Goal: Task Accomplishment & Management: Manage account settings

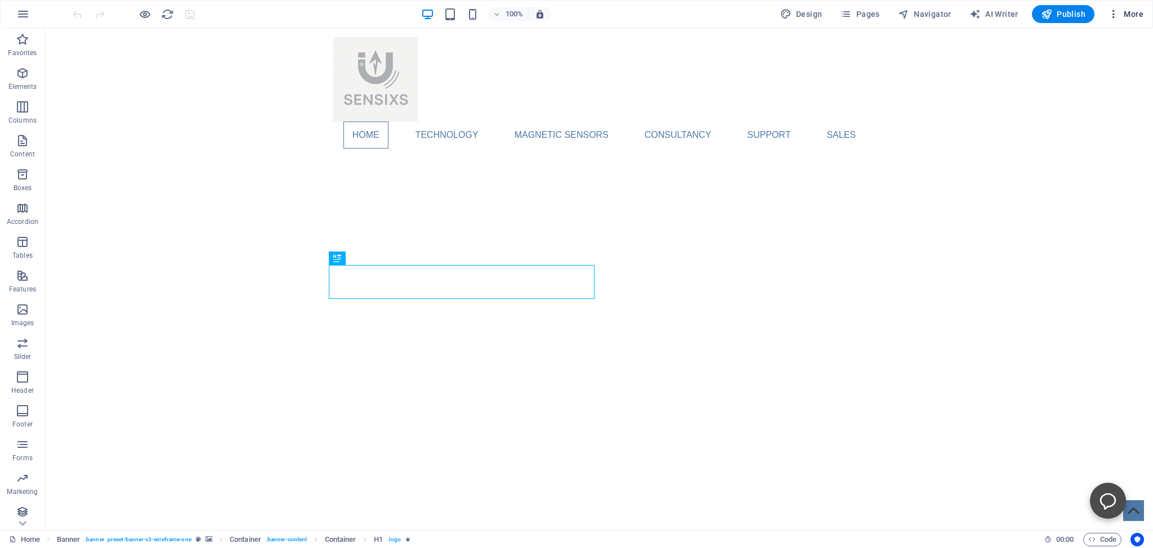
click at [1134, 12] on span "More" at bounding box center [1125, 13] width 35 height 11
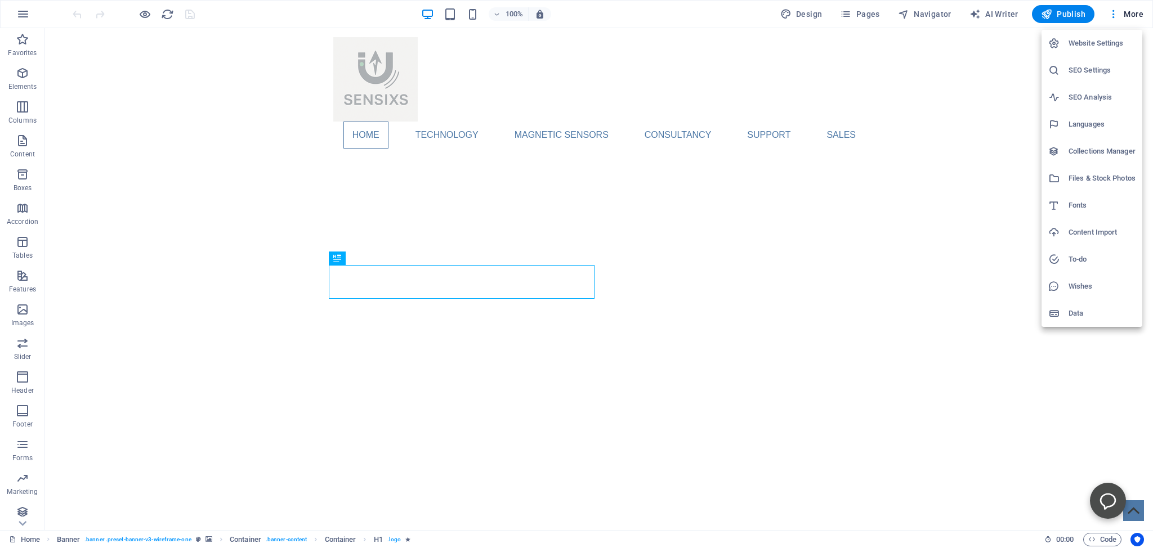
click at [1077, 41] on h6 "Website Settings" at bounding box center [1102, 44] width 67 height 14
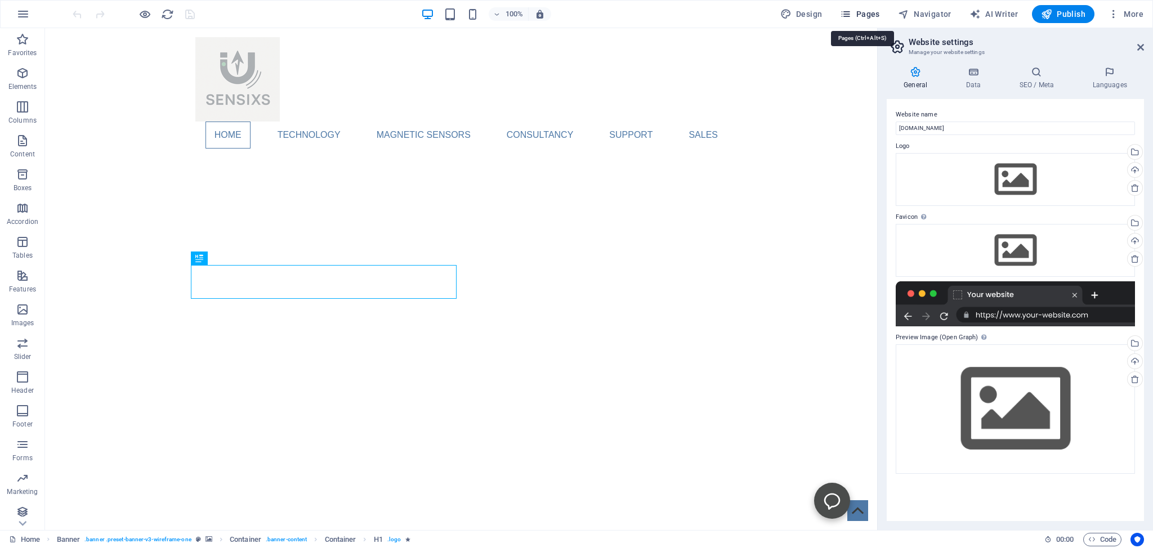
click at [819, 477] on span "Pages" at bounding box center [813, 483] width 12 height 12
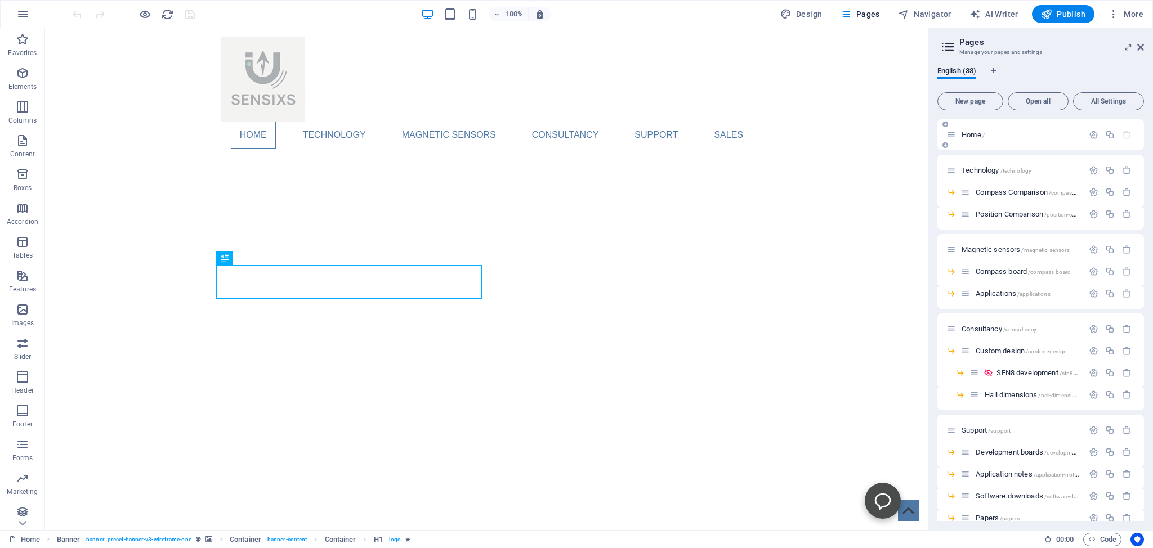
click at [967, 133] on span "Home /" at bounding box center [973, 135] width 23 height 8
click at [971, 133] on span "Home /" at bounding box center [973, 135] width 23 height 8
click at [1089, 133] on icon "button" at bounding box center [1094, 135] width 10 height 10
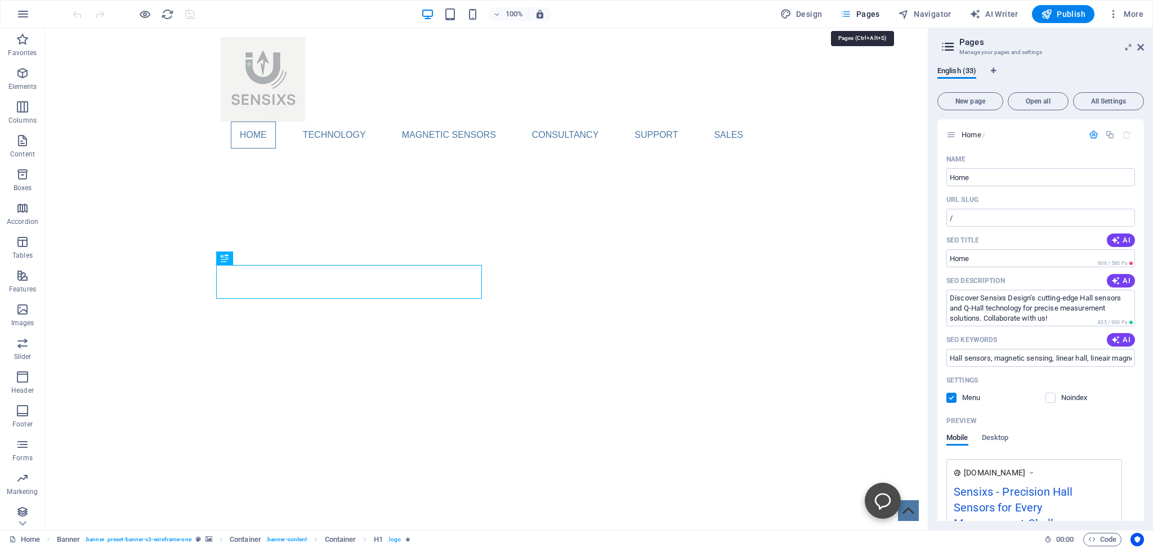
click at [863, 477] on span "Pages" at bounding box center [864, 483] width 12 height 12
click at [1132, 12] on span "More" at bounding box center [1125, 13] width 35 height 11
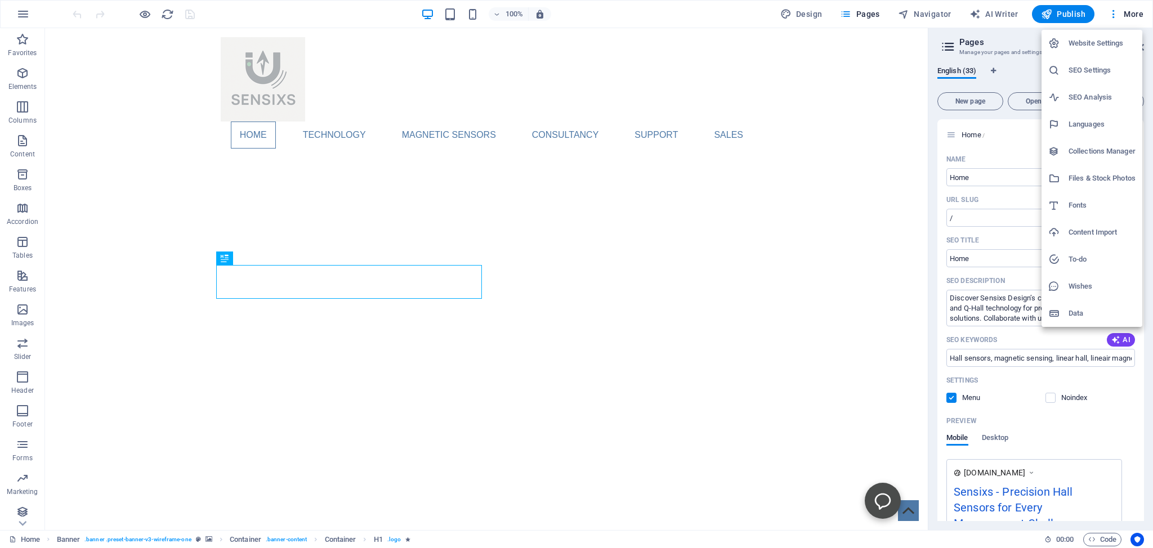
click at [1092, 42] on h6 "Website Settings" at bounding box center [1102, 44] width 67 height 14
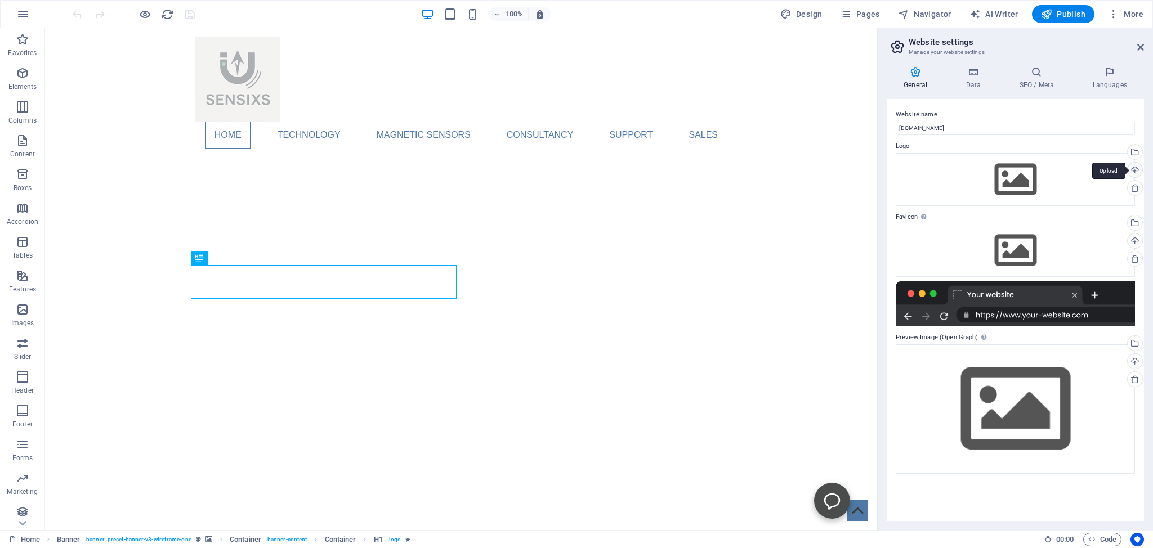
click at [1136, 168] on div "Upload" at bounding box center [1134, 171] width 17 height 17
click at [1135, 150] on div "Select files from the file manager, stock photos, or upload file(s)" at bounding box center [1134, 153] width 17 height 17
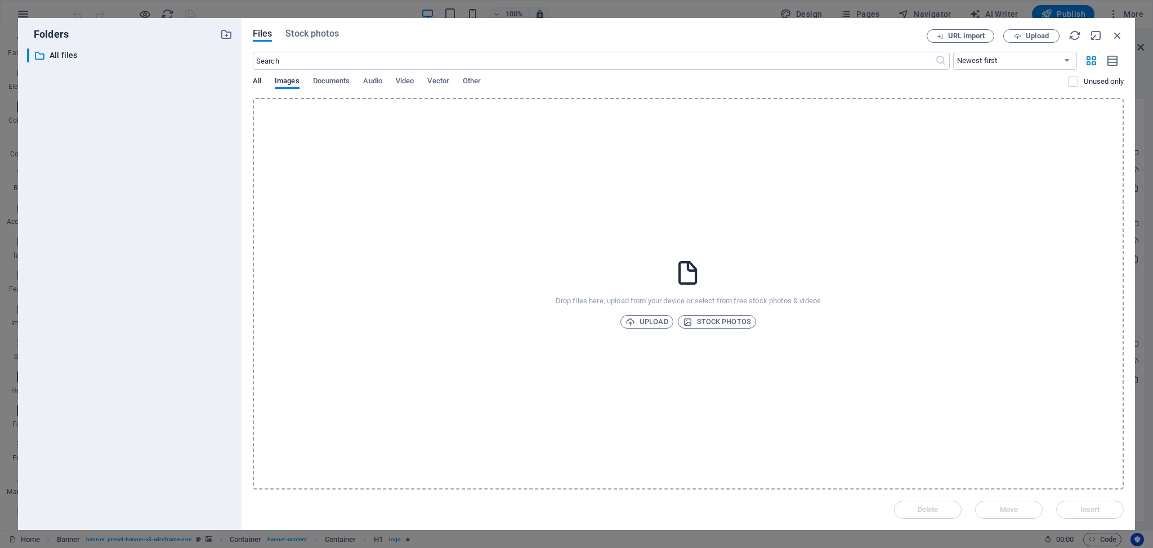
click at [256, 80] on span "All" at bounding box center [257, 82] width 8 height 16
click at [64, 55] on p "All files" at bounding box center [131, 55] width 162 height 13
click at [283, 79] on span "Images" at bounding box center [287, 82] width 25 height 16
click at [257, 82] on span "All" at bounding box center [257, 82] width 8 height 16
click at [285, 81] on span "Images" at bounding box center [287, 82] width 25 height 16
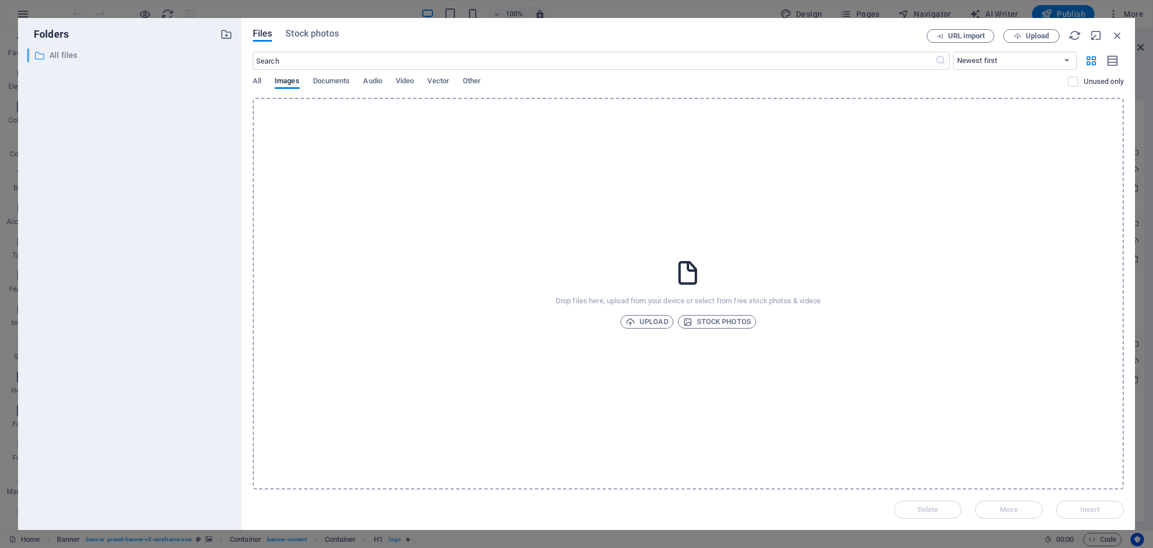
click at [60, 55] on p "All files" at bounding box center [131, 55] width 162 height 13
click at [642, 322] on span "Upload" at bounding box center [647, 322] width 43 height 14
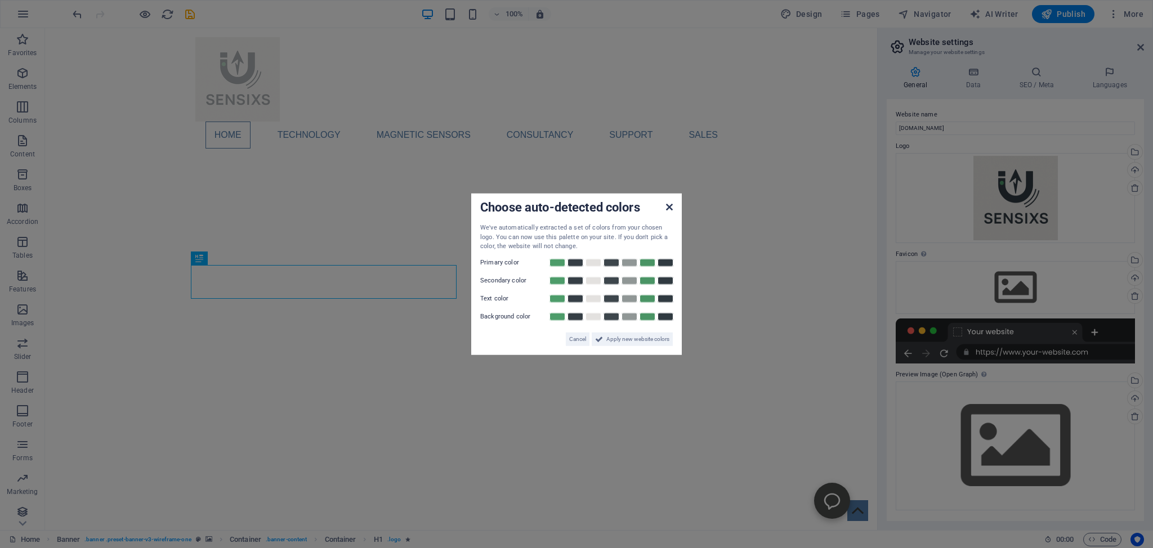
click at [670, 208] on icon at bounding box center [669, 207] width 7 height 9
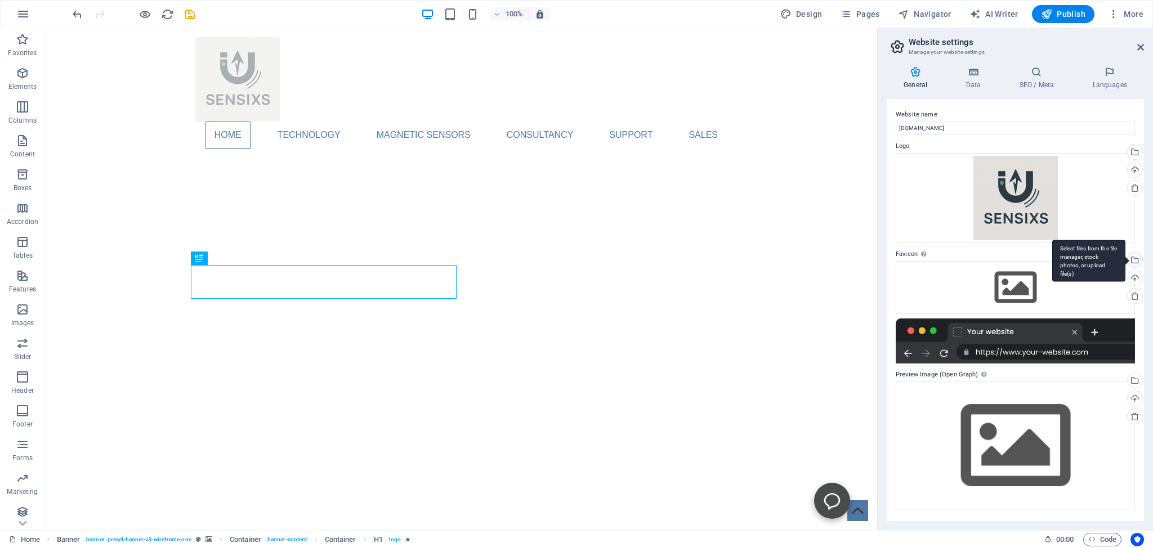
click at [1126, 260] on div "Select files from the file manager, stock photos, or upload file(s)" at bounding box center [1088, 261] width 73 height 42
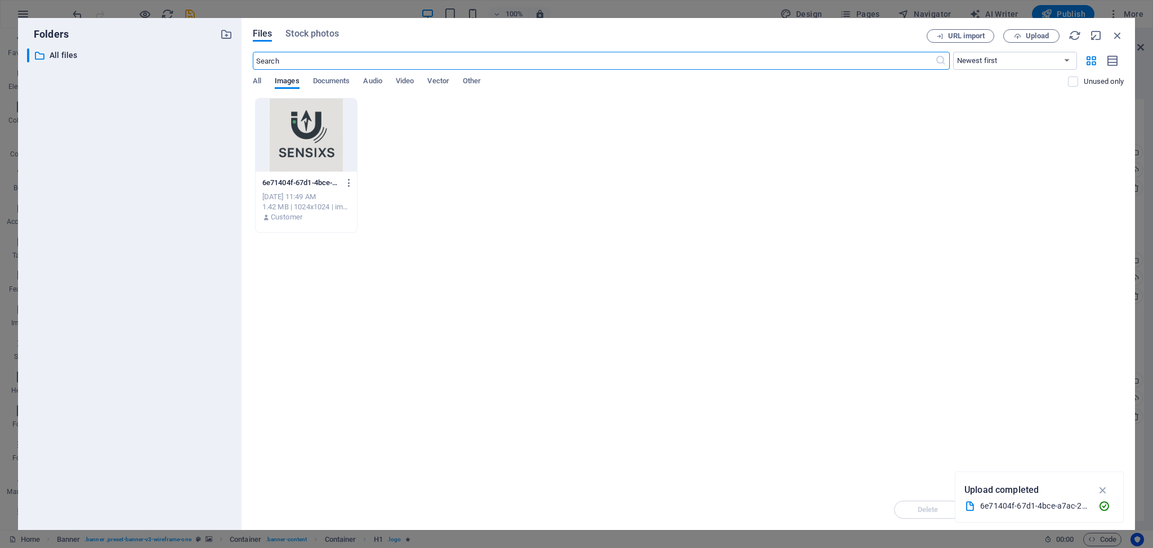
click at [310, 139] on div at bounding box center [306, 135] width 101 height 73
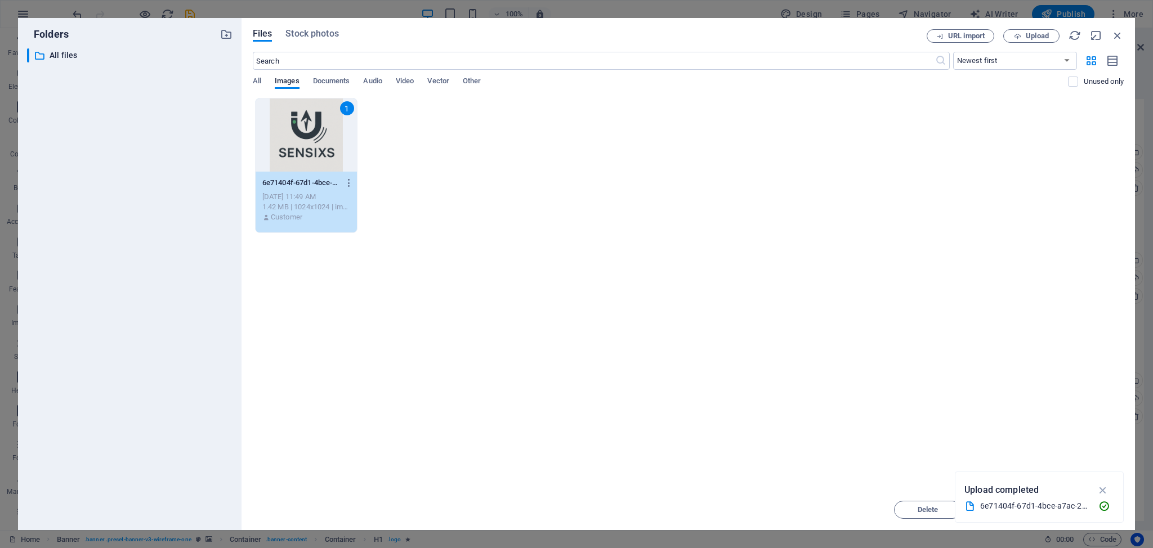
click at [310, 139] on div "1" at bounding box center [306, 135] width 101 height 73
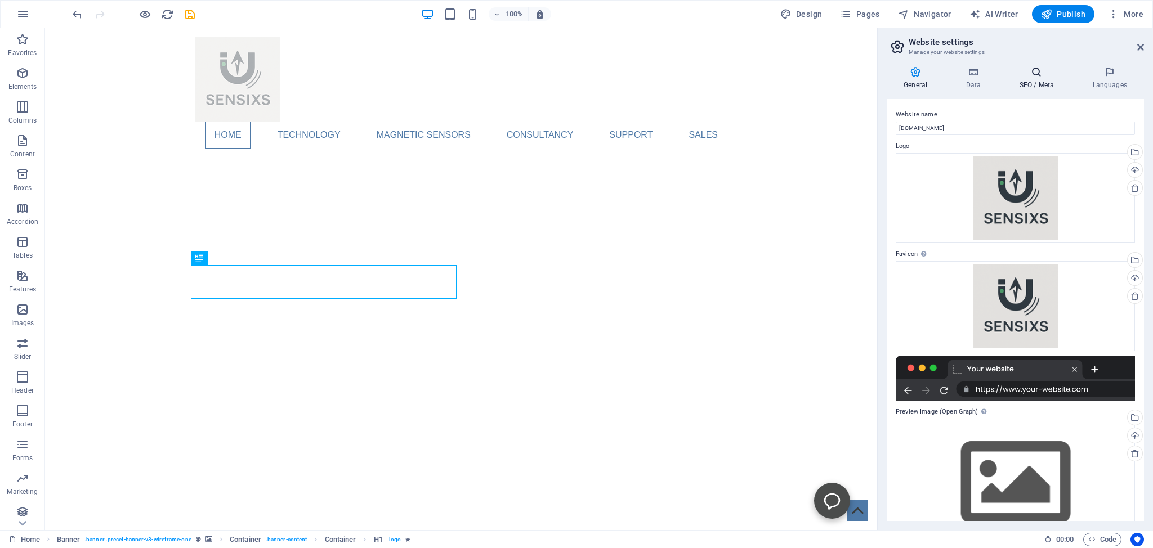
click at [1035, 70] on icon at bounding box center [1036, 71] width 69 height 11
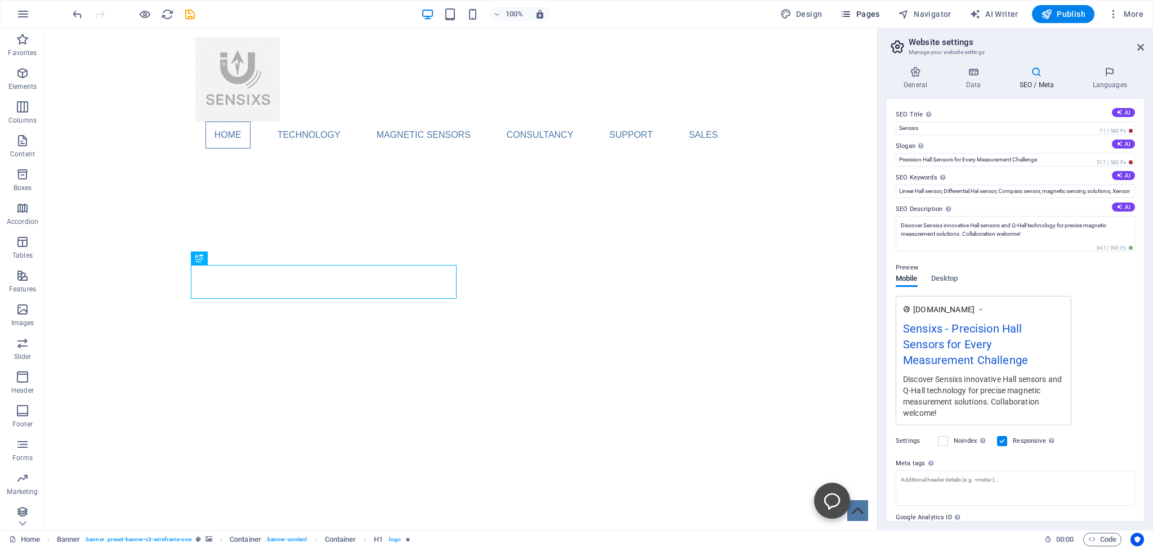
click at [819, 477] on span "Pages" at bounding box center [813, 483] width 12 height 12
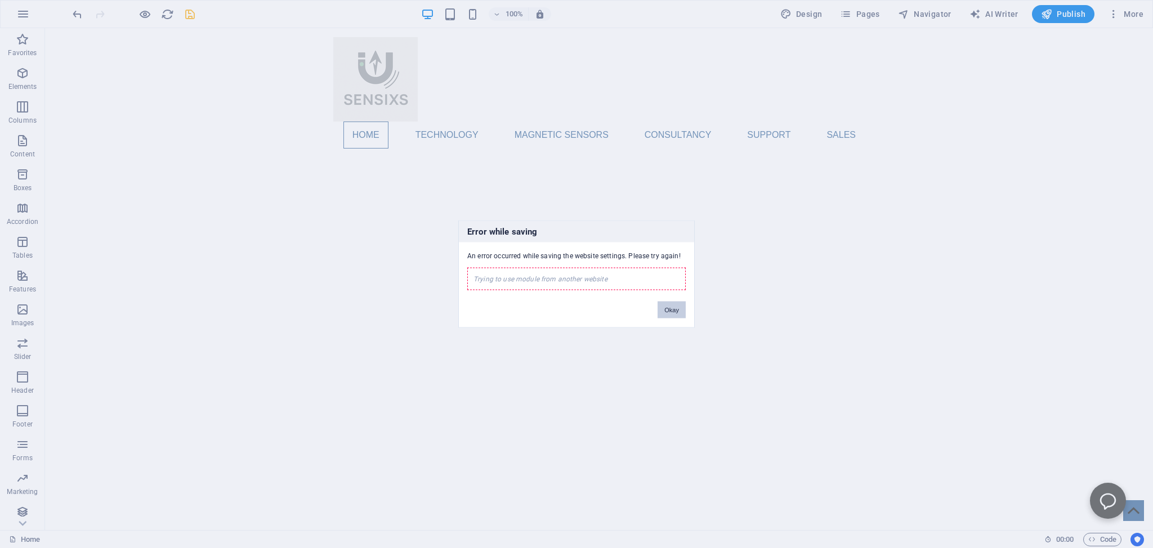
click at [682, 309] on button "Okay" at bounding box center [672, 310] width 28 height 17
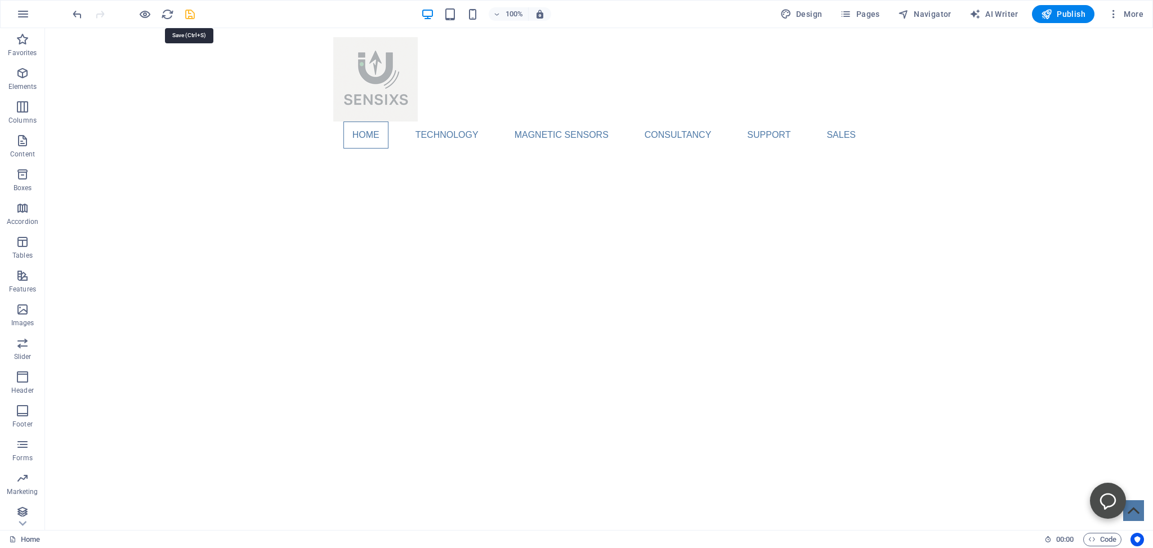
click at [189, 14] on icon "save" at bounding box center [190, 14] width 13 height 13
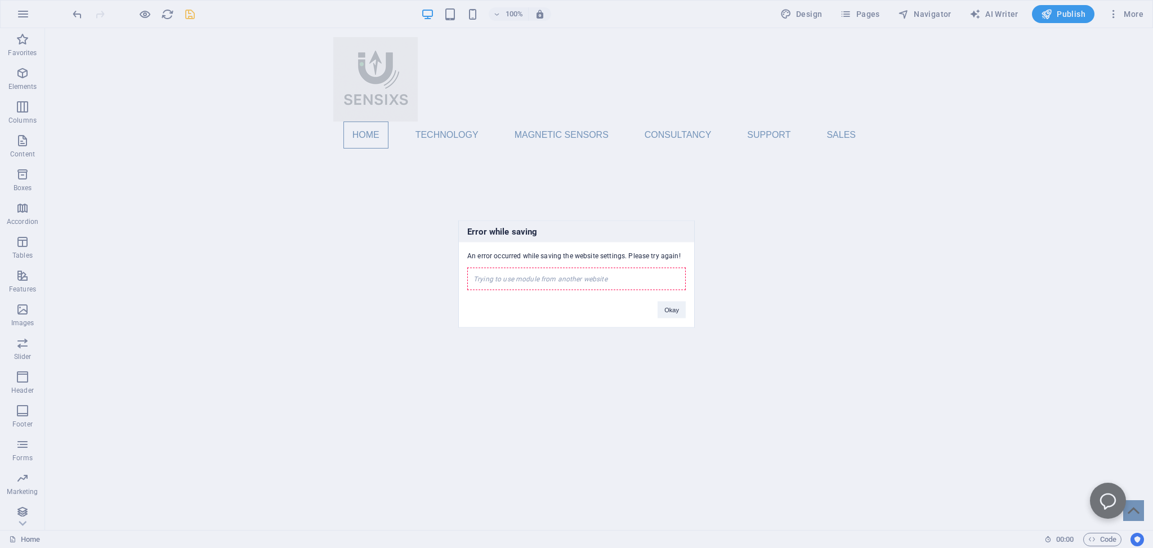
click at [486, 280] on div "Trying to use module from another website" at bounding box center [576, 279] width 218 height 23
drag, startPoint x: 677, startPoint y: 309, endPoint x: 481, endPoint y: 311, distance: 195.4
click at [677, 309] on button "Okay" at bounding box center [672, 310] width 28 height 17
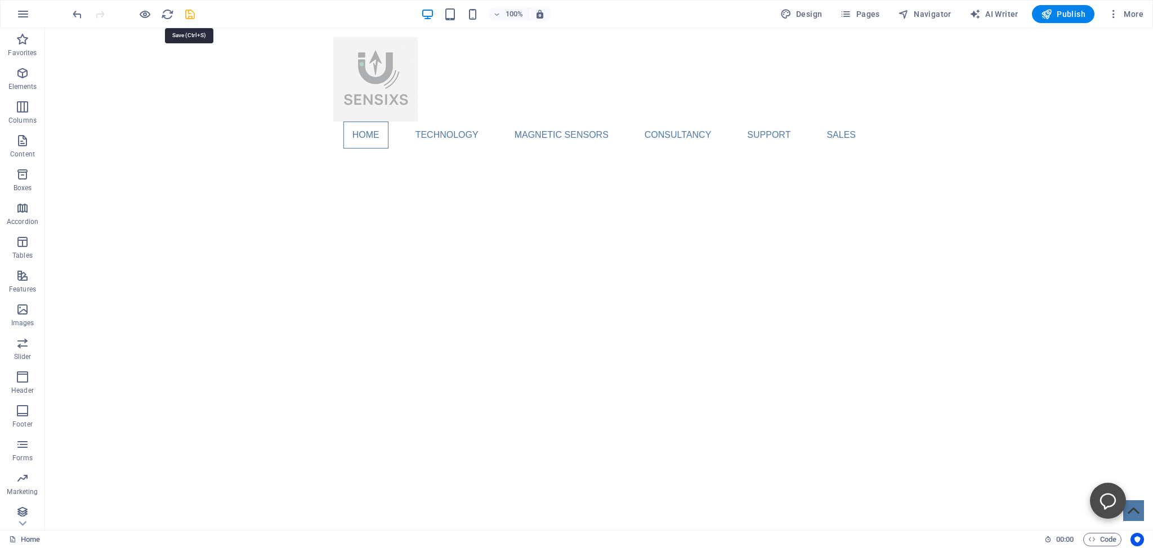
click at [189, 14] on icon "save" at bounding box center [190, 14] width 13 height 13
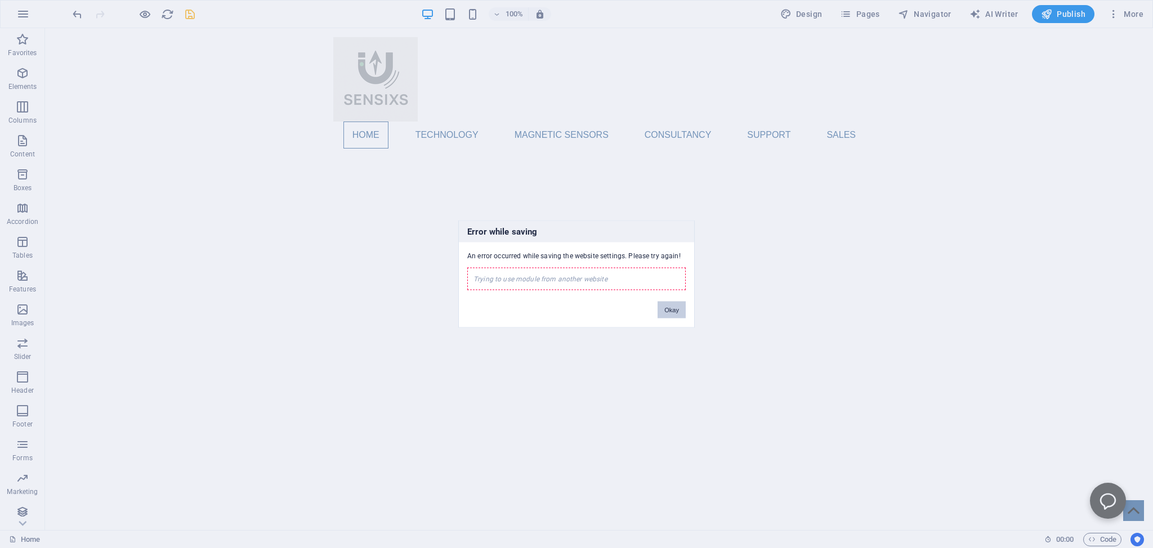
click at [670, 307] on button "Okay" at bounding box center [672, 310] width 28 height 17
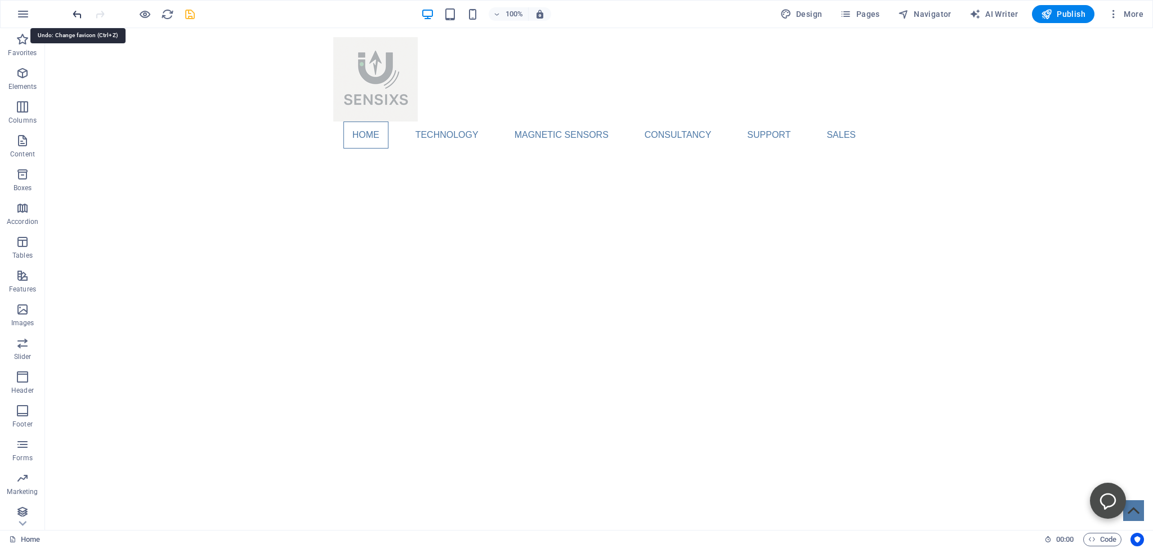
click at [1137, 12] on span "More" at bounding box center [1125, 13] width 35 height 11
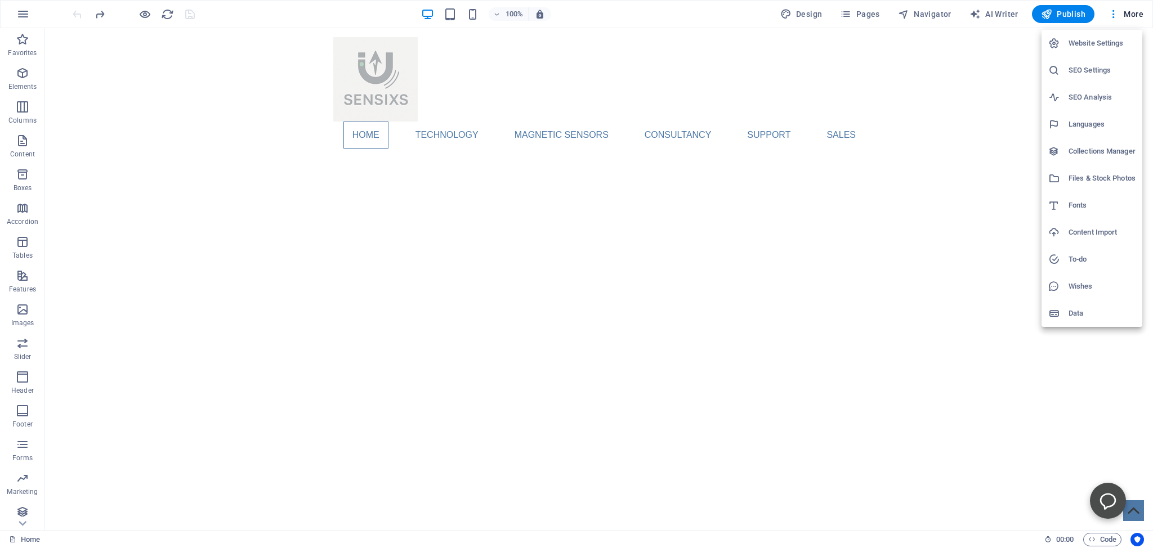
click at [1078, 42] on h6 "Website Settings" at bounding box center [1102, 44] width 67 height 14
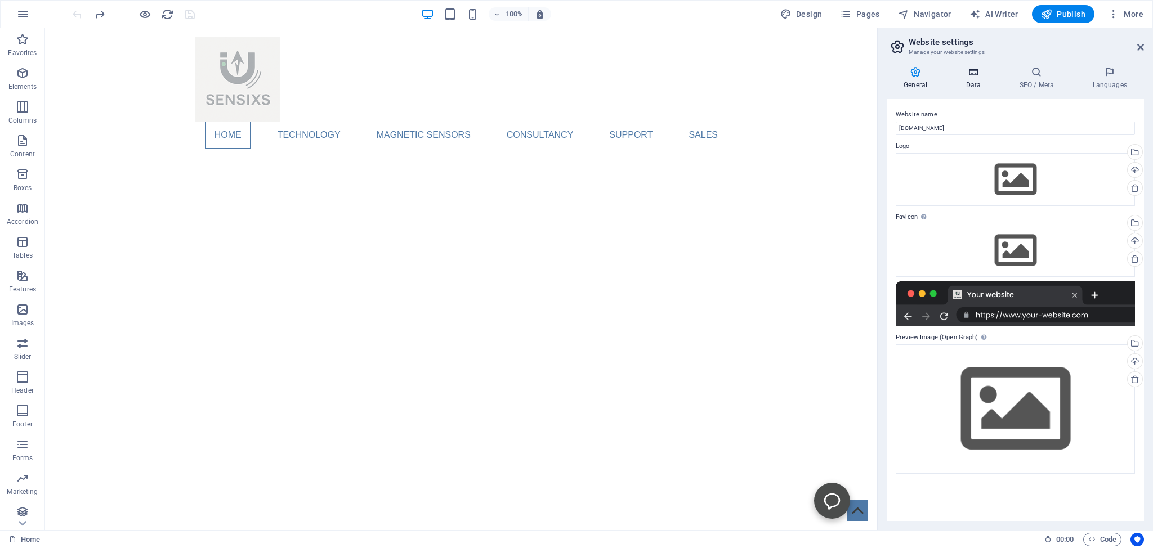
click at [972, 75] on icon at bounding box center [973, 71] width 49 height 11
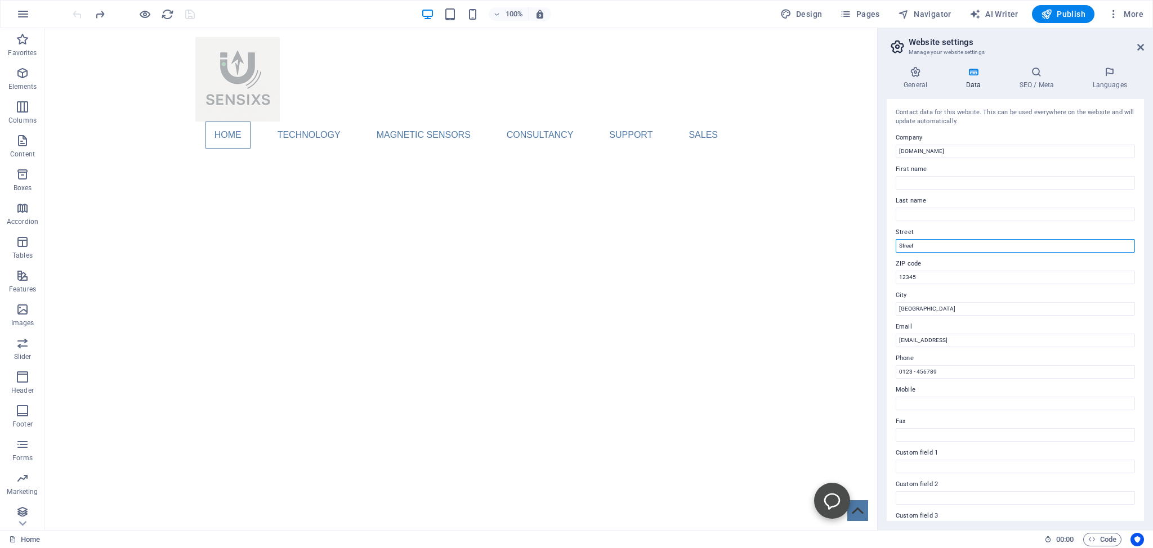
drag, startPoint x: 920, startPoint y: 247, endPoint x: 891, endPoint y: 246, distance: 29.3
click at [896, 246] on input "Street" at bounding box center [1015, 246] width 239 height 14
type input "[STREET_ADDRESS]"
click at [918, 274] on input "12345" at bounding box center [1015, 278] width 239 height 14
type input "1"
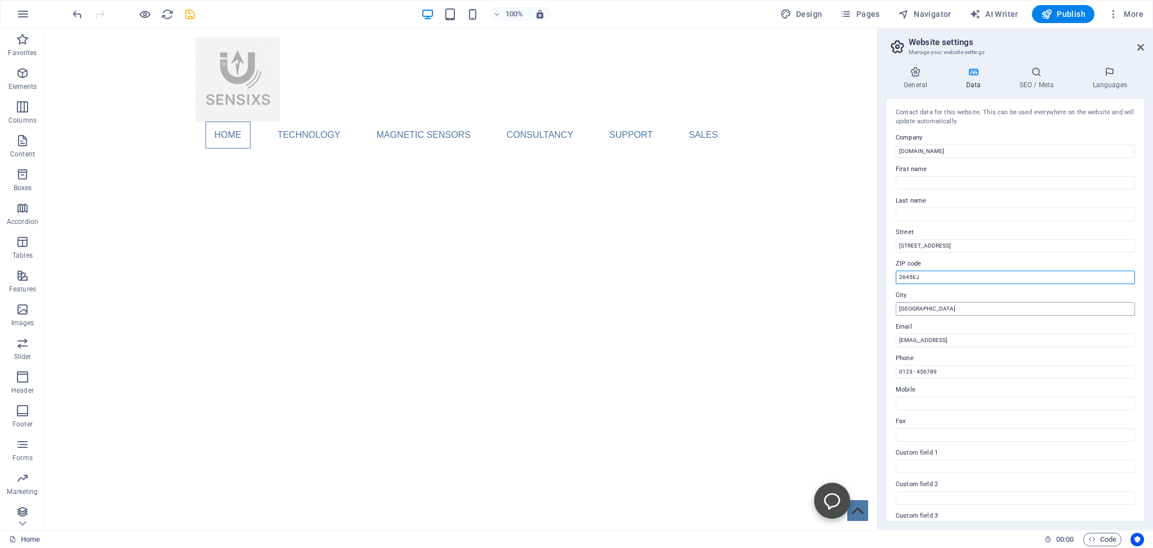
type input "2645EJ"
drag, startPoint x: 922, startPoint y: 308, endPoint x: 884, endPoint y: 308, distance: 38.3
click at [896, 308] on input "[GEOGRAPHIC_DATA]" at bounding box center [1015, 309] width 239 height 14
type input "Delfgauw"
drag, startPoint x: 1030, startPoint y: 338, endPoint x: 879, endPoint y: 338, distance: 151.5
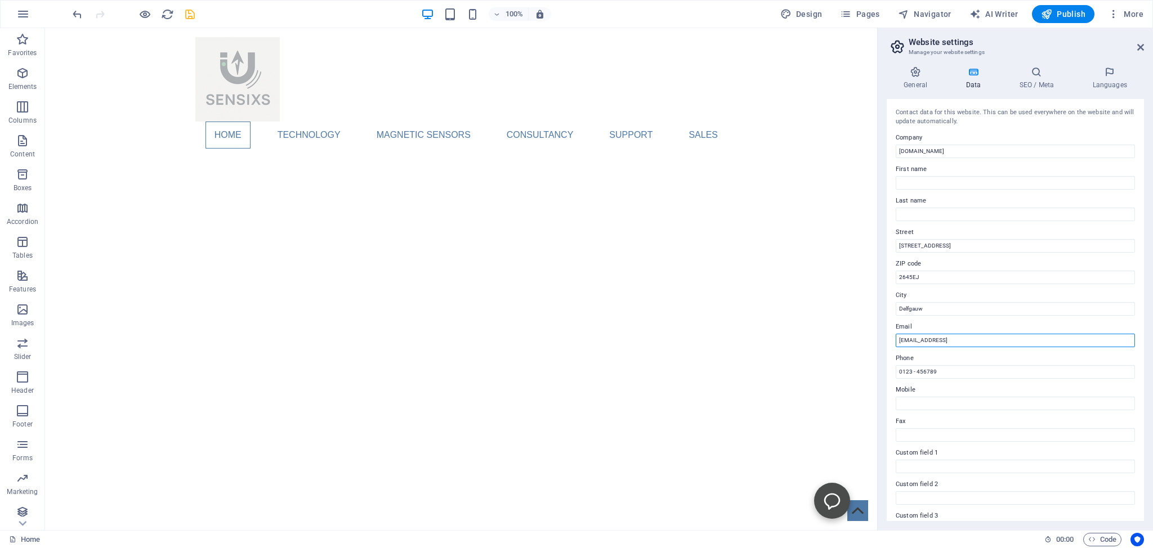
click at [896, 338] on input "[EMAIL_ADDRESS]" at bounding box center [1015, 341] width 239 height 14
drag, startPoint x: 940, startPoint y: 371, endPoint x: 882, endPoint y: 372, distance: 58.6
click at [896, 372] on input "0123 - 456789" at bounding box center [1015, 372] width 239 height 14
click at [1139, 46] on icon at bounding box center [1140, 47] width 7 height 9
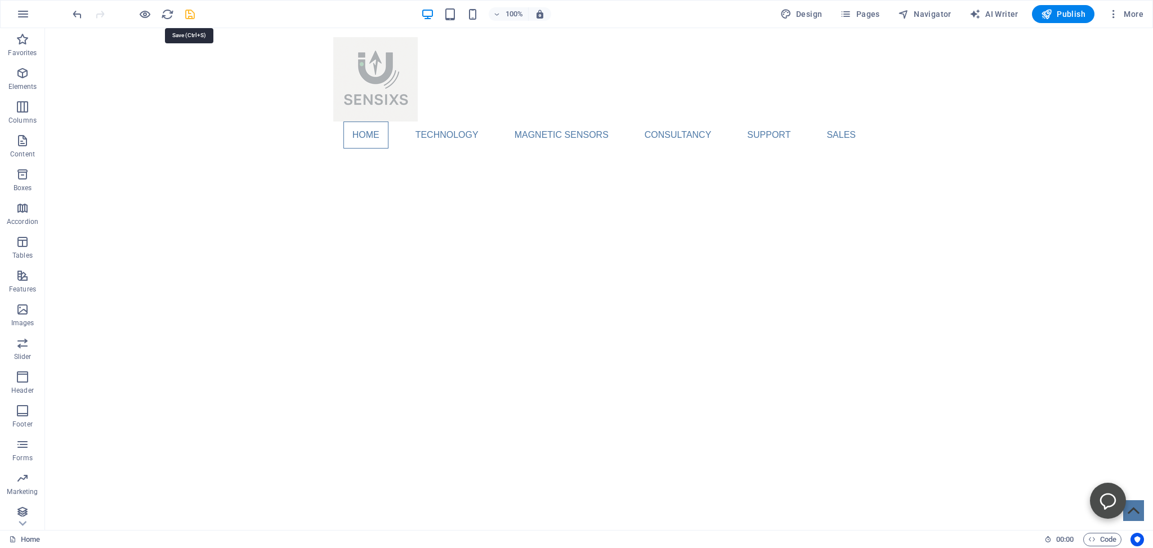
click at [188, 11] on icon "save" at bounding box center [190, 14] width 13 height 13
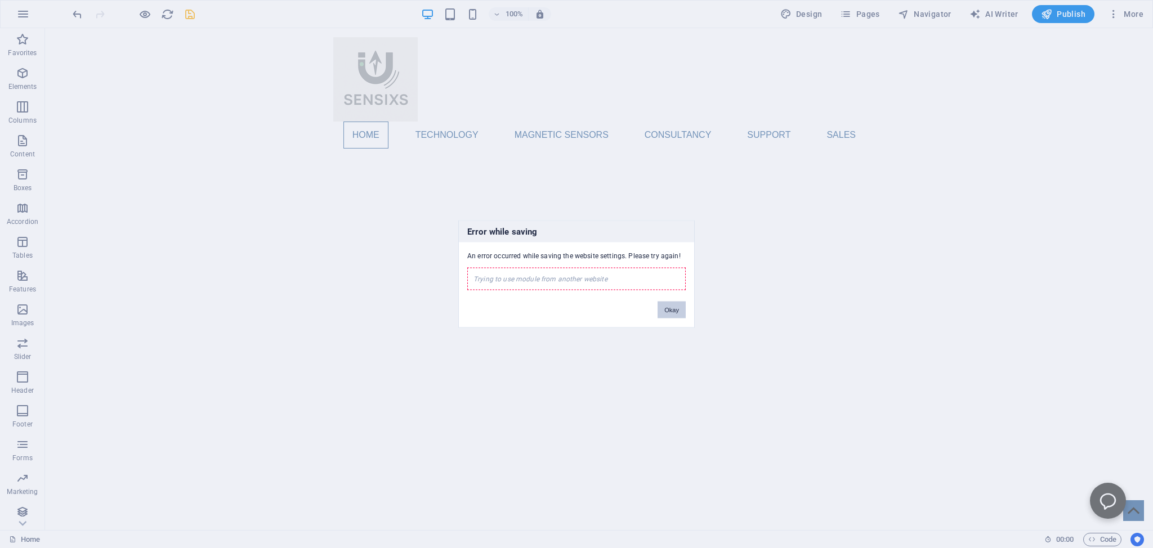
click at [673, 310] on button "Okay" at bounding box center [672, 310] width 28 height 17
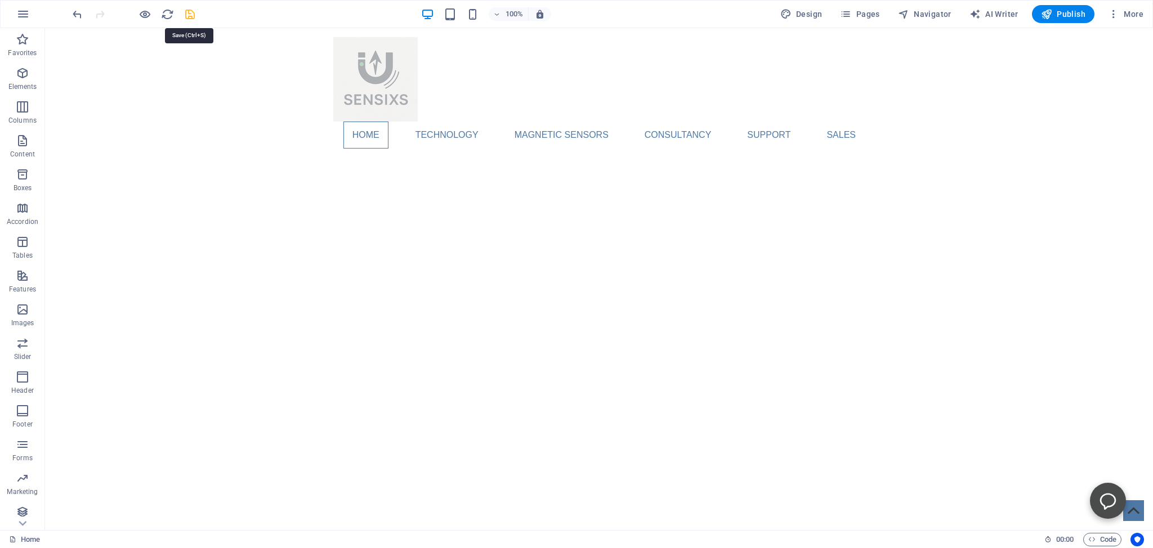
click at [191, 12] on icon "save" at bounding box center [190, 14] width 13 height 13
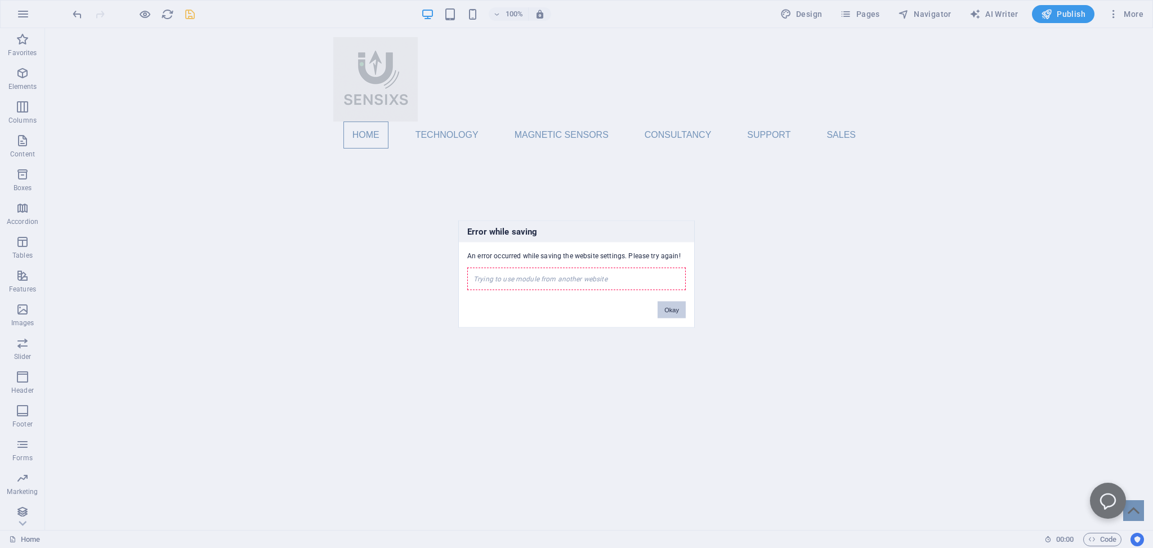
click at [673, 307] on button "Okay" at bounding box center [672, 310] width 28 height 17
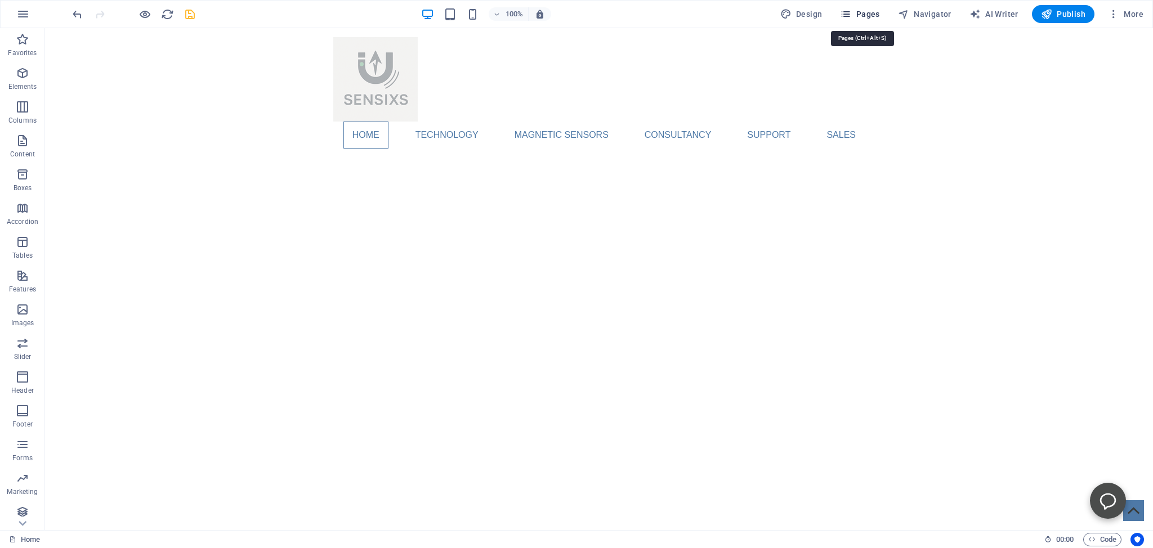
click at [1083, 477] on span "Pages" at bounding box center [1089, 483] width 12 height 12
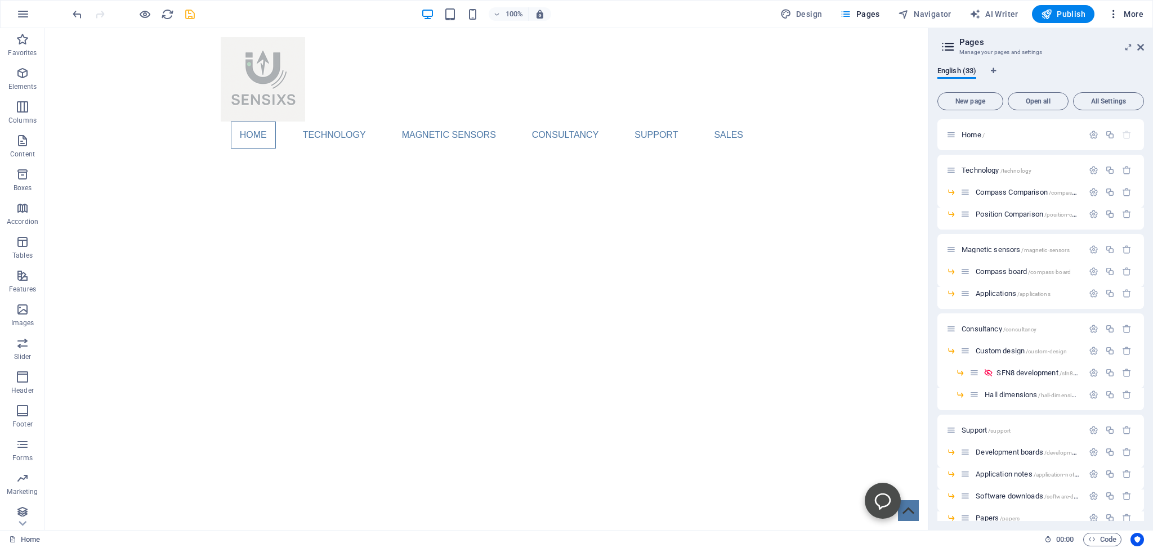
click at [1134, 14] on span "More" at bounding box center [1125, 13] width 35 height 11
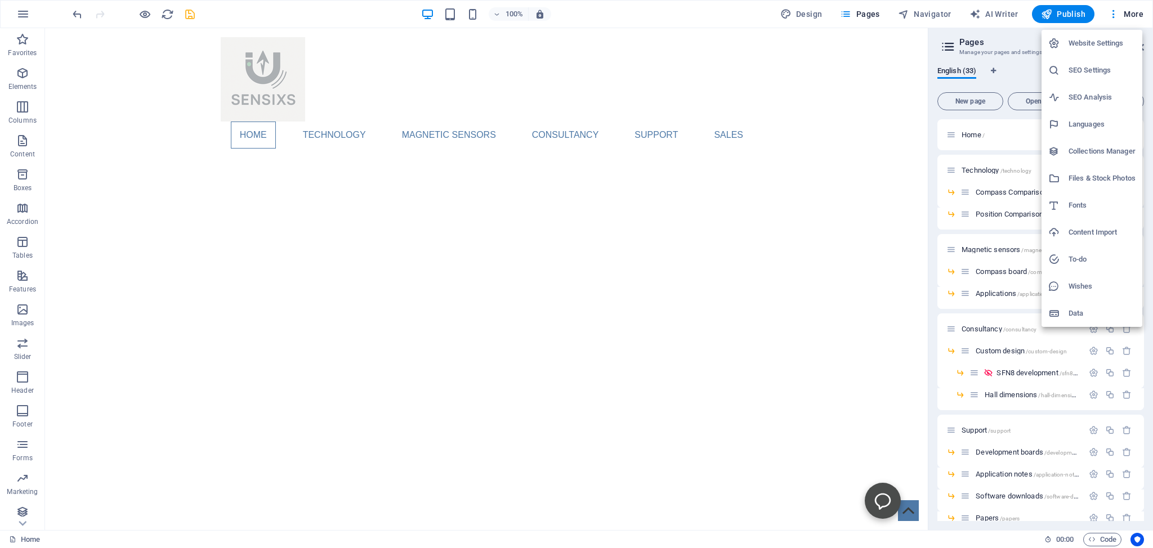
click at [1082, 69] on h6 "SEO Settings" at bounding box center [1102, 71] width 67 height 14
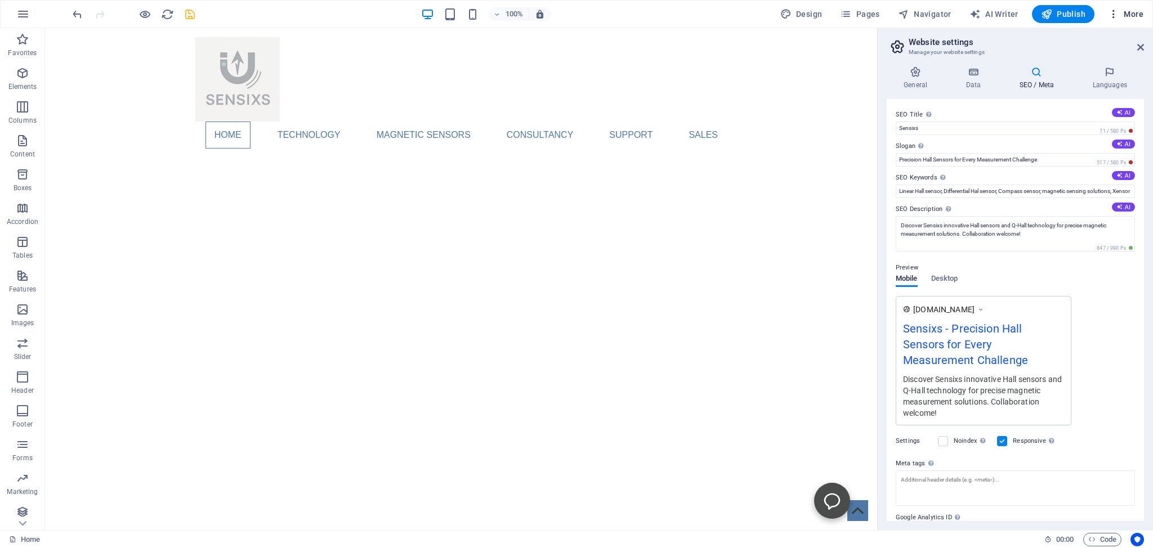
click at [1132, 15] on span "More" at bounding box center [1125, 13] width 35 height 11
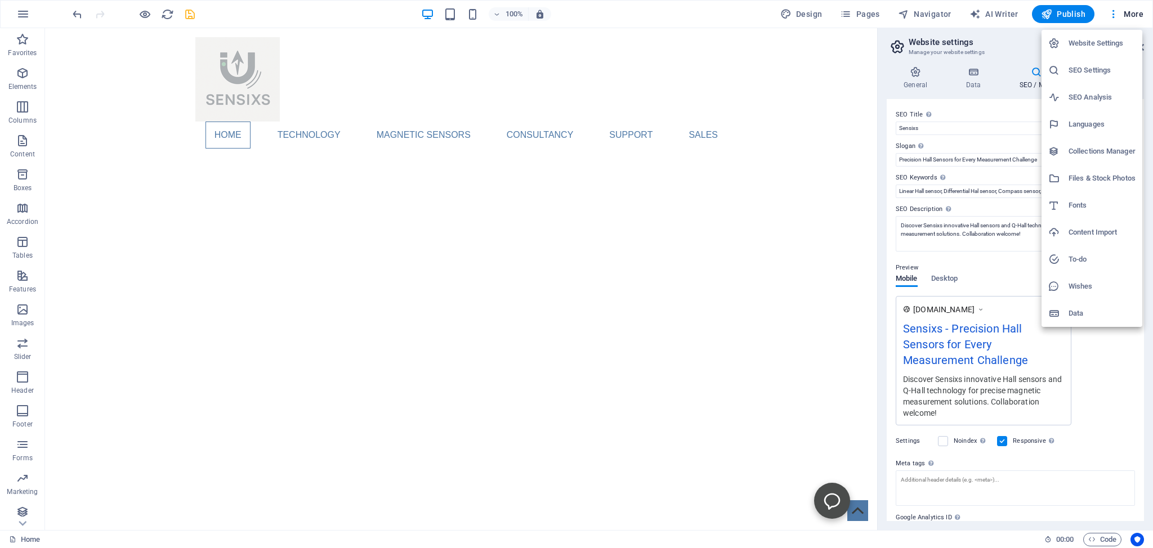
click at [1078, 42] on h6 "Website Settings" at bounding box center [1102, 44] width 67 height 14
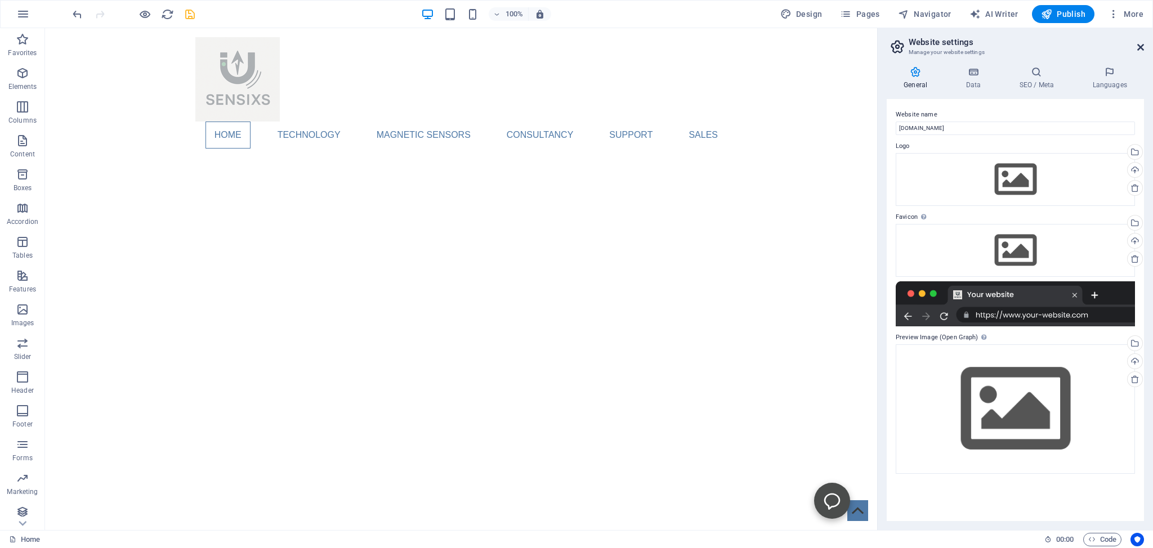
click at [1143, 50] on icon at bounding box center [1140, 47] width 7 height 9
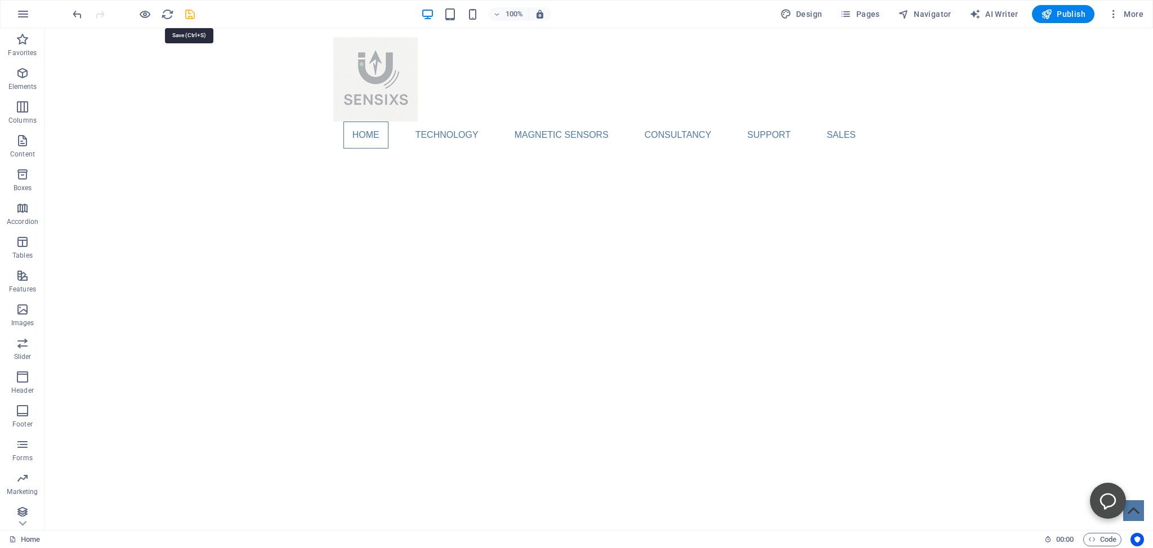
click at [190, 12] on icon "save" at bounding box center [190, 14] width 13 height 13
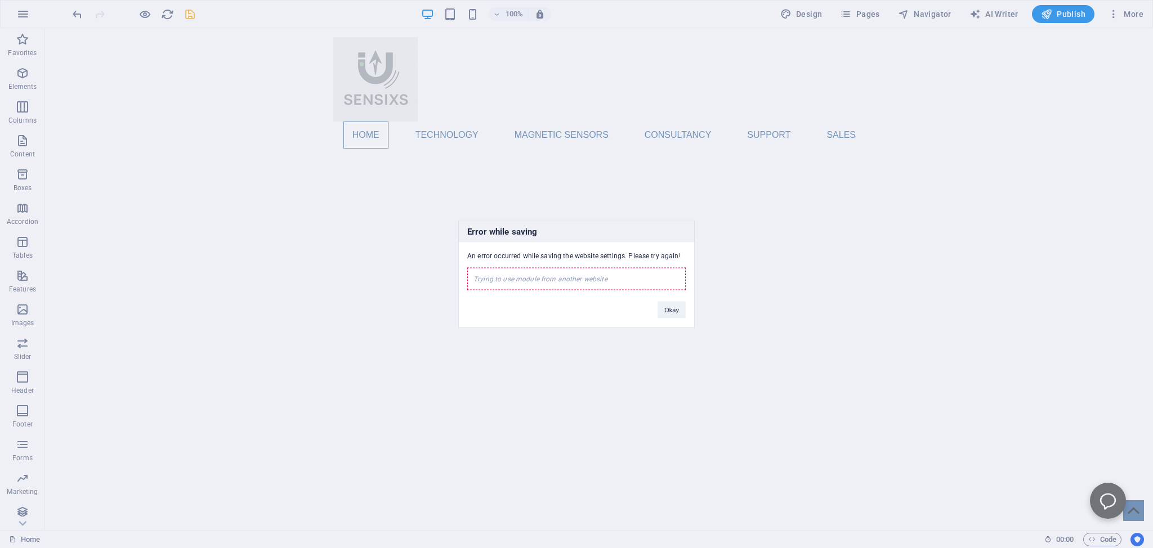
click at [493, 280] on div "Trying to use module from another website" at bounding box center [576, 279] width 218 height 23
click at [509, 280] on div "Trying to use module from another website" at bounding box center [576, 279] width 218 height 23
click at [474, 276] on div "Trying to use module from another website" at bounding box center [576, 279] width 218 height 23
click at [668, 310] on button "Okay" at bounding box center [672, 310] width 28 height 17
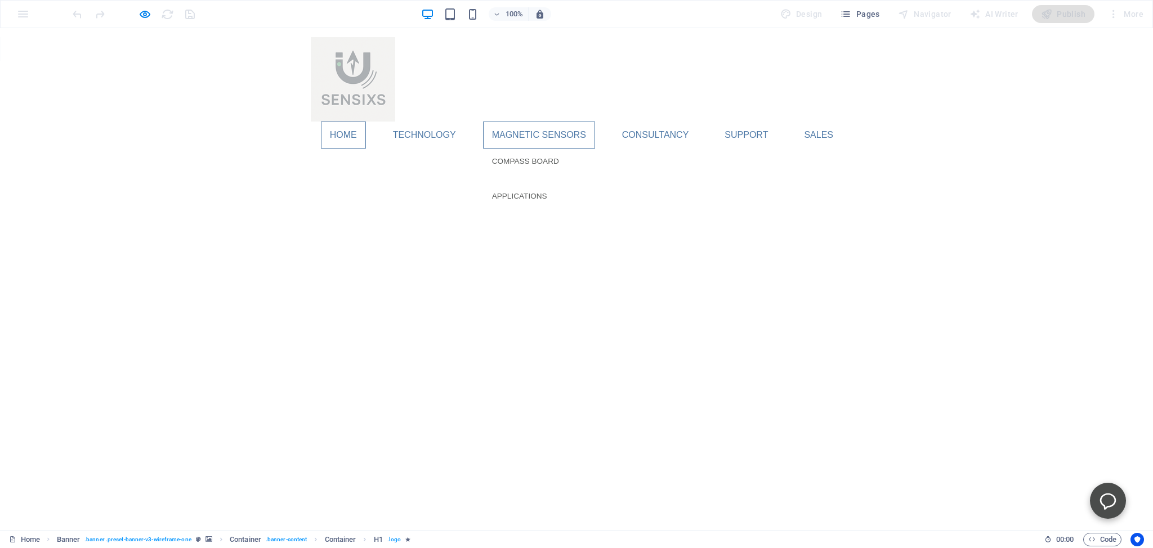
click at [539, 136] on link "Magnetic sensors" at bounding box center [539, 135] width 112 height 27
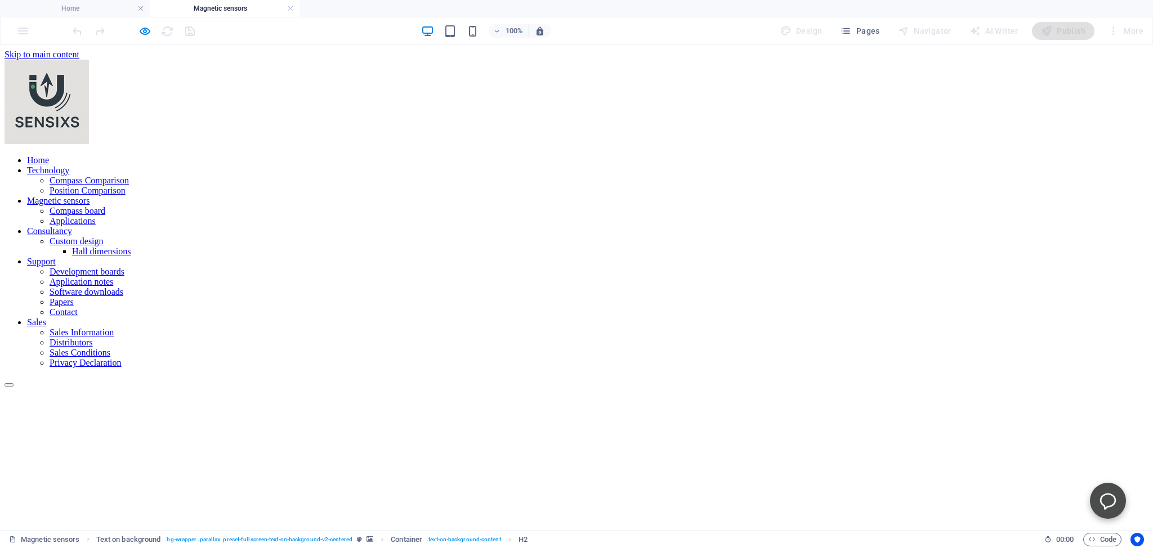
click at [225, 323] on figure at bounding box center [577, 323] width 1144 height 0
click at [202, 323] on figure at bounding box center [577, 323] width 1144 height 0
click at [145, 30] on icon "button" at bounding box center [145, 31] width 13 height 13
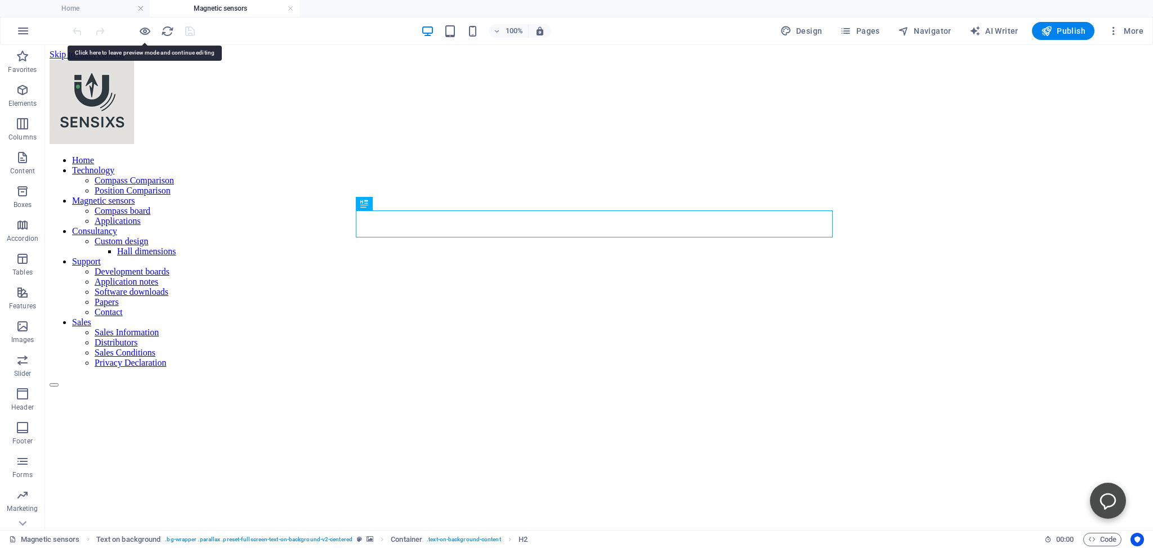
click at [121, 323] on figure at bounding box center [599, 323] width 1099 height 0
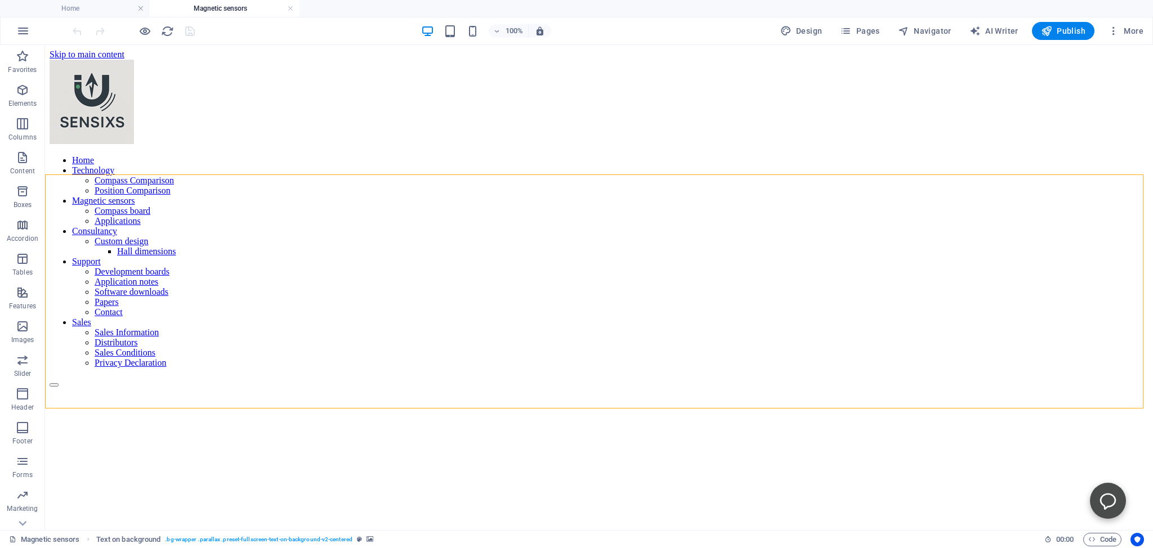
click at [63, 323] on figure at bounding box center [599, 323] width 1099 height 0
click at [84, 323] on figure at bounding box center [599, 323] width 1099 height 0
click at [229, 323] on figure at bounding box center [599, 323] width 1099 height 0
click at [131, 168] on icon at bounding box center [132, 168] width 6 height 12
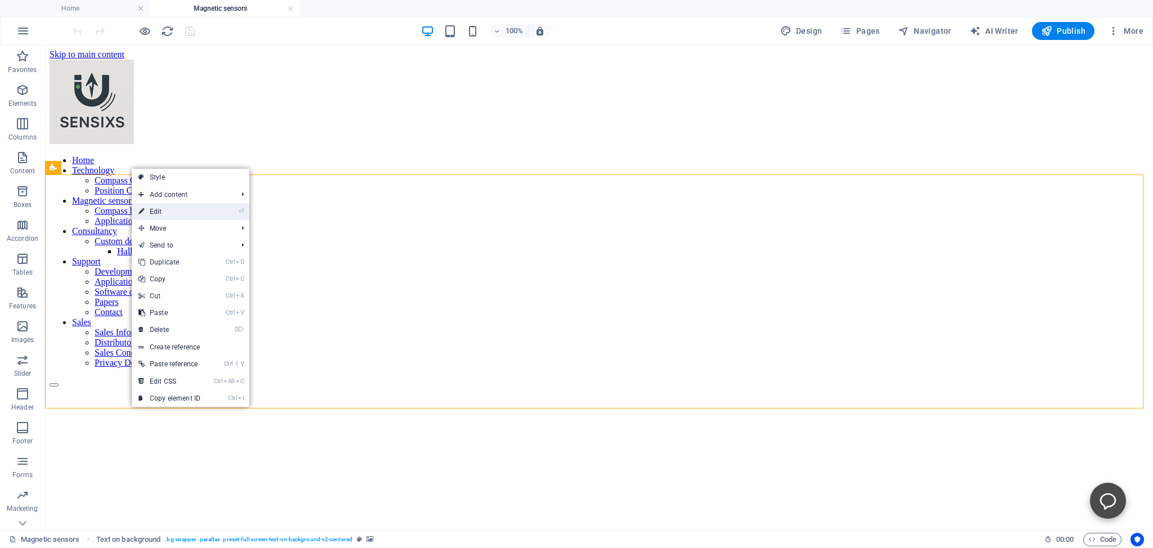
click at [151, 212] on link "⏎ Edit" at bounding box center [169, 211] width 75 height 17
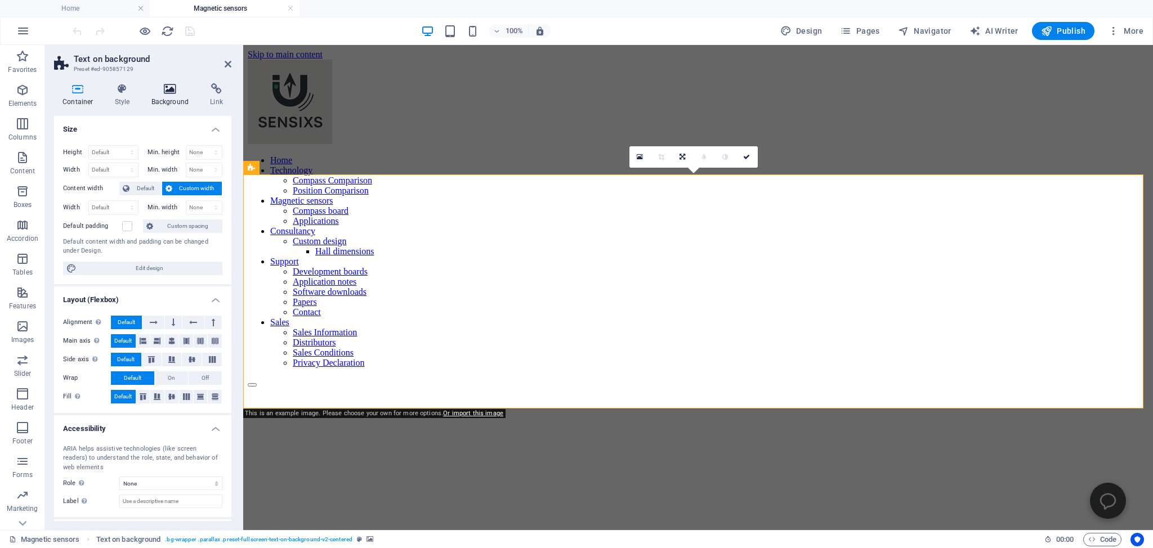
click at [170, 87] on icon at bounding box center [170, 88] width 55 height 11
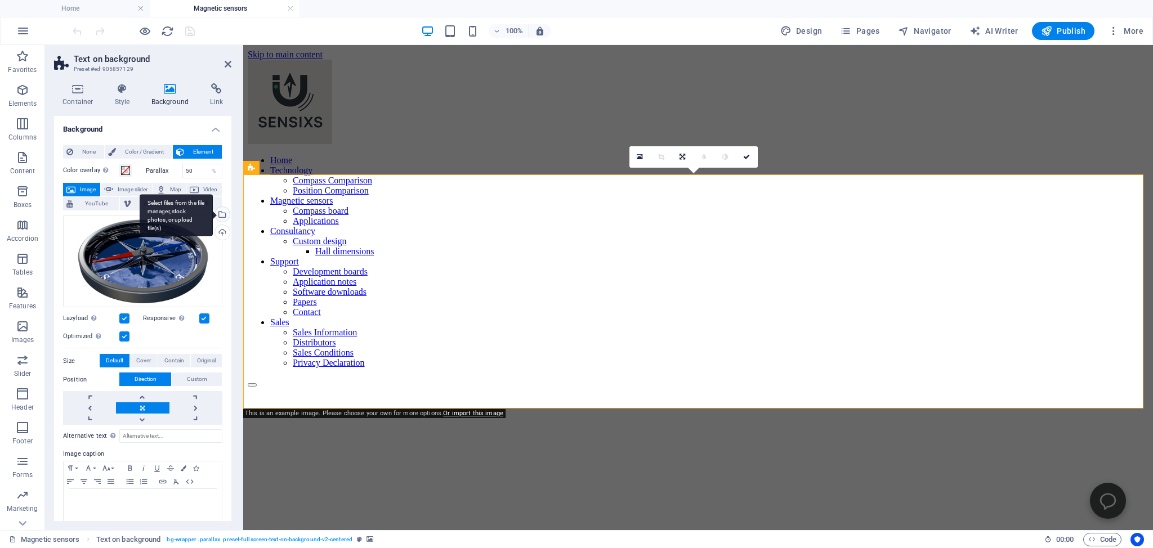
click at [213, 211] on div "Select files from the file manager, stock photos, or upload file(s)" at bounding box center [221, 215] width 17 height 17
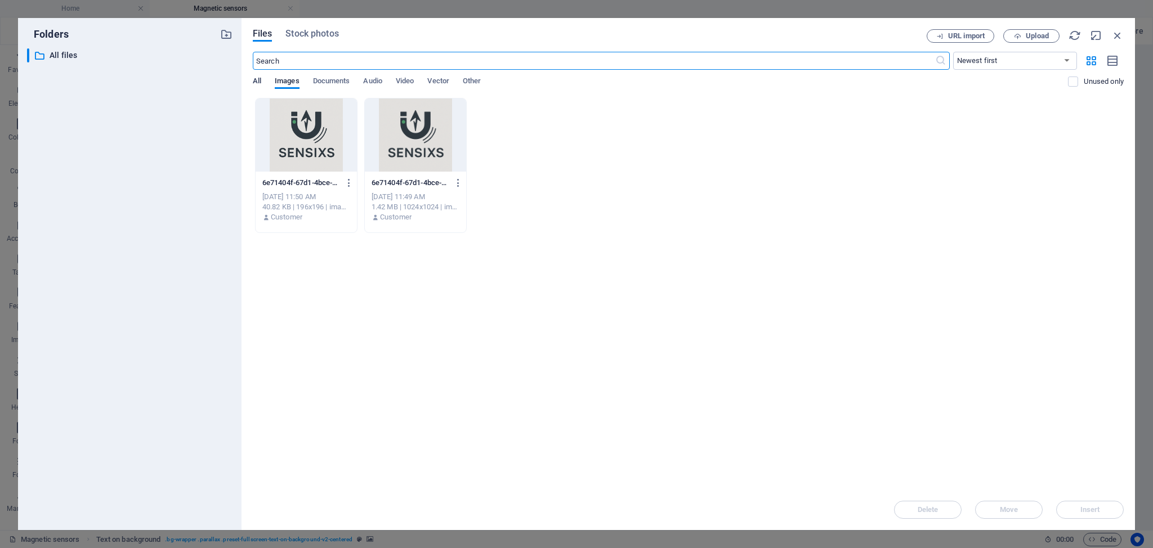
click at [256, 83] on span "All" at bounding box center [257, 82] width 8 height 16
click at [333, 81] on span "Documents" at bounding box center [331, 82] width 37 height 16
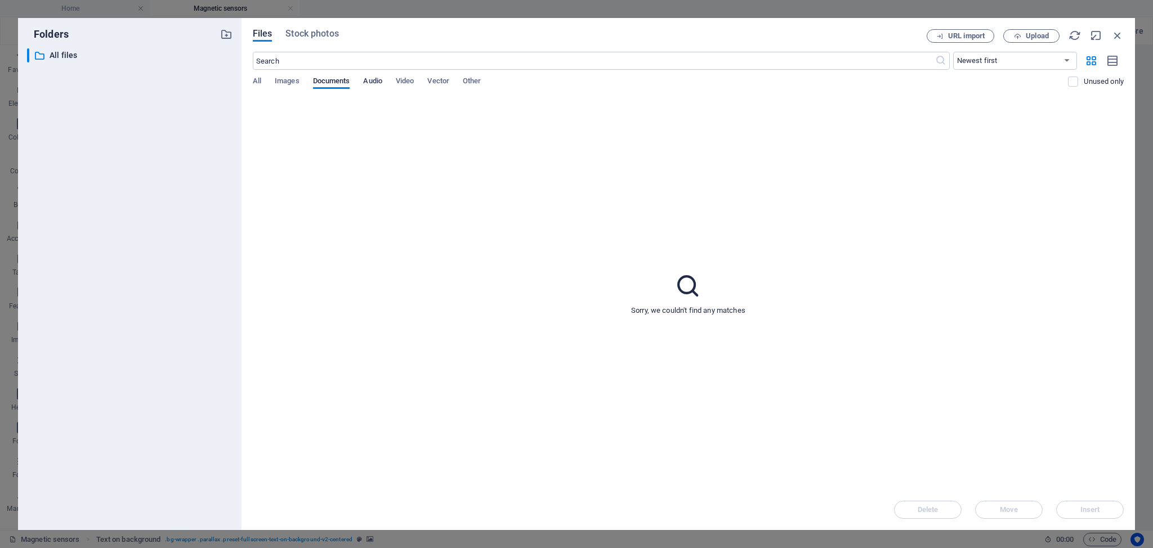
click at [369, 82] on span "Audio" at bounding box center [372, 82] width 19 height 16
click at [407, 78] on span "Video" at bounding box center [405, 82] width 18 height 16
click at [439, 81] on span "Vector" at bounding box center [438, 82] width 22 height 16
click at [476, 81] on span "Other" at bounding box center [472, 82] width 18 height 16
click at [256, 82] on span "All" at bounding box center [257, 82] width 8 height 16
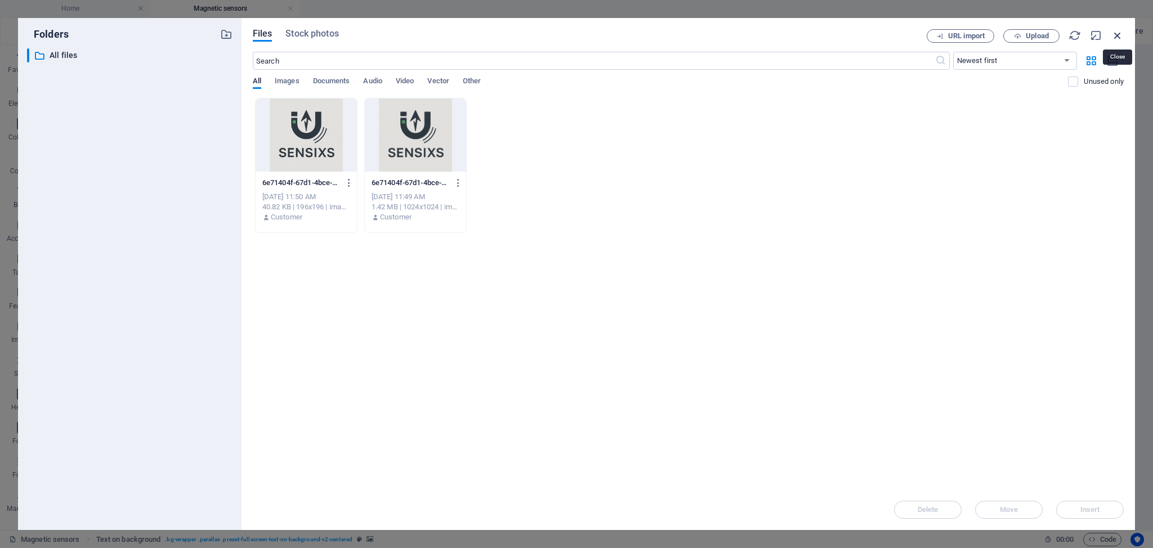
click at [1118, 34] on icon "button" at bounding box center [1118, 35] width 12 height 12
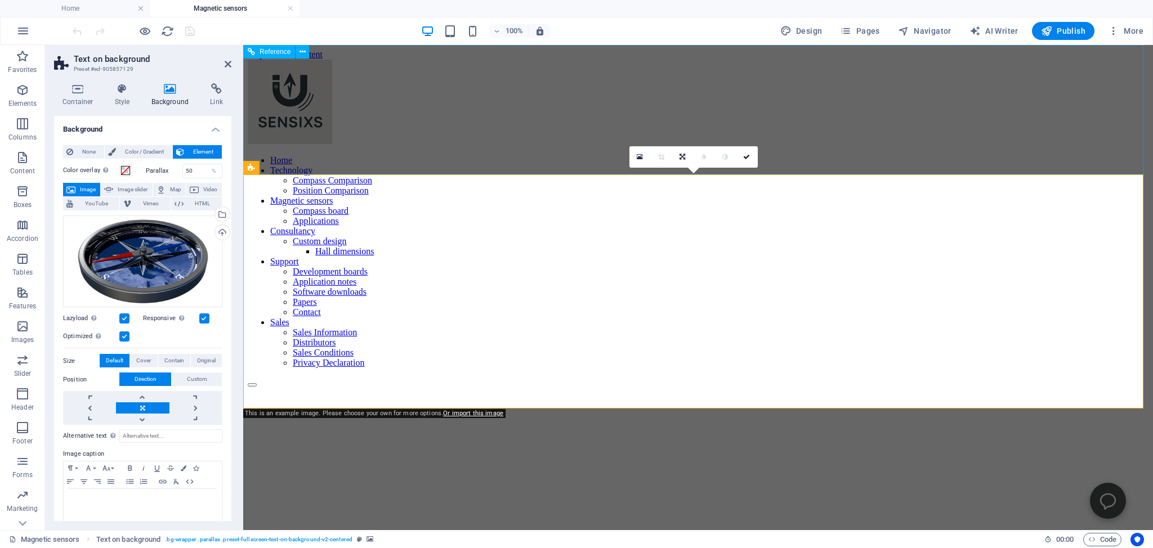
click at [304, 142] on div "Home Technology Compass Comparison Position Comparison Magnetic sensors Compass…" at bounding box center [698, 224] width 901 height 328
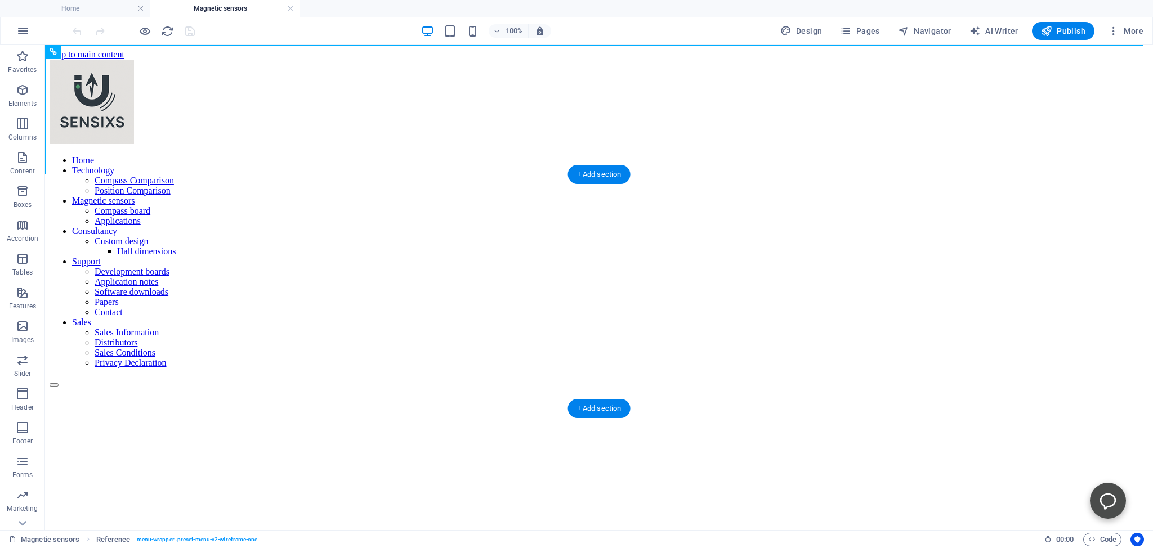
click at [108, 323] on figure at bounding box center [599, 323] width 1099 height 0
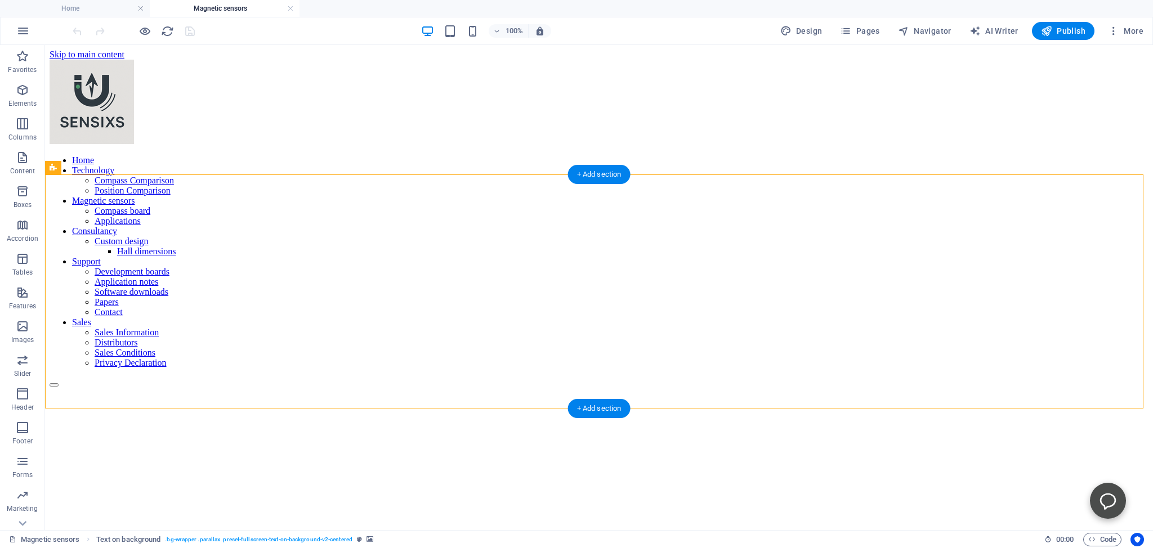
click at [69, 323] on figure at bounding box center [599, 323] width 1099 height 0
click at [131, 170] on icon at bounding box center [132, 168] width 6 height 12
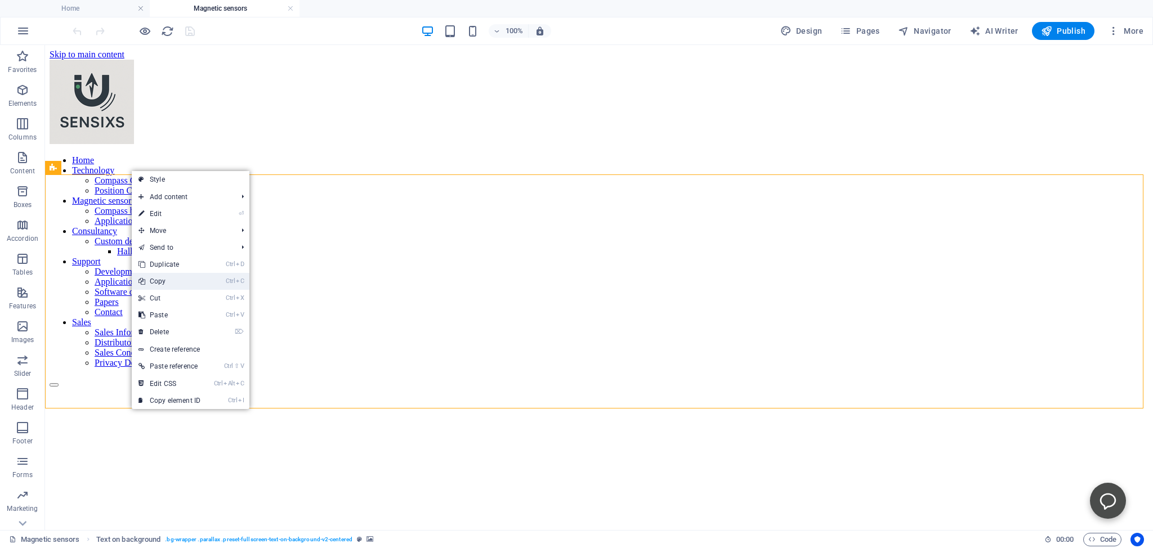
click at [159, 279] on link "Ctrl C Copy" at bounding box center [169, 281] width 75 height 17
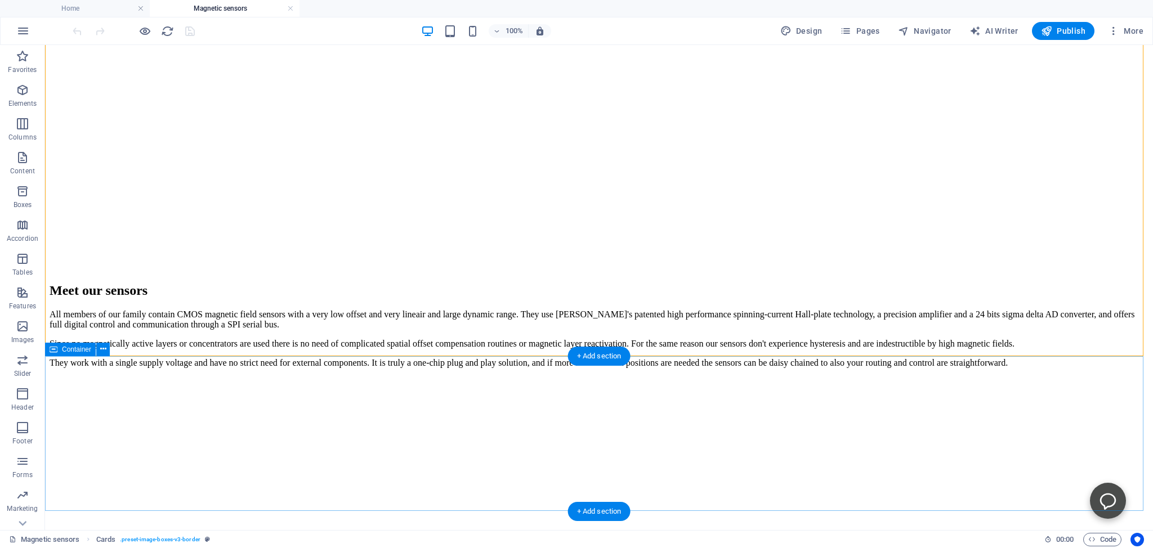
scroll to position [595, 0]
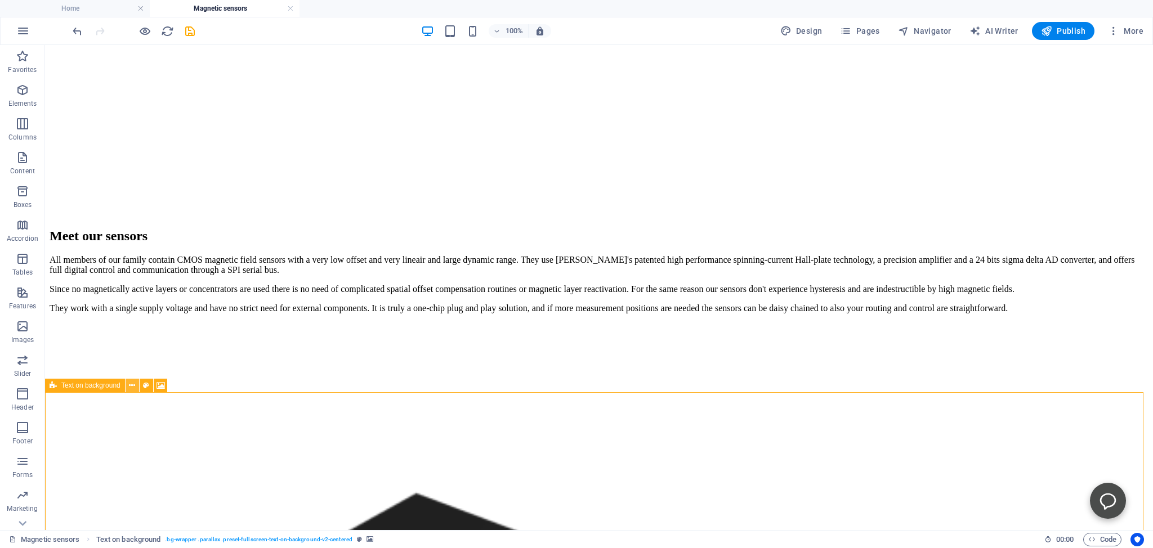
click at [132, 387] on icon at bounding box center [132, 386] width 6 height 12
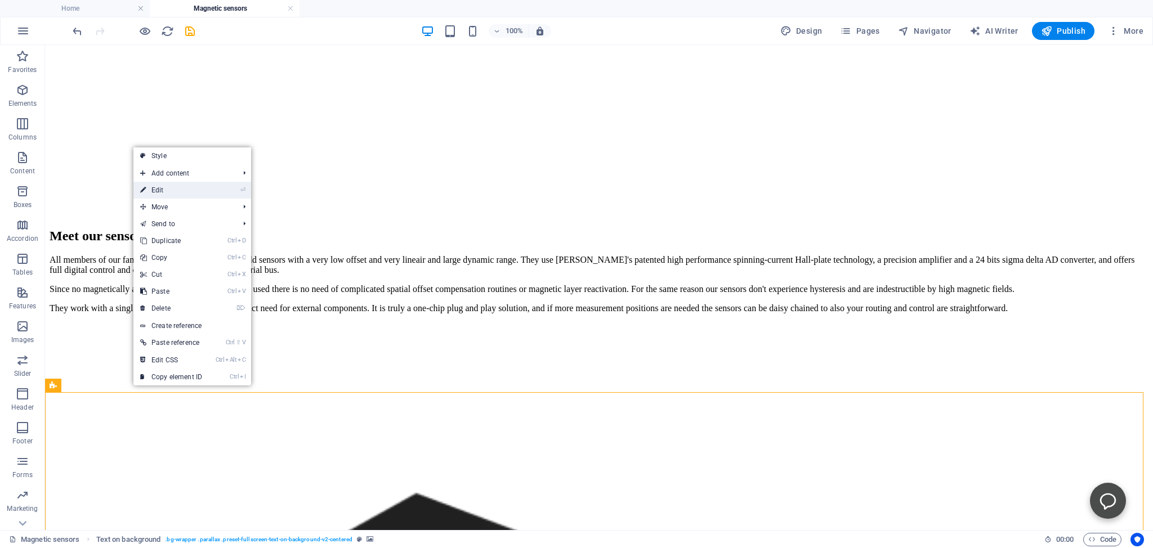
click at [168, 191] on link "⏎ Edit" at bounding box center [170, 190] width 75 height 17
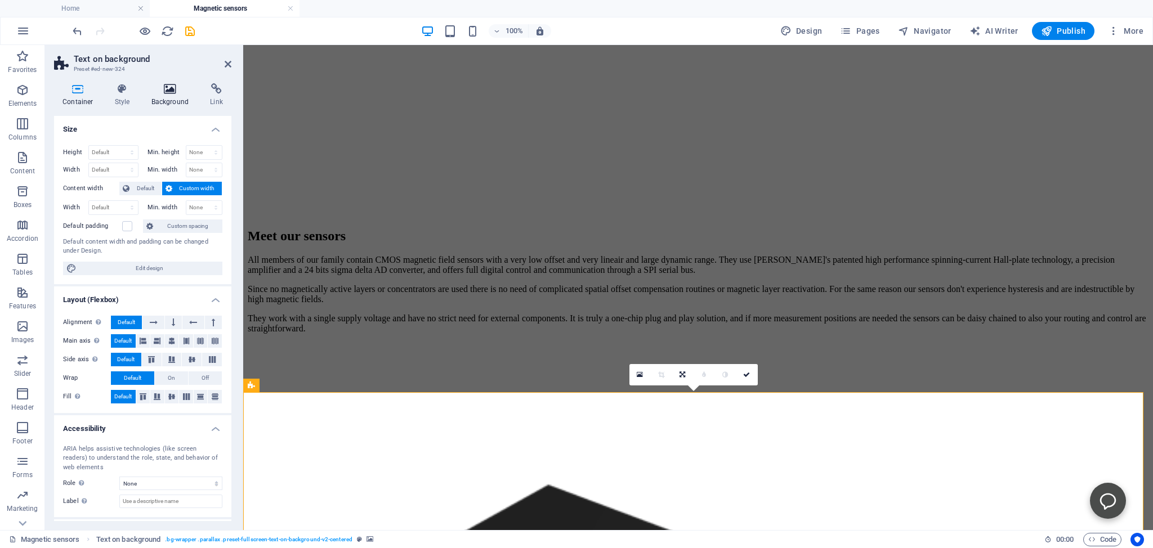
click at [168, 91] on icon at bounding box center [170, 88] width 55 height 11
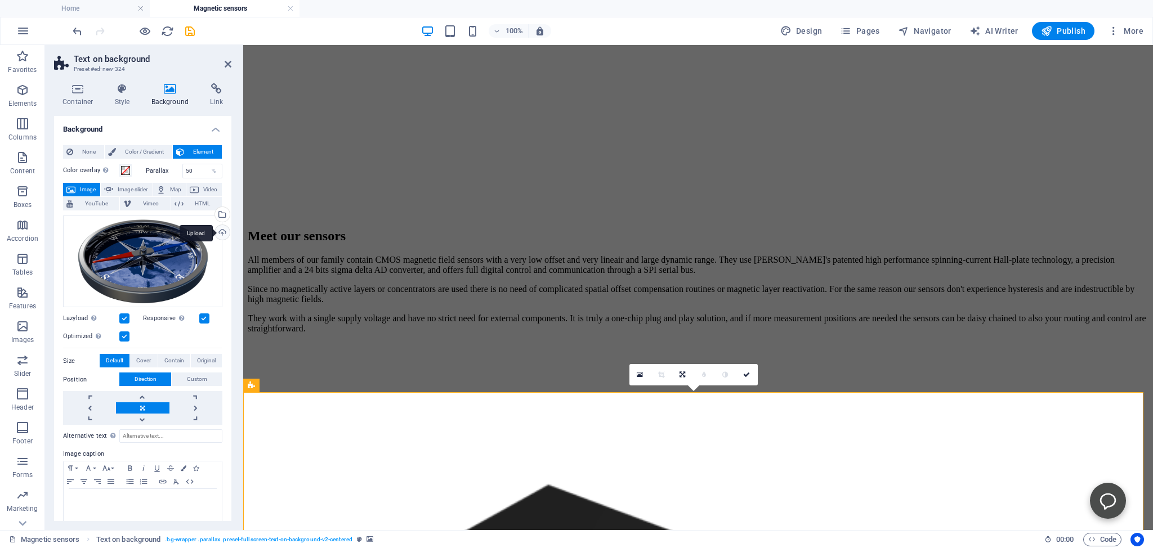
click at [214, 231] on div "Upload" at bounding box center [221, 233] width 17 height 17
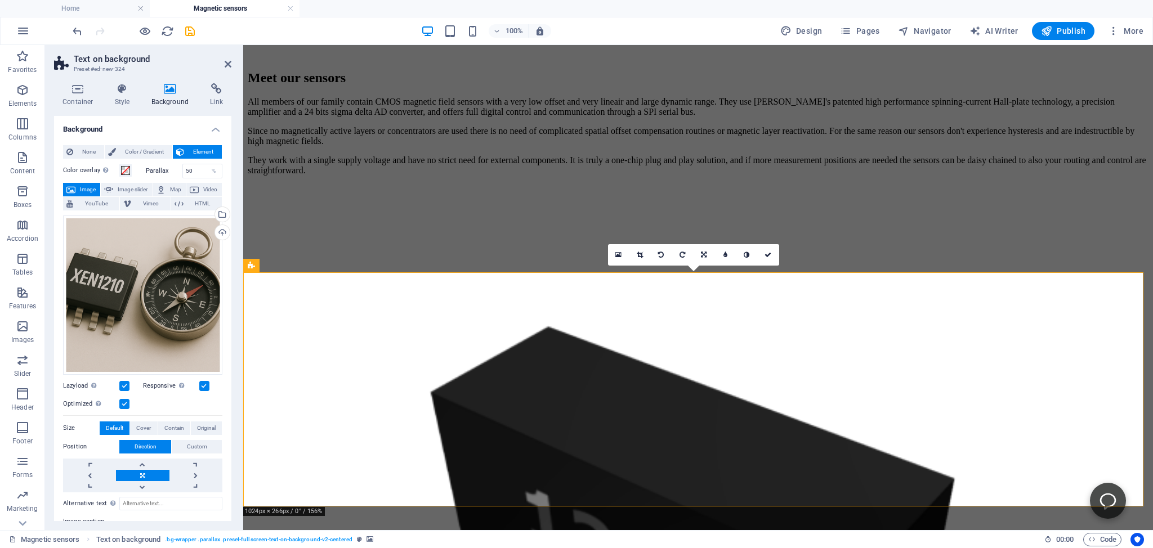
scroll to position [773, 0]
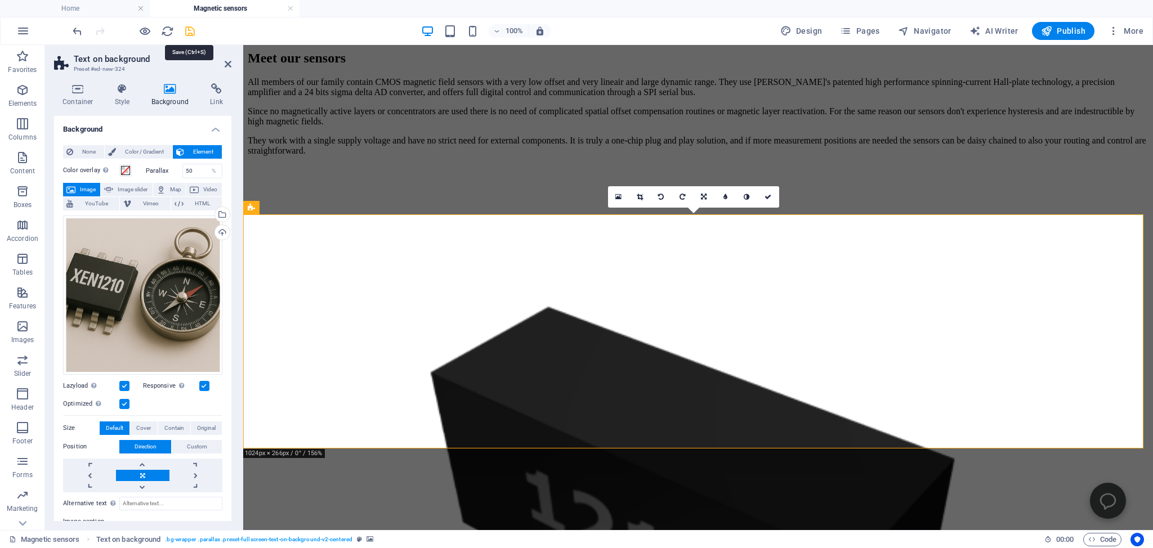
click at [190, 29] on icon "save" at bounding box center [190, 31] width 13 height 13
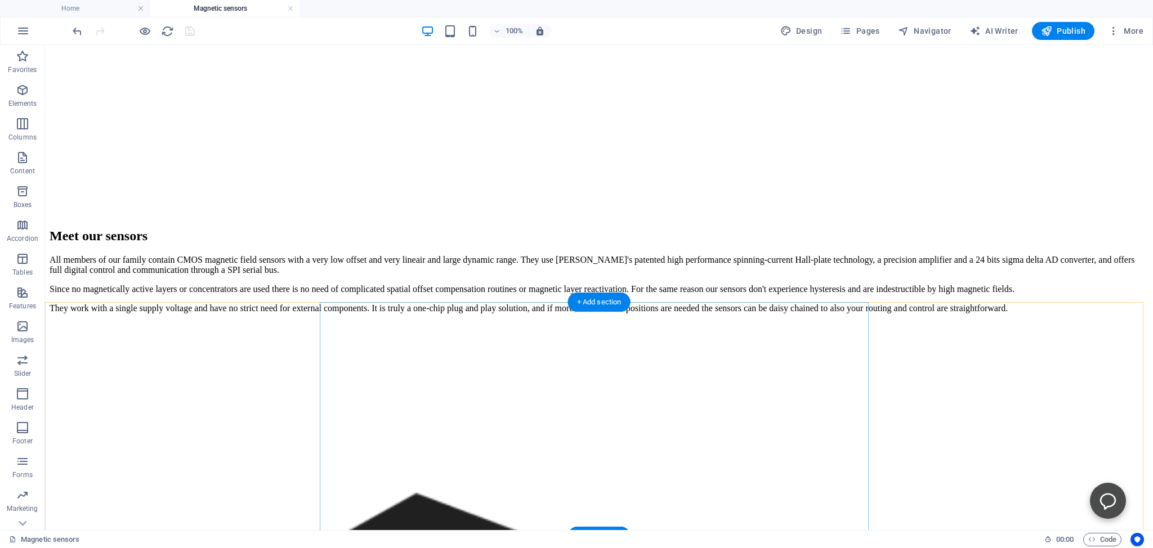
scroll to position [832, 0]
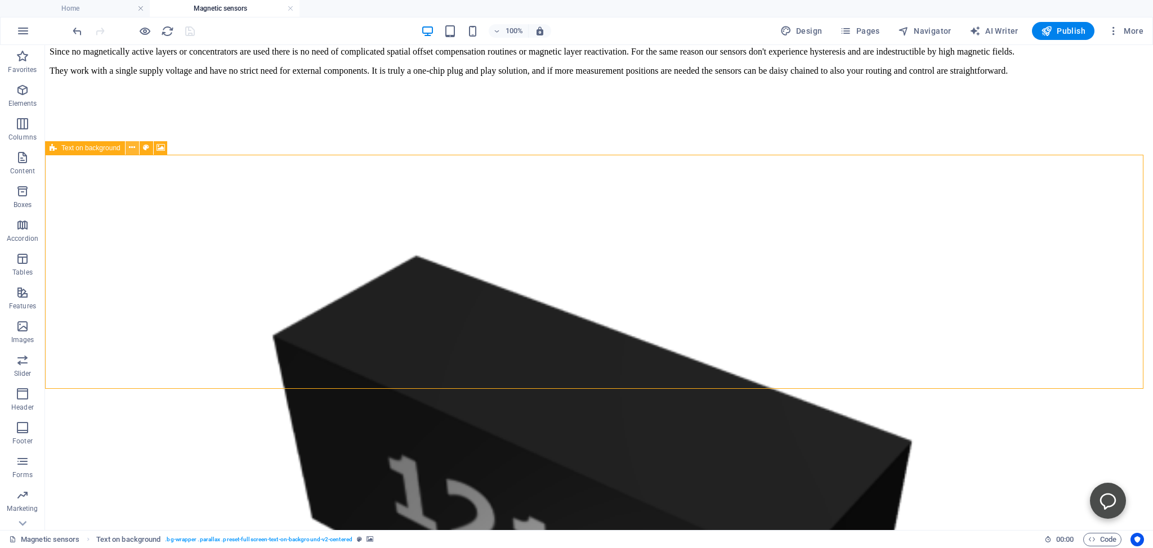
click at [132, 147] on icon at bounding box center [132, 148] width 6 height 12
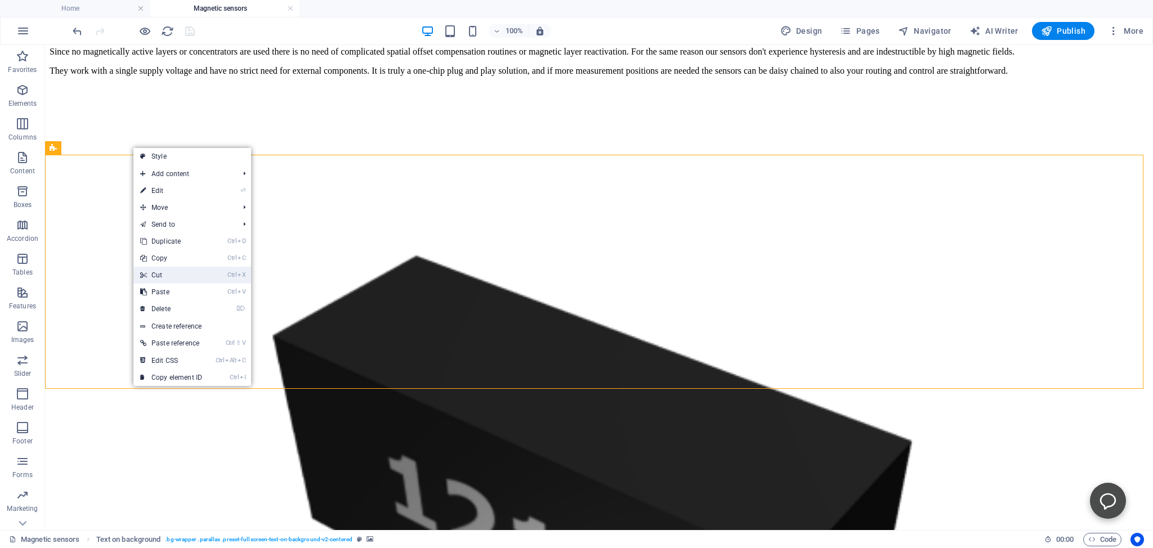
click at [157, 276] on link "Ctrl X Cut" at bounding box center [170, 275] width 75 height 17
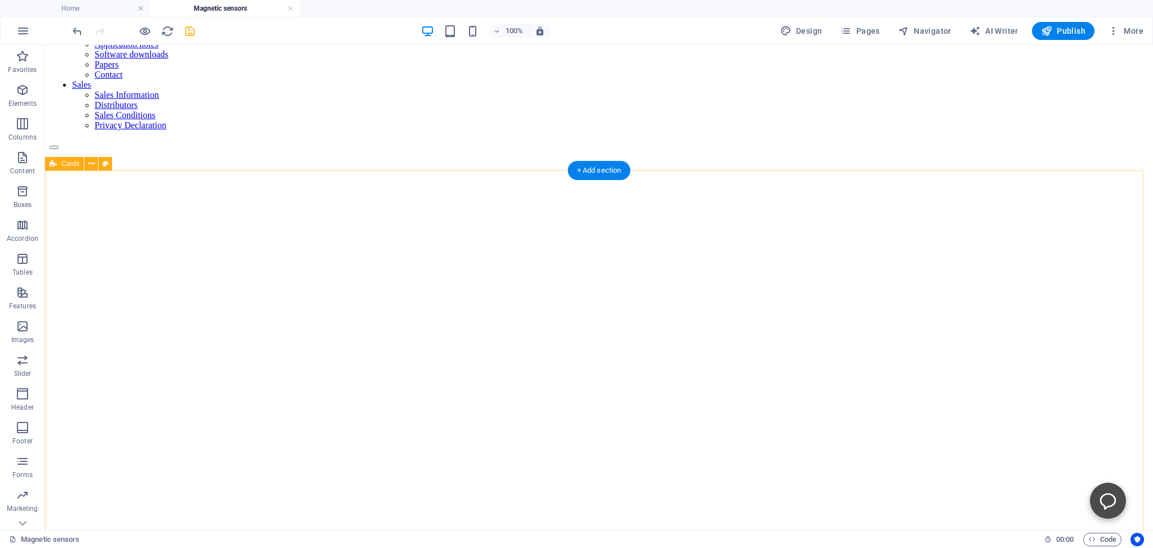
scroll to position [0, 0]
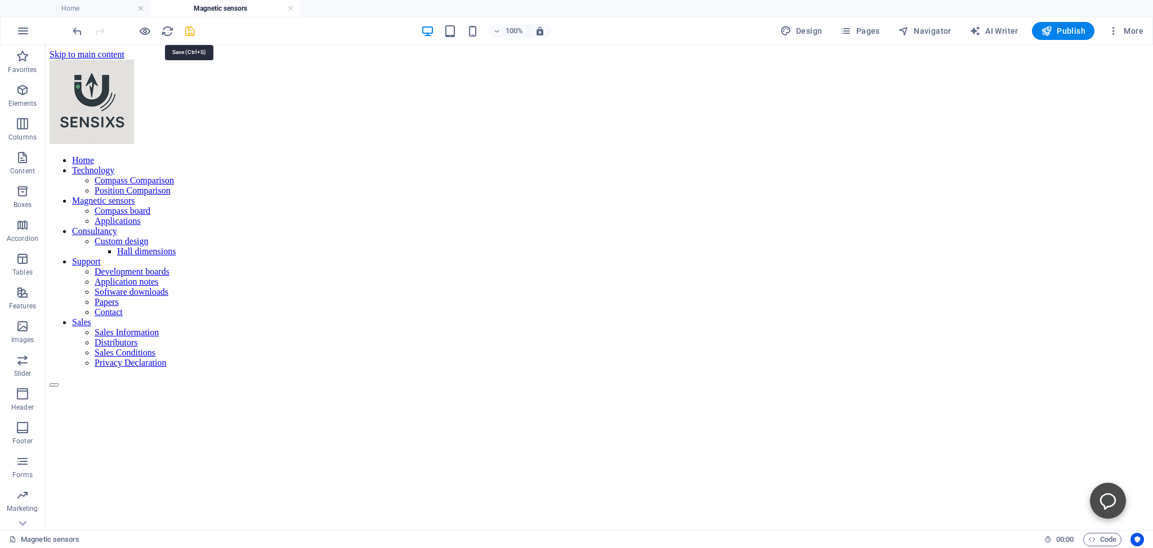
click at [191, 31] on icon "save" at bounding box center [190, 31] width 13 height 13
click at [1131, 28] on span "More" at bounding box center [1125, 30] width 35 height 11
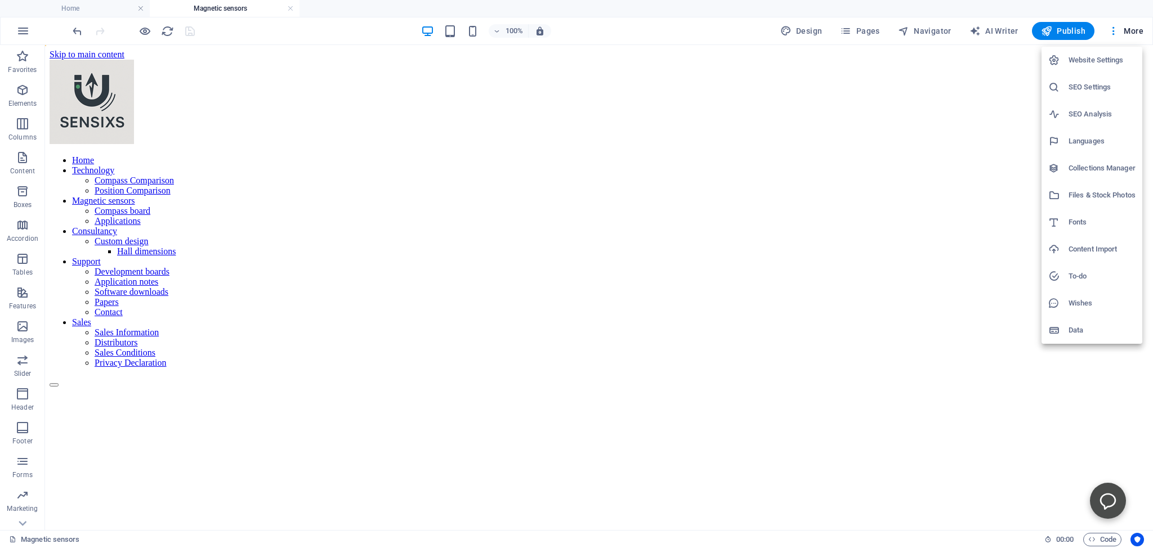
click at [1086, 57] on h6 "Website Settings" at bounding box center [1102, 60] width 67 height 14
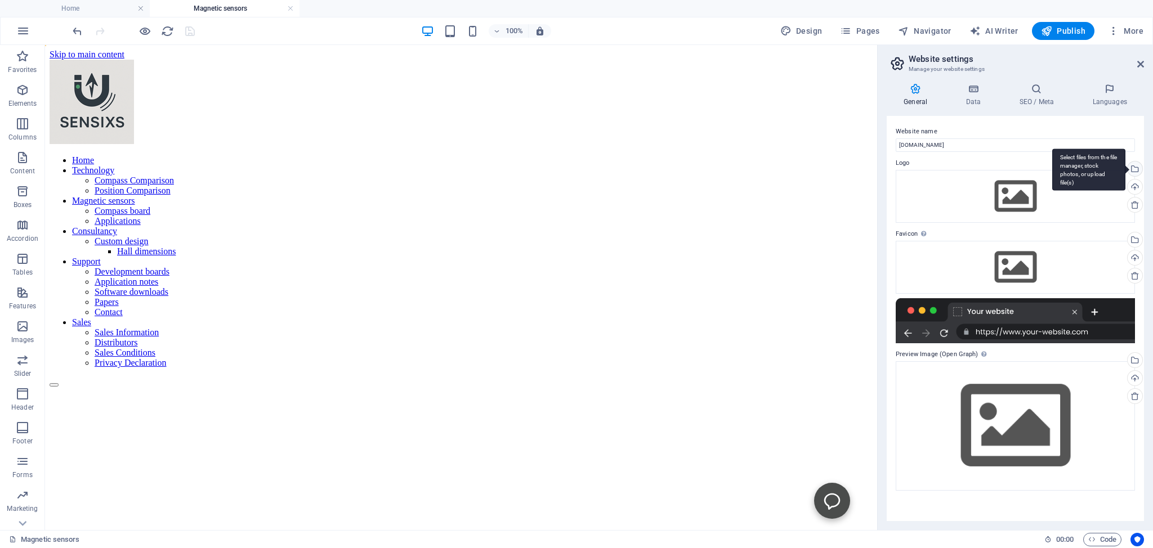
click at [1135, 169] on div "Select files from the file manager, stock photos, or upload file(s)" at bounding box center [1134, 170] width 17 height 17
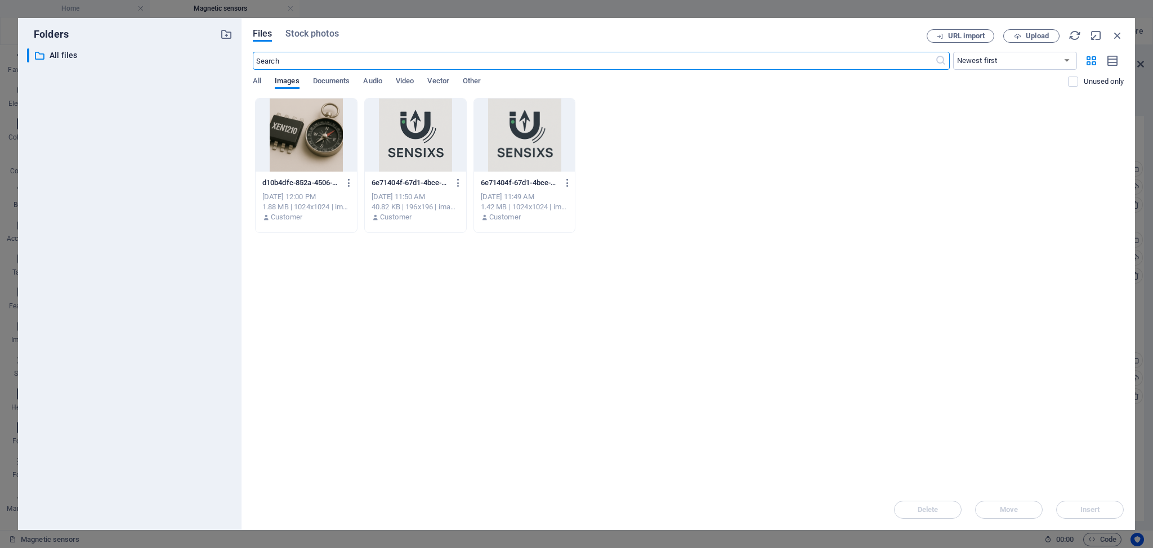
click at [454, 126] on div at bounding box center [415, 135] width 101 height 73
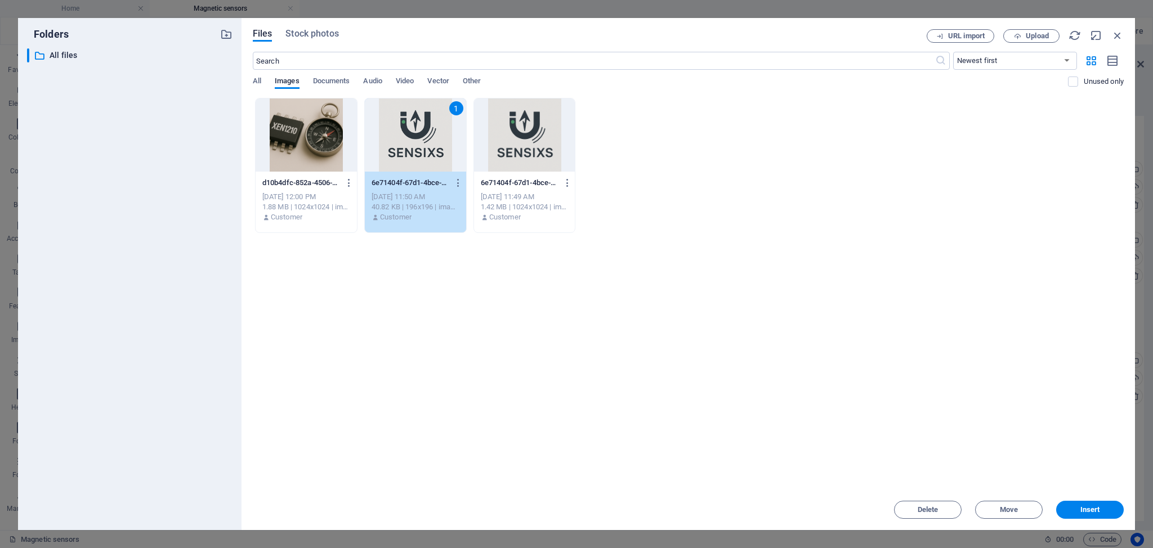
click at [454, 126] on div "1" at bounding box center [415, 135] width 101 height 73
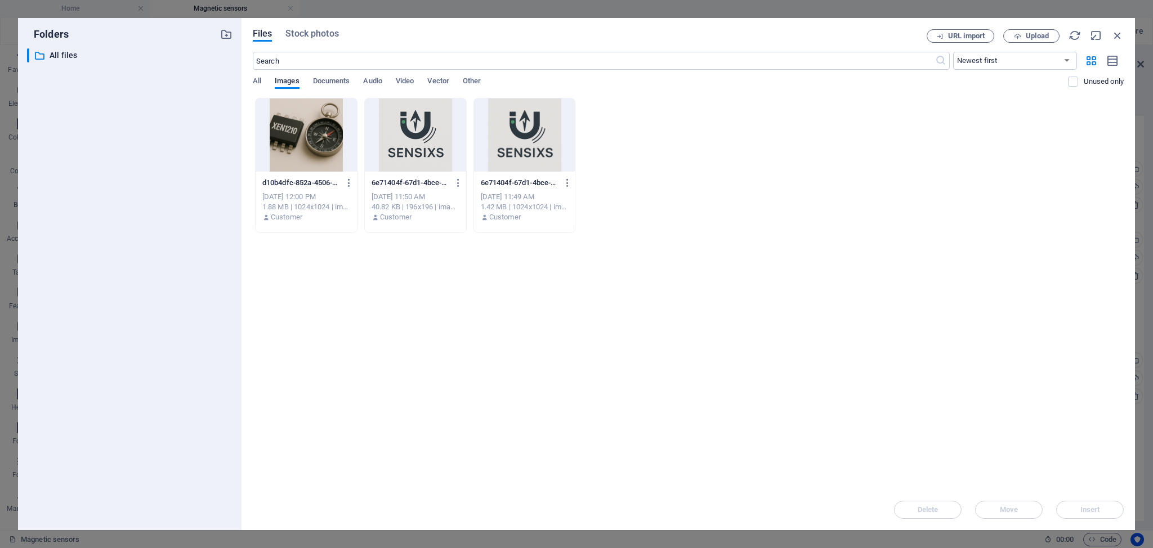
click at [454, 126] on div at bounding box center [415, 135] width 101 height 73
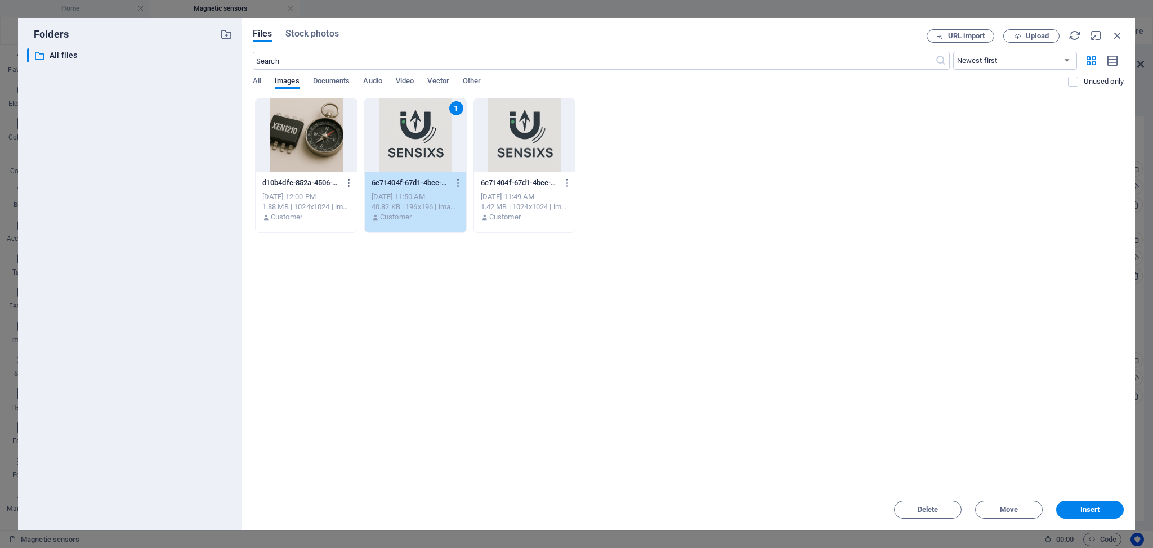
click at [454, 126] on div "1" at bounding box center [415, 135] width 101 height 73
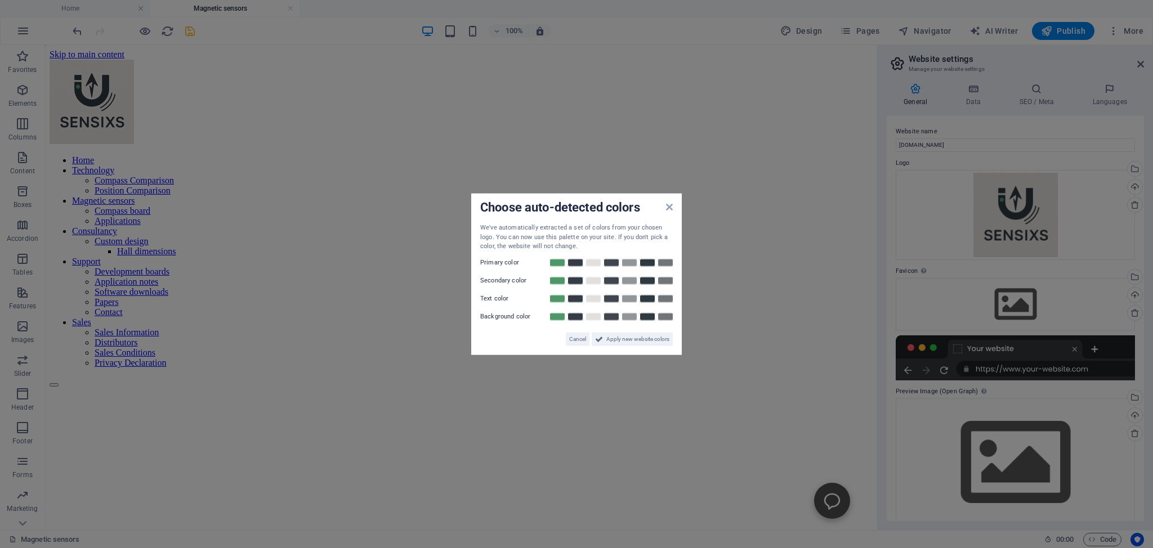
click at [1126, 276] on aside "Choose auto-detected colors We've automatically extracted a set of colors from …" at bounding box center [576, 274] width 1153 height 548
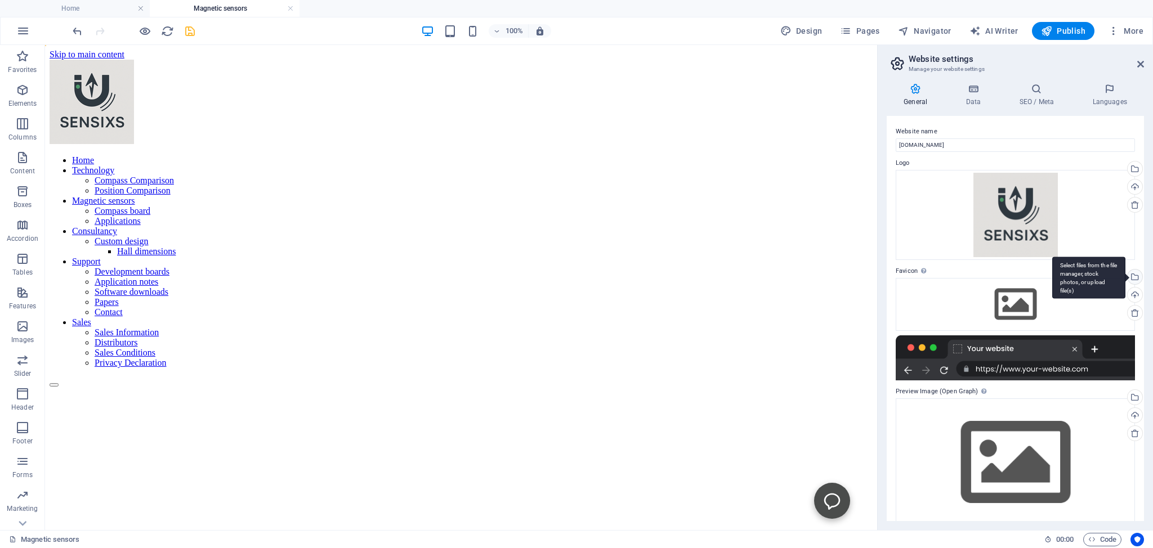
click at [1124, 274] on div "Select files from the file manager, stock photos, or upload file(s)" at bounding box center [1088, 278] width 73 height 42
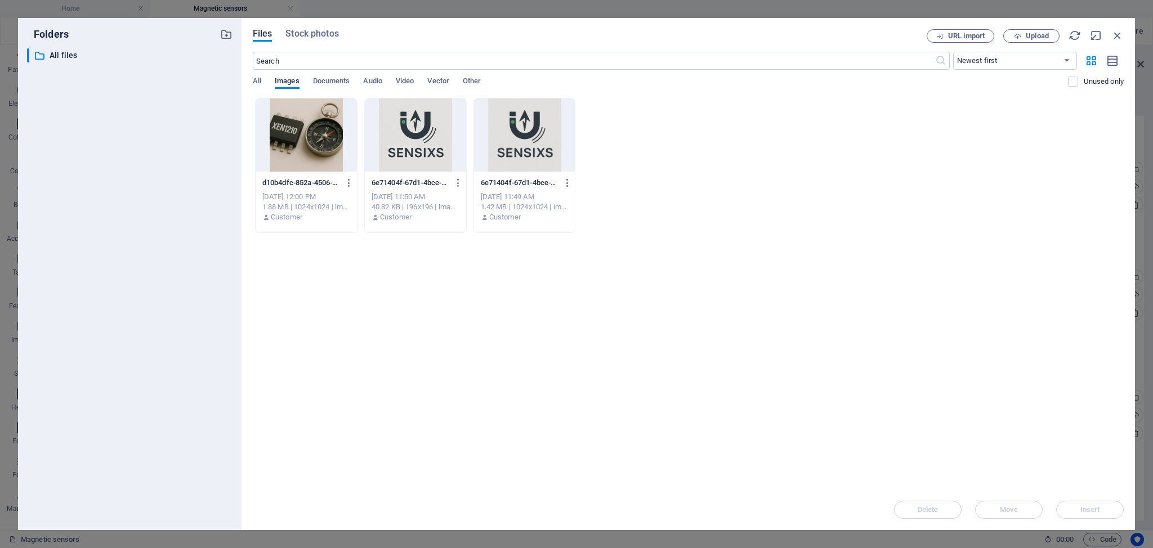
click at [434, 144] on div at bounding box center [415, 135] width 101 height 73
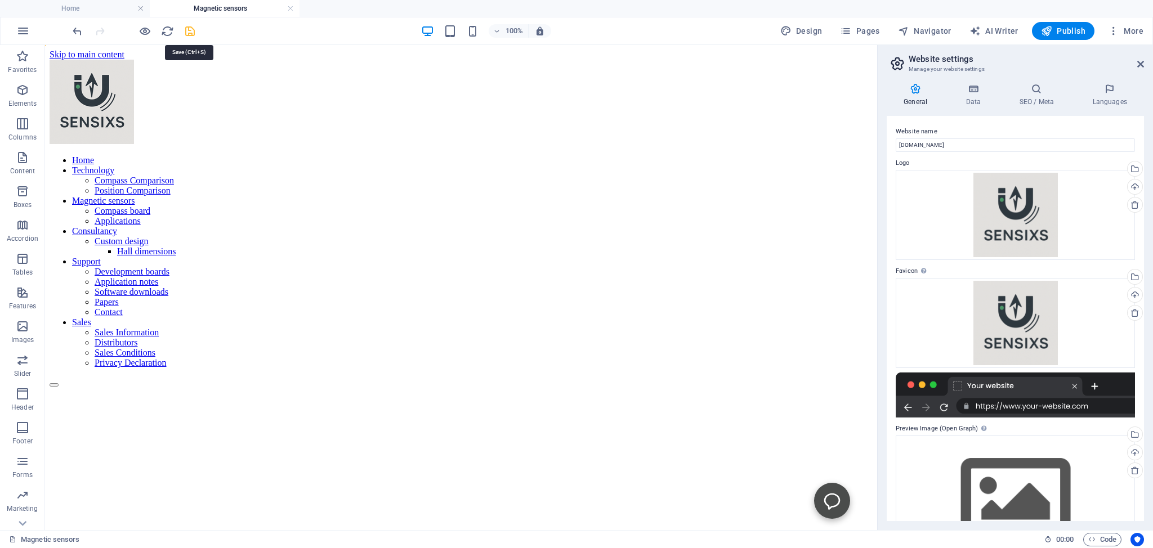
click at [188, 30] on icon "save" at bounding box center [190, 31] width 13 height 13
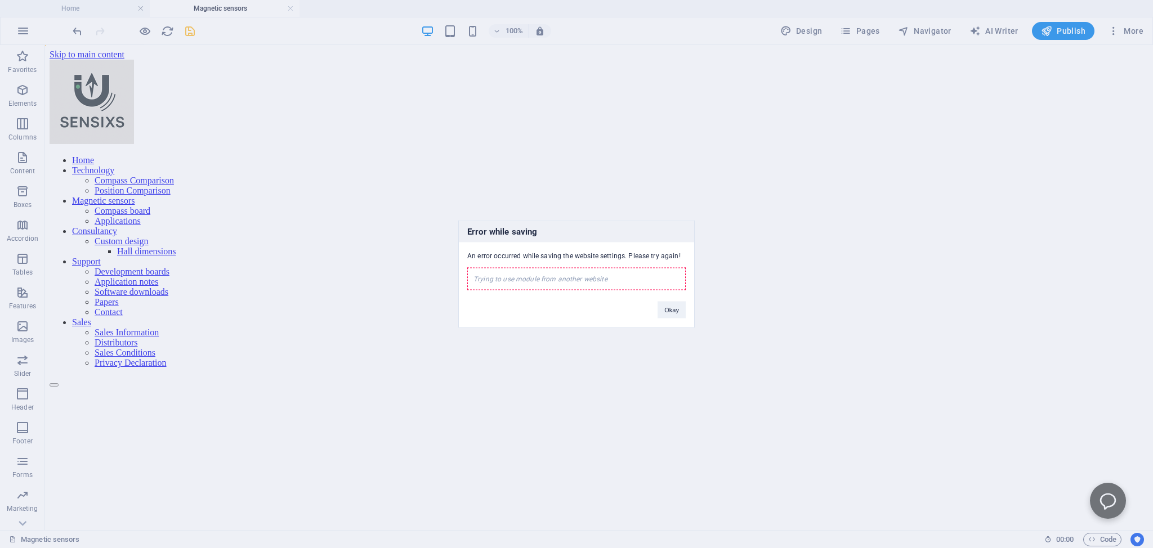
click at [187, 33] on div "Error while saving An error occurred while saving the website settings. Please …" at bounding box center [576, 274] width 1153 height 548
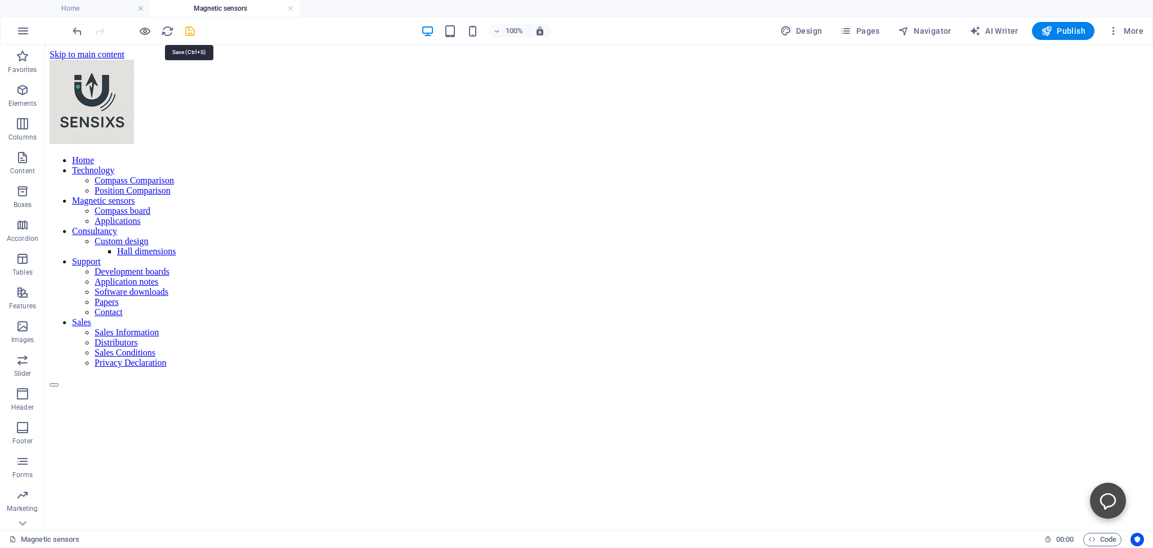
click at [188, 33] on icon "save" at bounding box center [190, 31] width 13 height 13
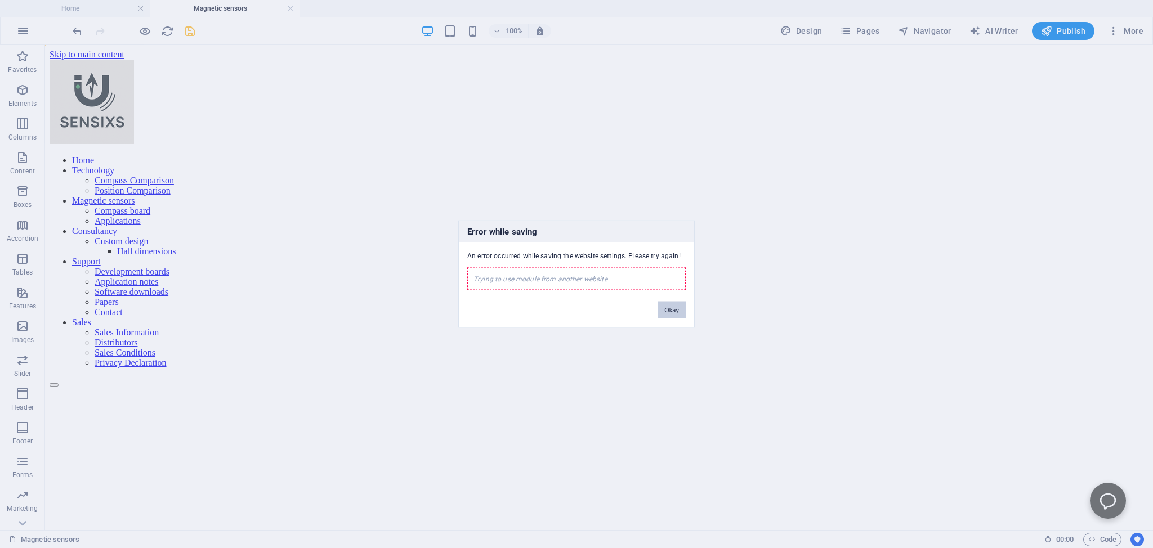
click at [681, 314] on button "Okay" at bounding box center [672, 310] width 28 height 17
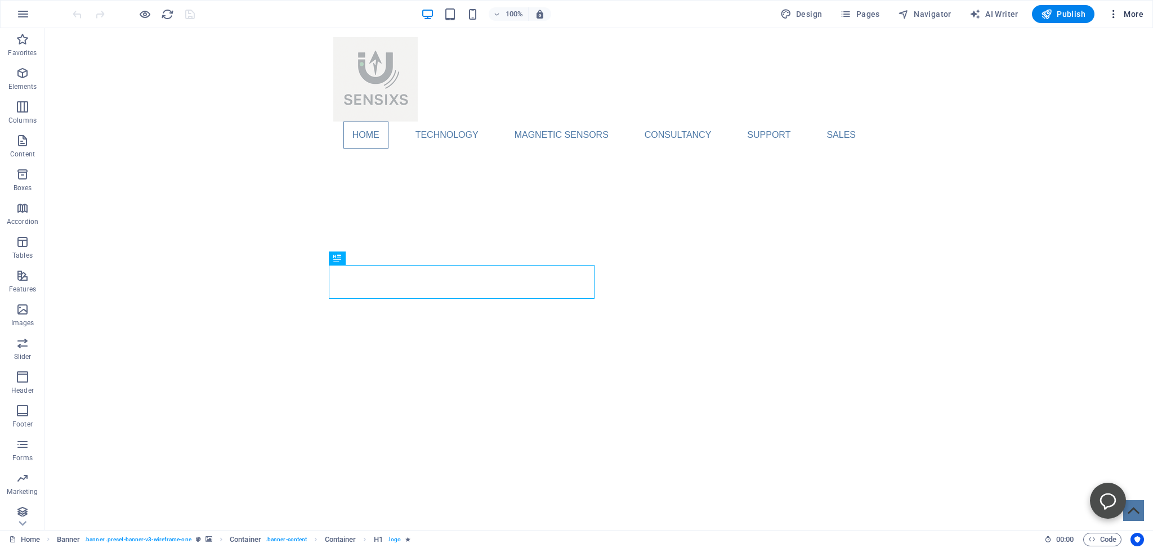
click at [1132, 12] on span "More" at bounding box center [1125, 13] width 35 height 11
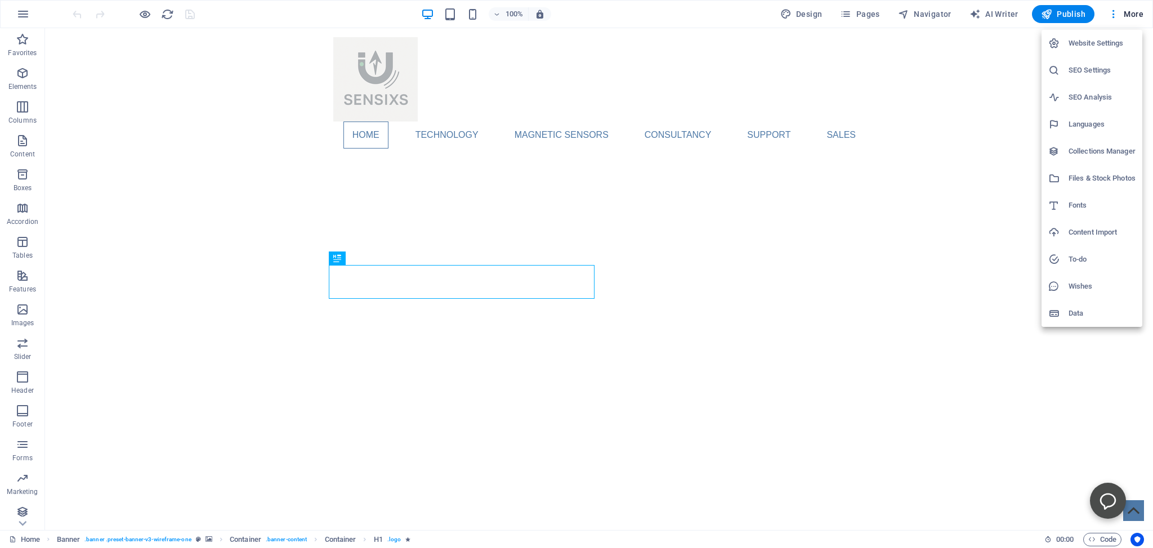
click at [1077, 42] on h6 "Website Settings" at bounding box center [1102, 44] width 67 height 14
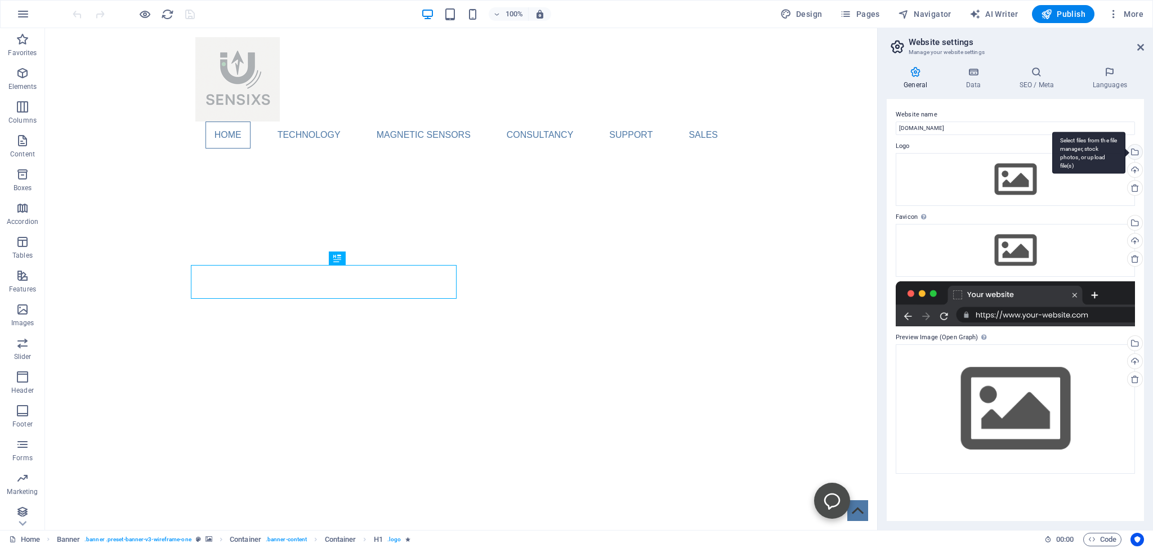
click at [1126, 149] on div "Select files from the file manager, stock photos, or upload file(s)" at bounding box center [1088, 153] width 73 height 42
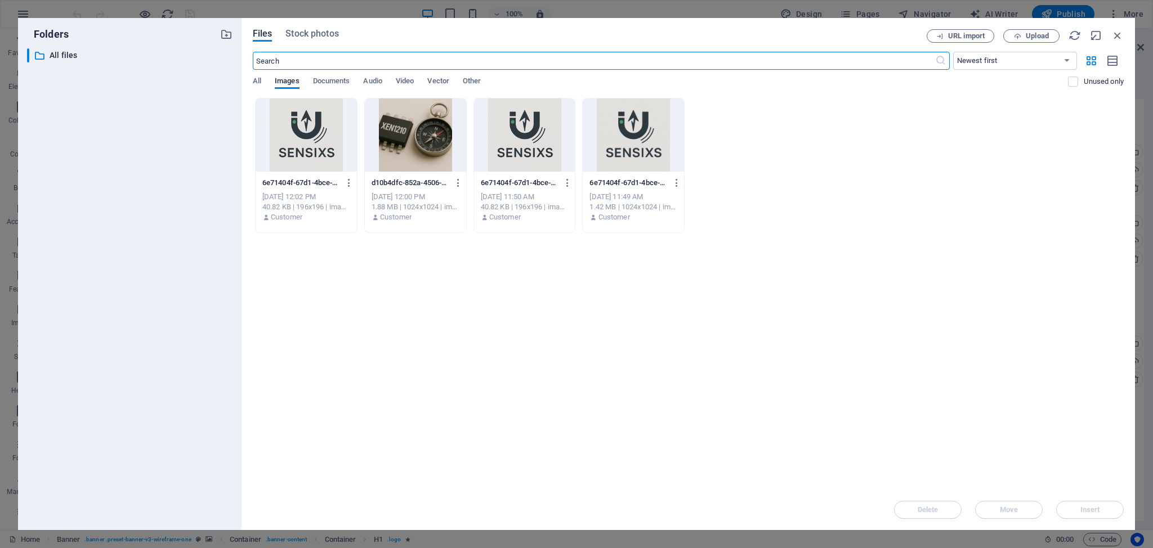
click at [319, 143] on div at bounding box center [306, 135] width 101 height 73
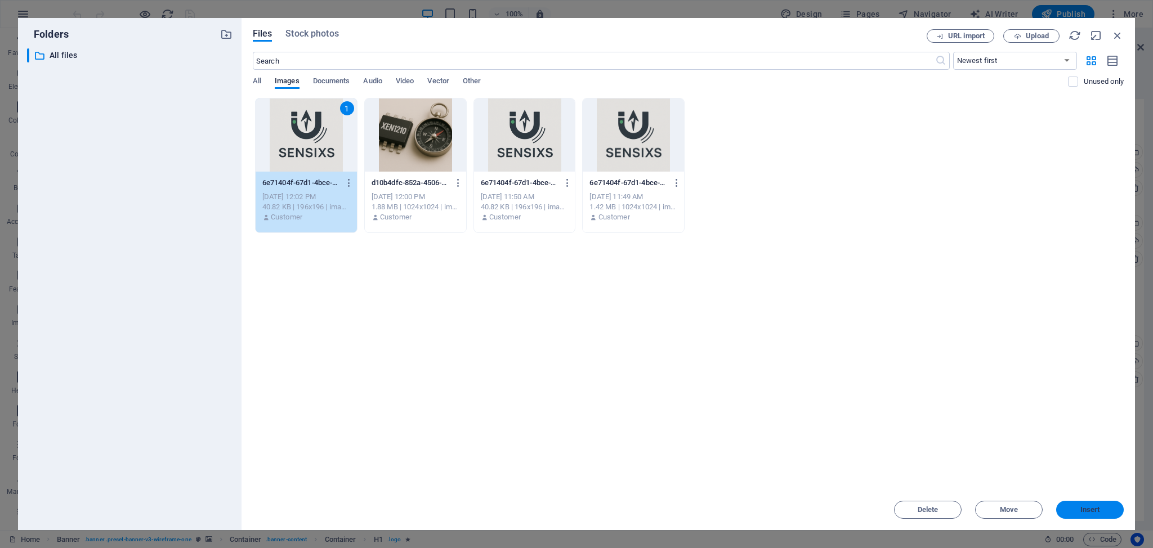
click at [1094, 512] on span "Insert" at bounding box center [1091, 510] width 20 height 7
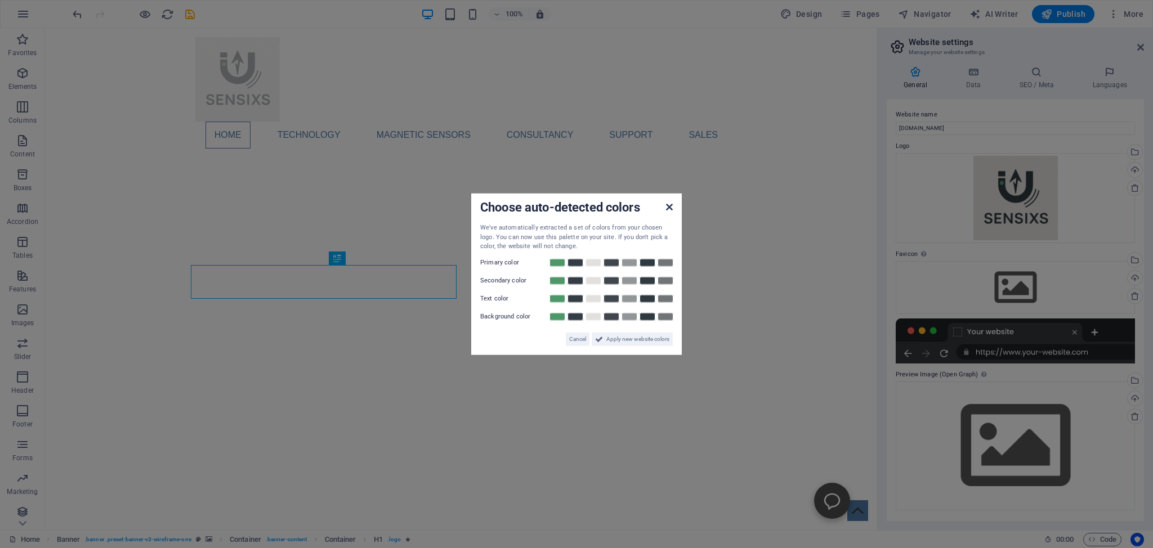
click at [670, 206] on icon at bounding box center [669, 207] width 7 height 9
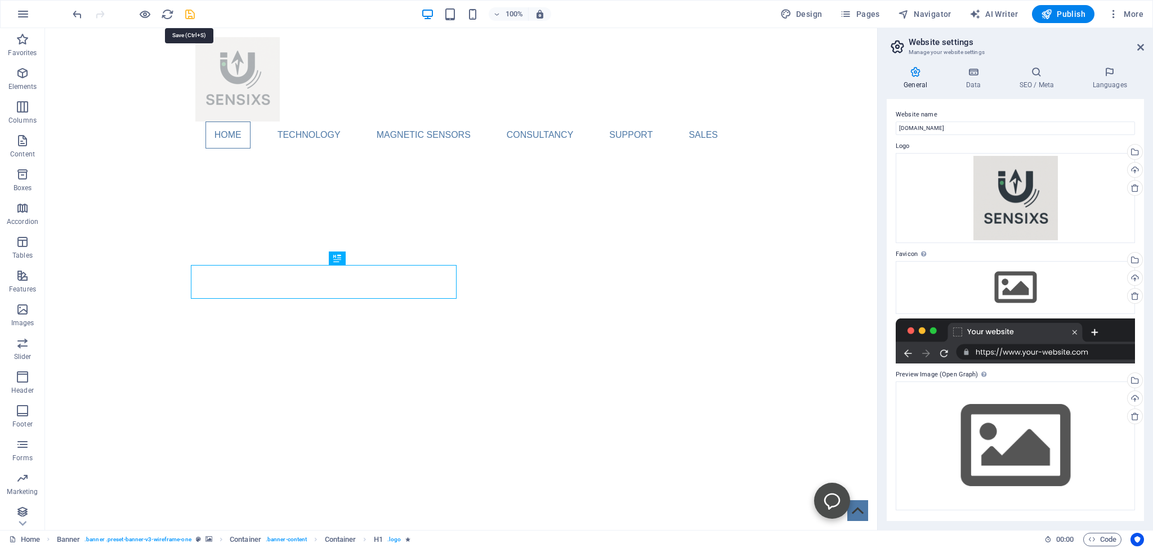
click at [189, 14] on icon "save" at bounding box center [190, 14] width 13 height 13
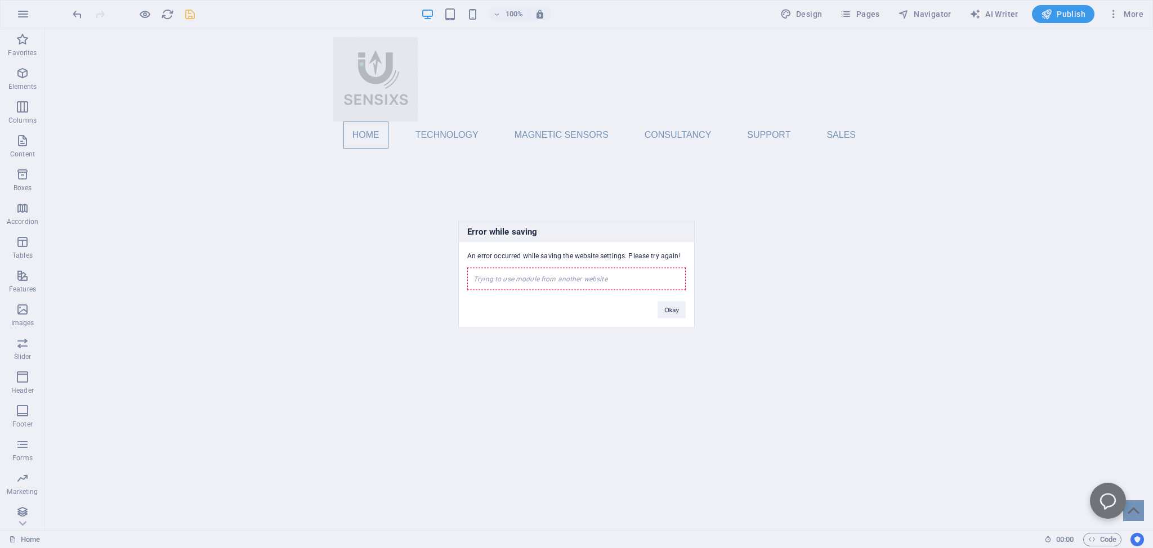
click at [1130, 14] on div "Error while saving An error occurred while saving the website settings. Please …" at bounding box center [576, 274] width 1153 height 548
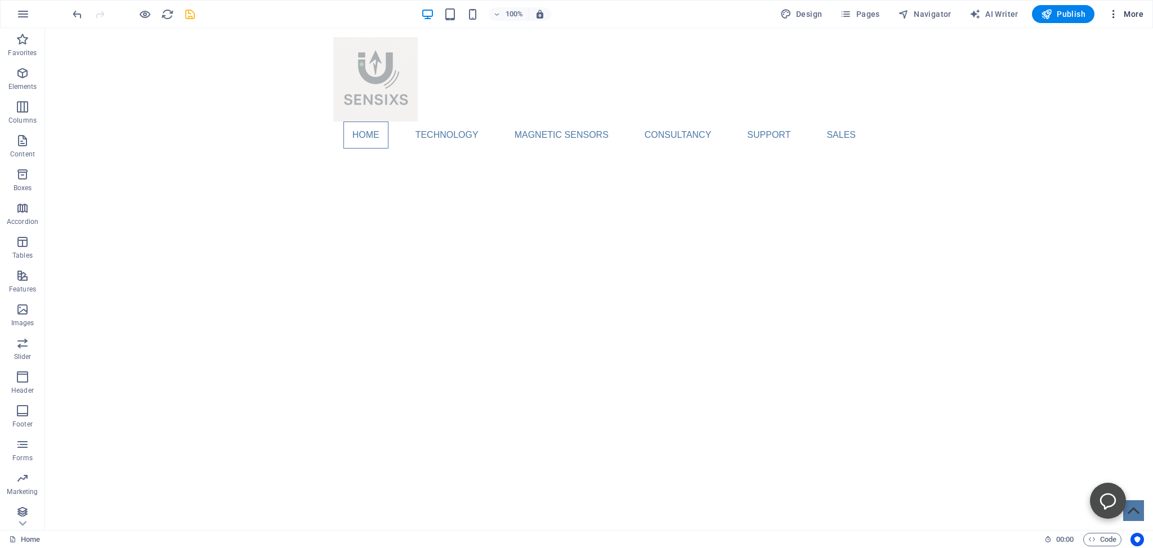
click at [1133, 12] on span "More" at bounding box center [1125, 13] width 35 height 11
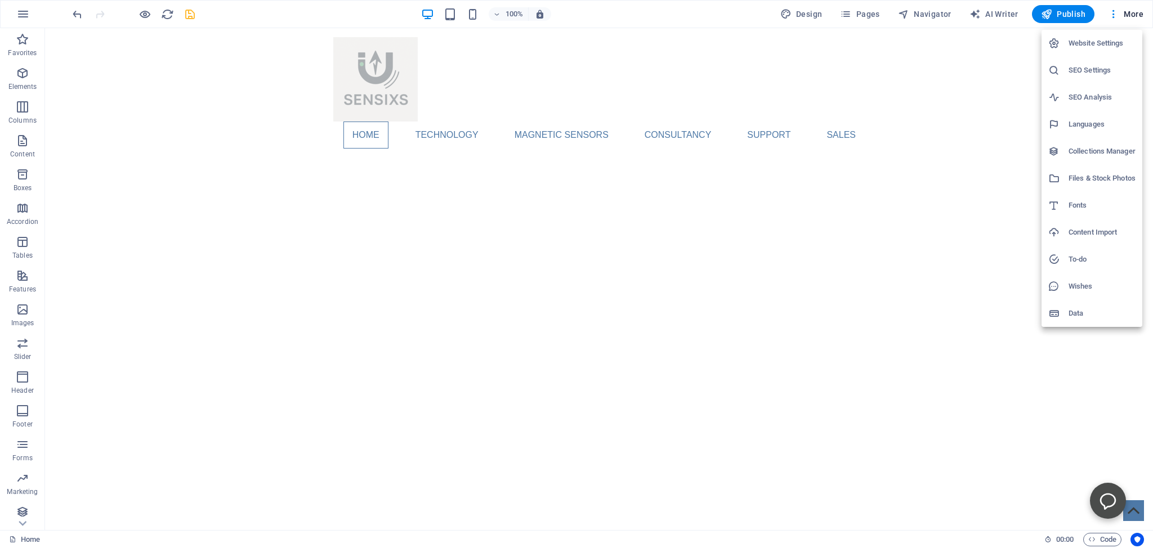
click at [152, 89] on div at bounding box center [576, 274] width 1153 height 548
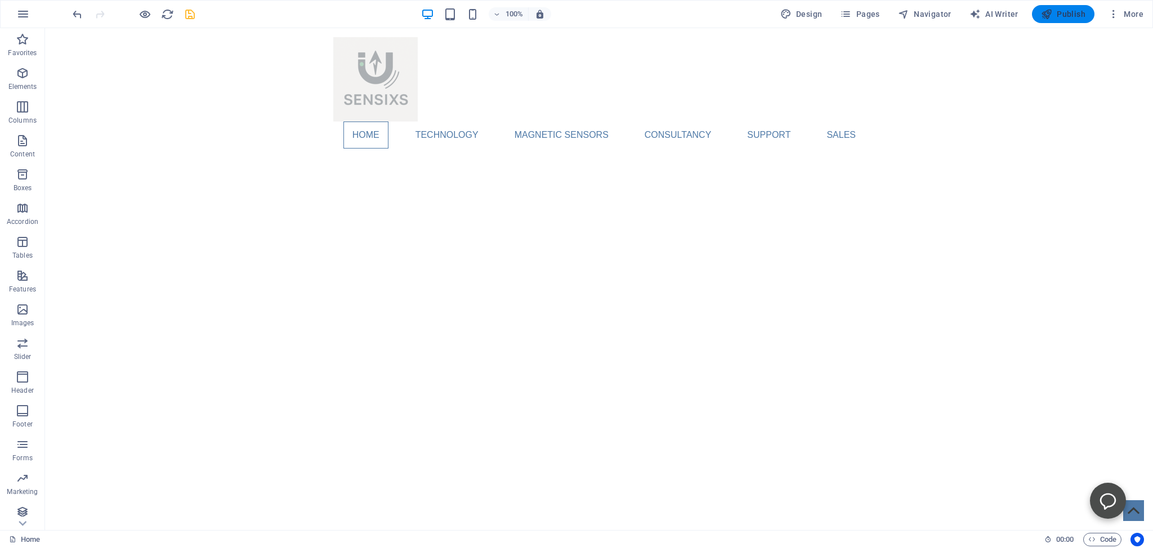
click at [1055, 14] on span "Publish" at bounding box center [1063, 13] width 44 height 11
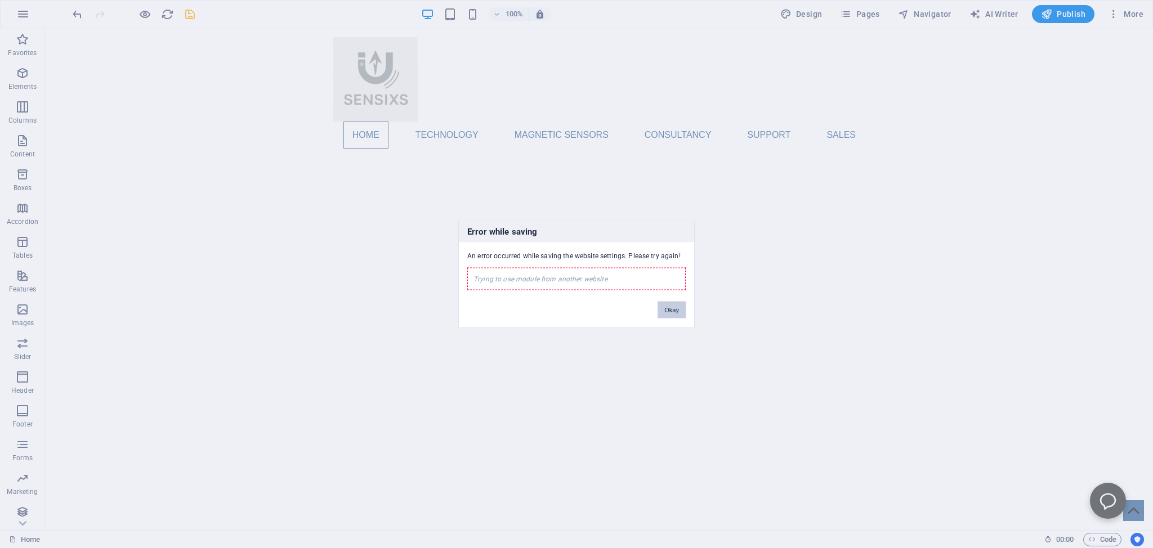
click at [672, 307] on button "Okay" at bounding box center [672, 310] width 28 height 17
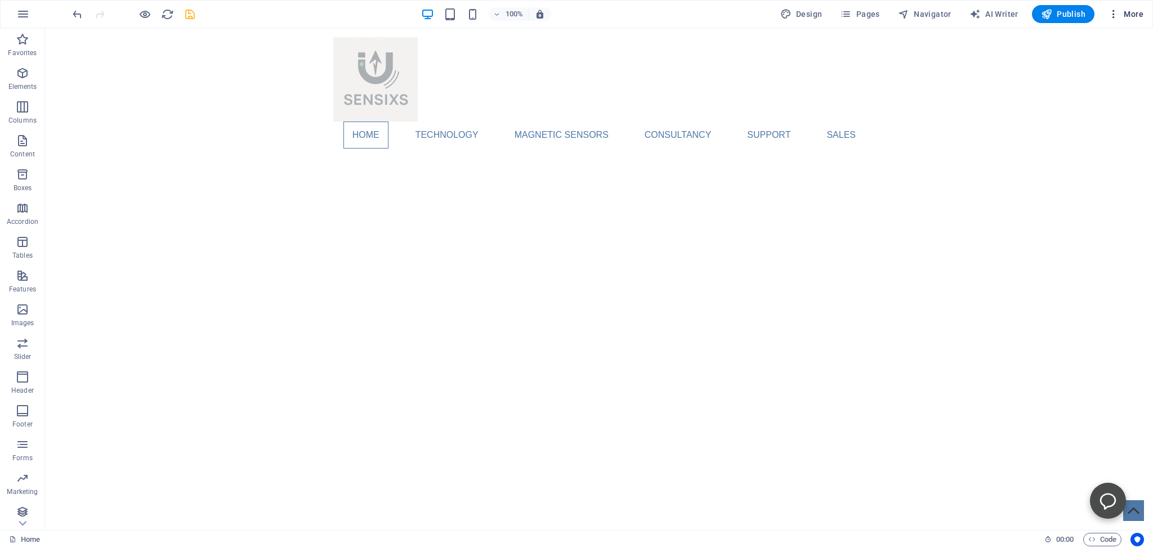
click at [1136, 12] on span "More" at bounding box center [1125, 13] width 35 height 11
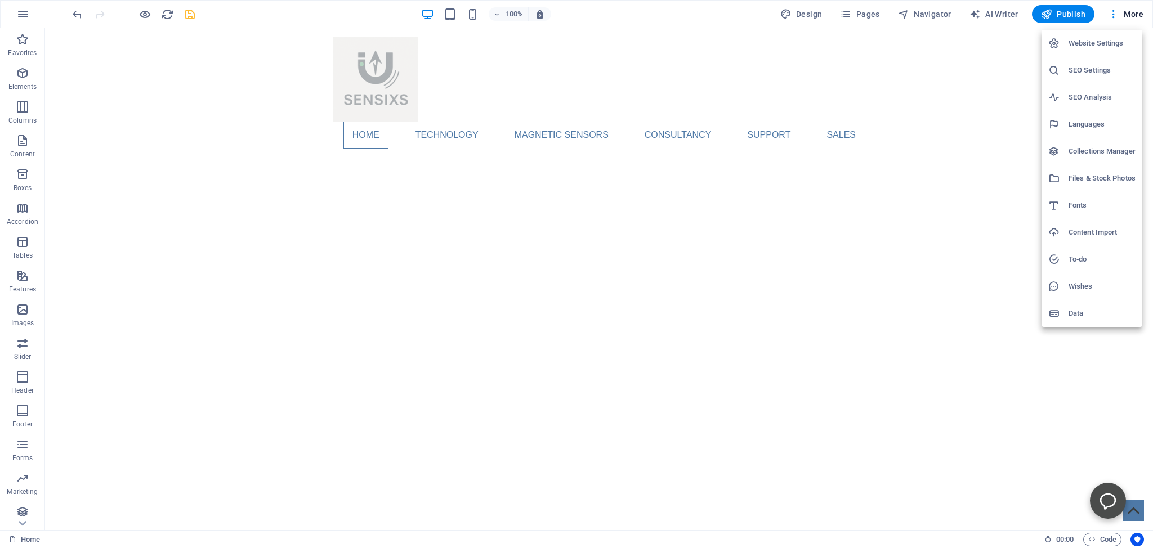
click at [1057, 42] on icon at bounding box center [1053, 43] width 11 height 11
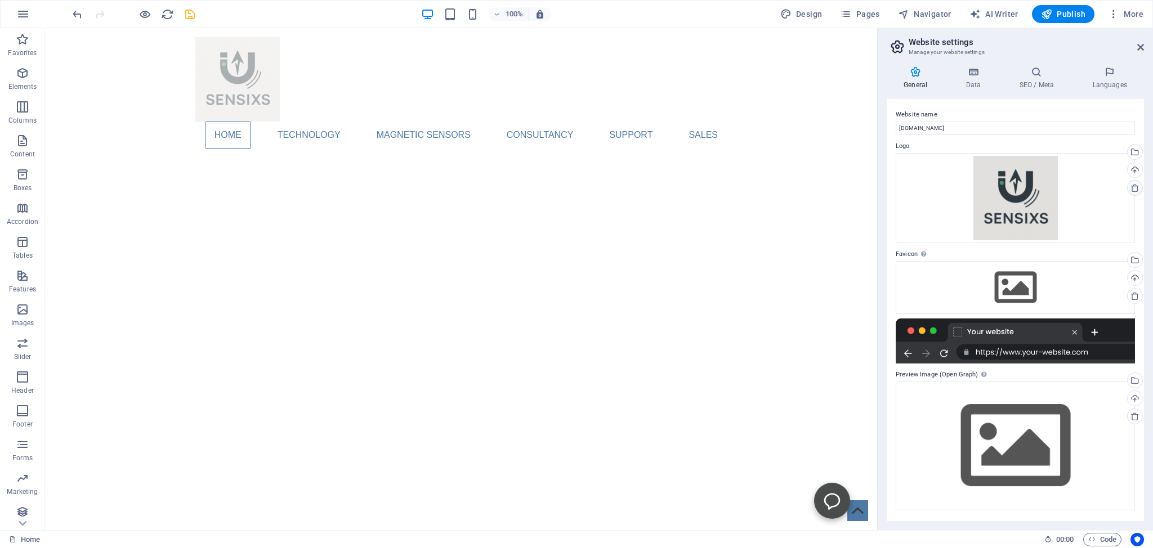
click at [1134, 188] on icon at bounding box center [1135, 188] width 9 height 9
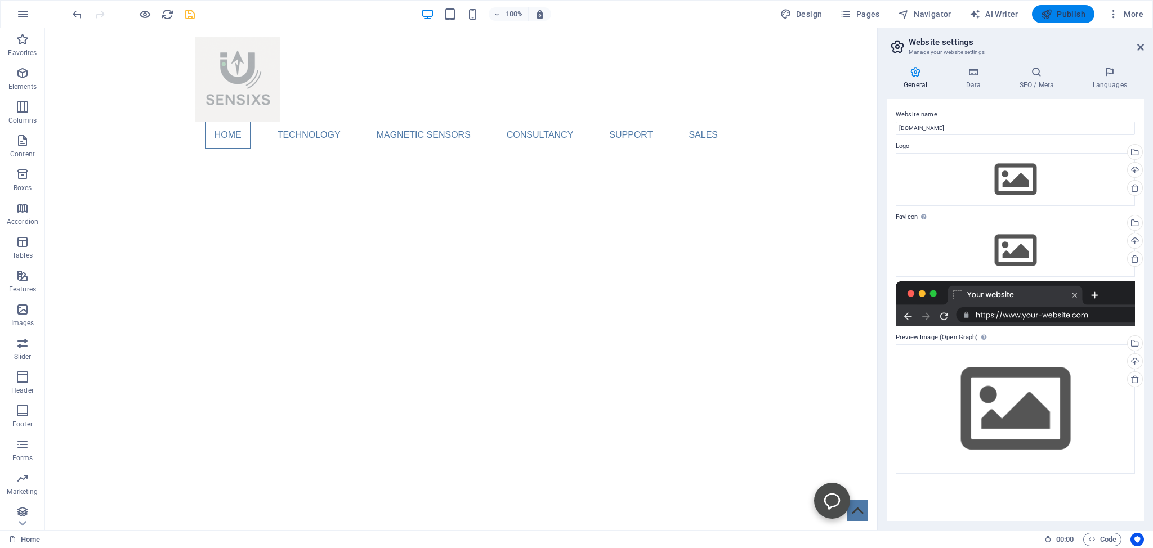
click at [1060, 14] on span "Publish" at bounding box center [1063, 13] width 44 height 11
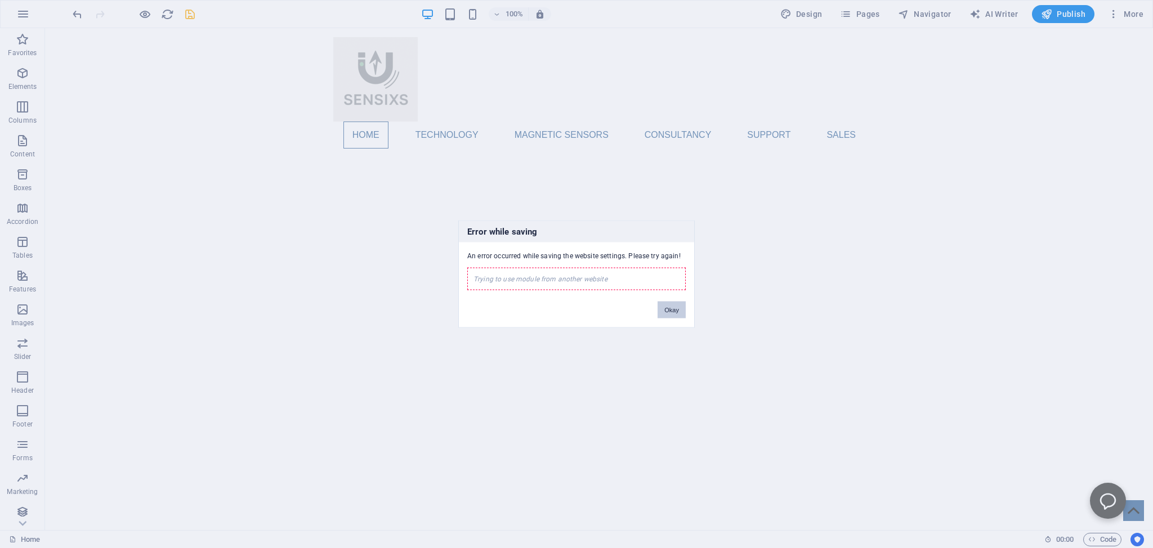
click at [675, 312] on button "Okay" at bounding box center [672, 310] width 28 height 17
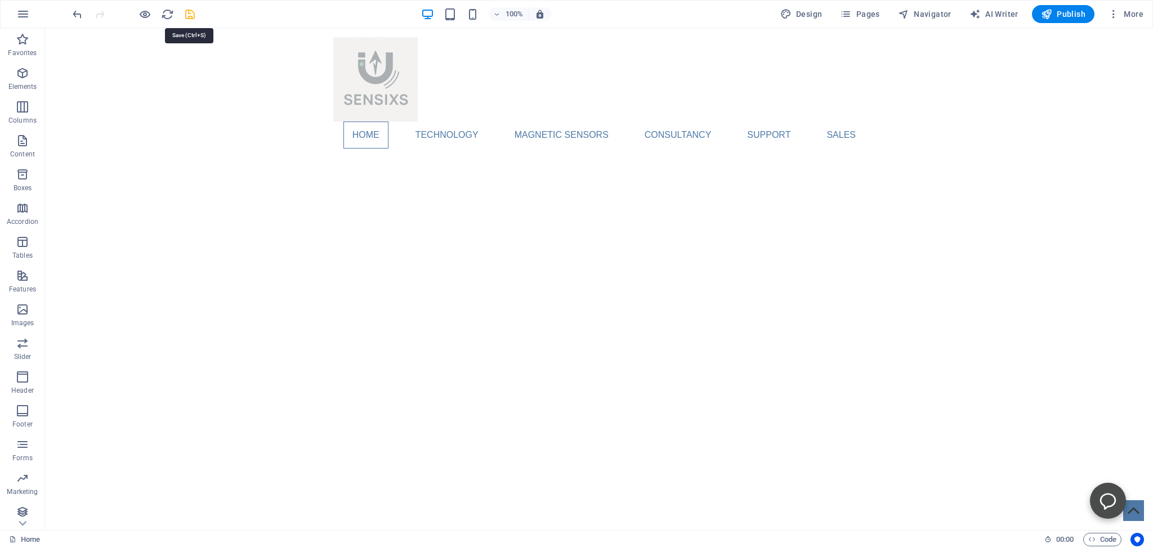
click at [190, 14] on icon "save" at bounding box center [190, 14] width 13 height 13
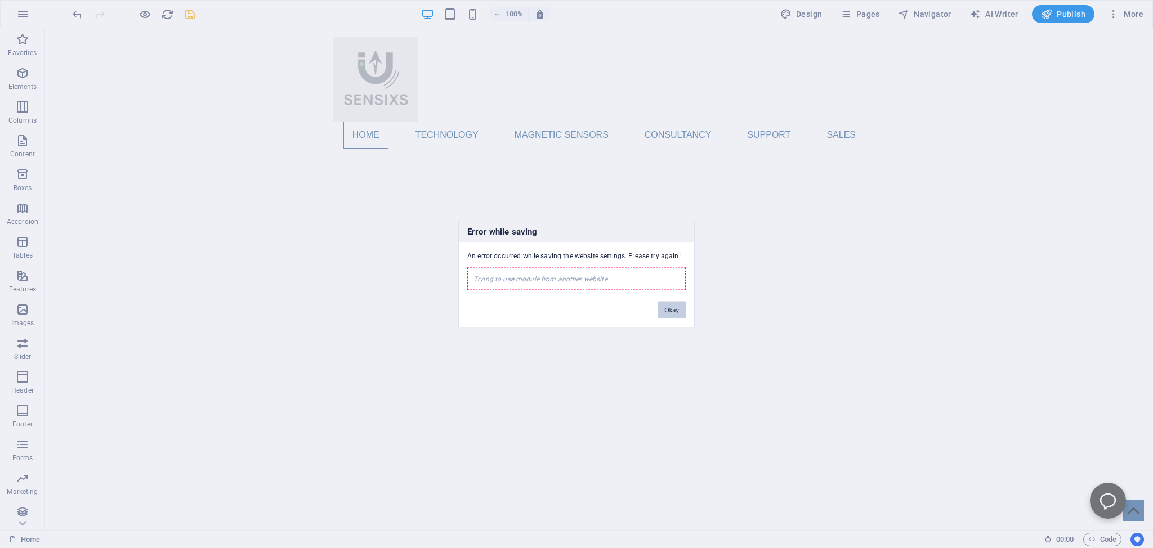
click at [671, 309] on button "Okay" at bounding box center [672, 310] width 28 height 17
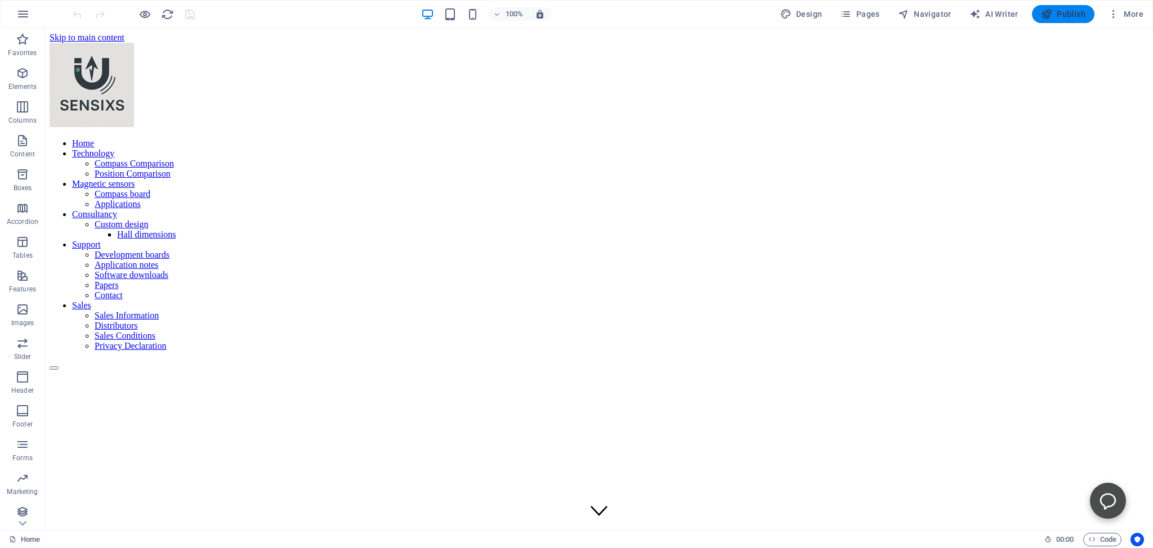
click at [1057, 14] on span "Publish" at bounding box center [1063, 13] width 44 height 11
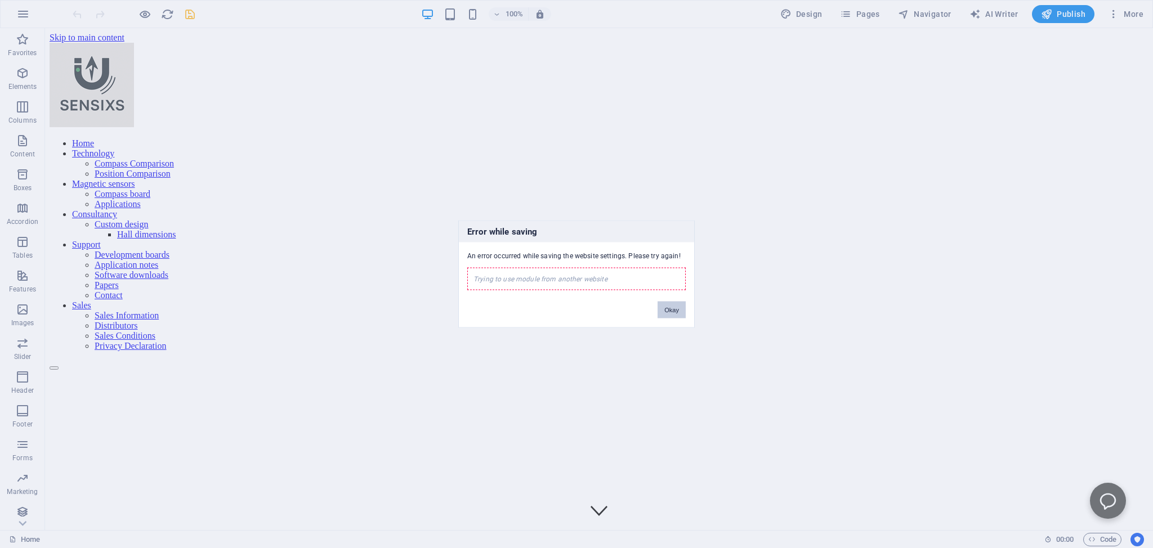
drag, startPoint x: 668, startPoint y: 313, endPoint x: 773, endPoint y: 178, distance: 170.5
click at [668, 313] on button "Okay" at bounding box center [672, 310] width 28 height 17
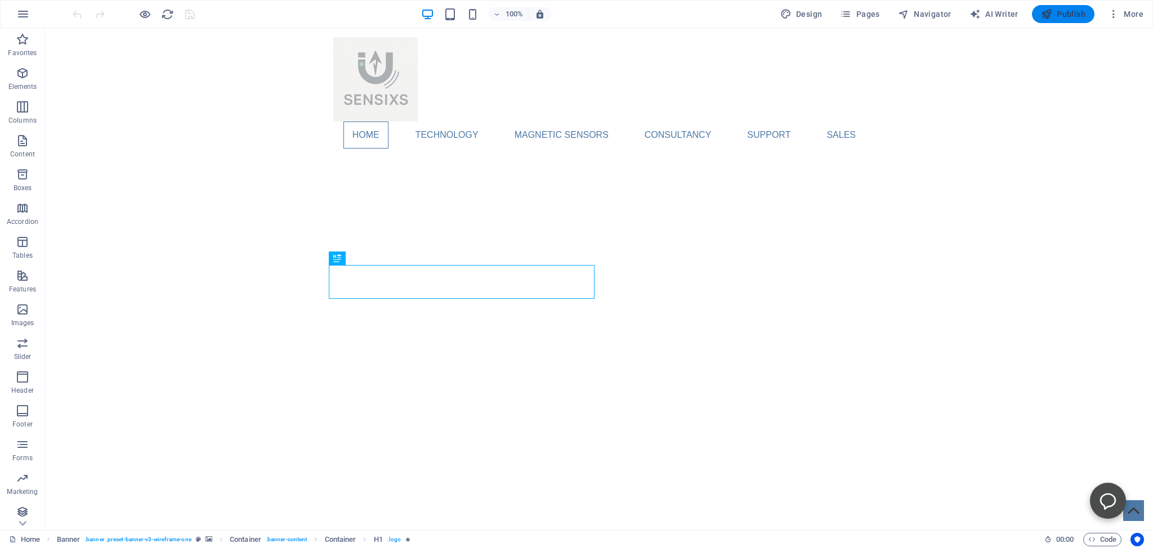
click at [1059, 12] on span "Publish" at bounding box center [1063, 13] width 44 height 11
click at [1133, 15] on span "More" at bounding box center [1125, 13] width 35 height 11
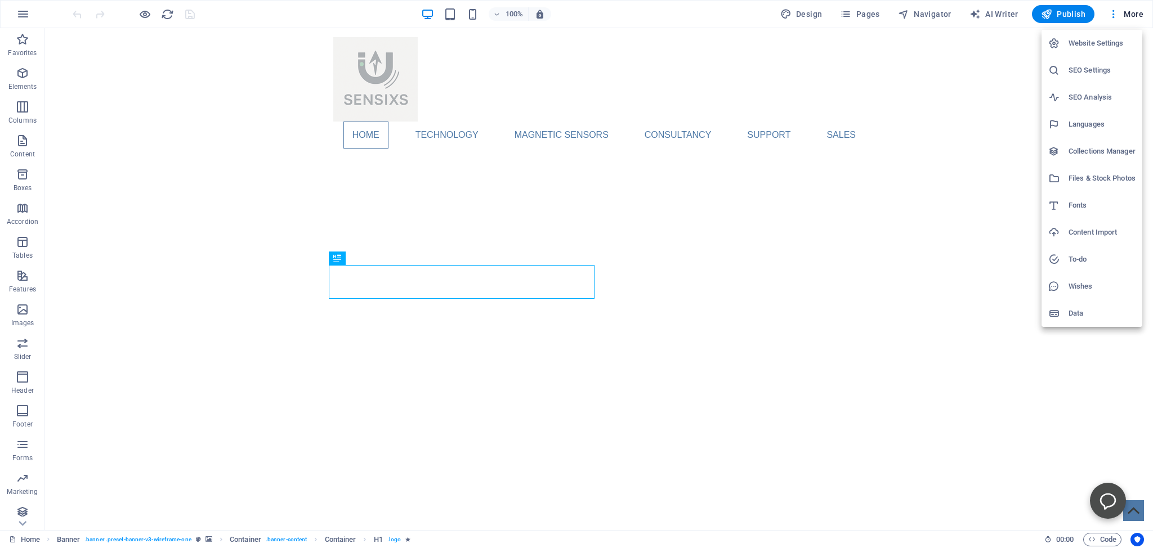
click at [1086, 41] on h6 "Website Settings" at bounding box center [1102, 44] width 67 height 14
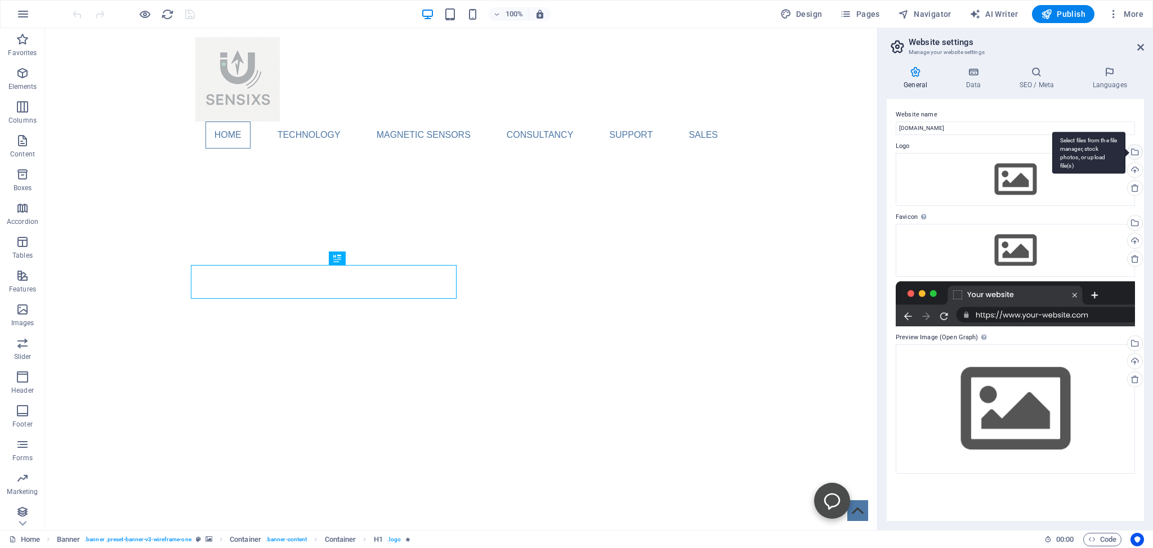
click at [1134, 148] on div "Select files from the file manager, stock photos, or upload file(s)" at bounding box center [1134, 153] width 17 height 17
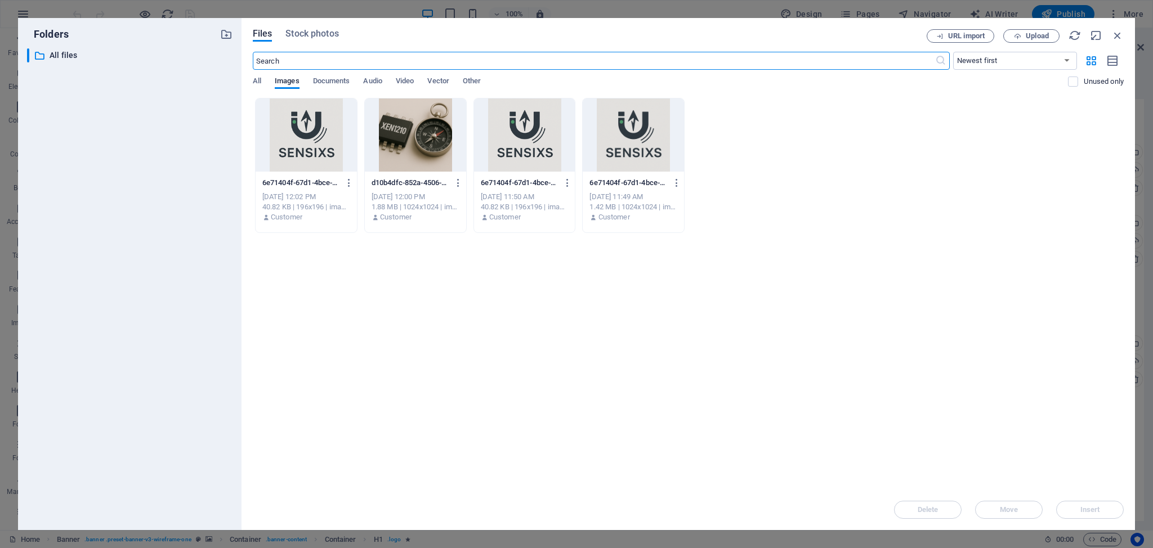
click at [323, 152] on div at bounding box center [306, 135] width 101 height 73
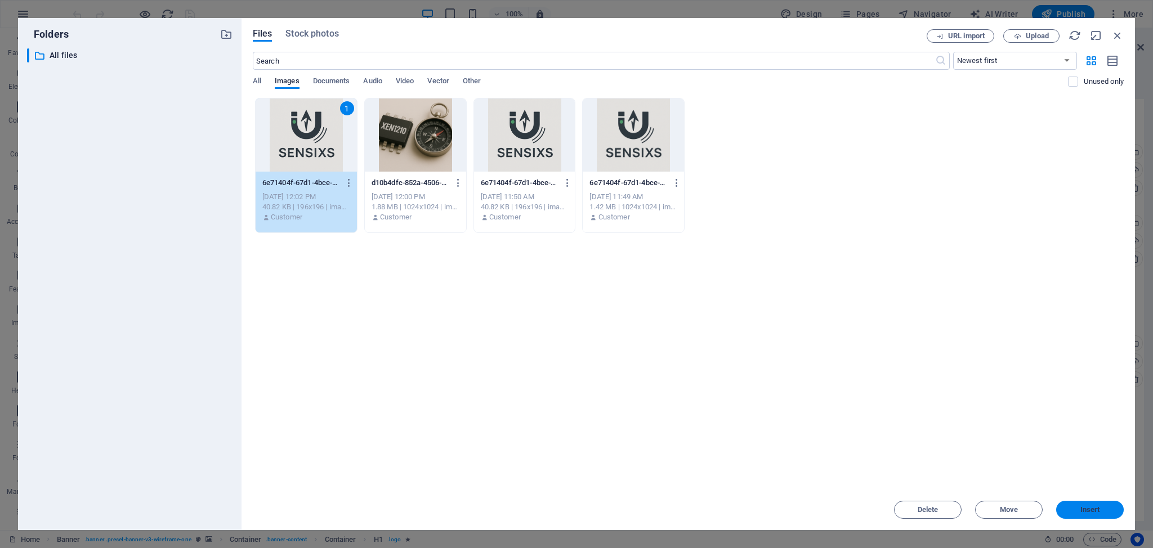
click at [1094, 510] on span "Insert" at bounding box center [1091, 510] width 20 height 7
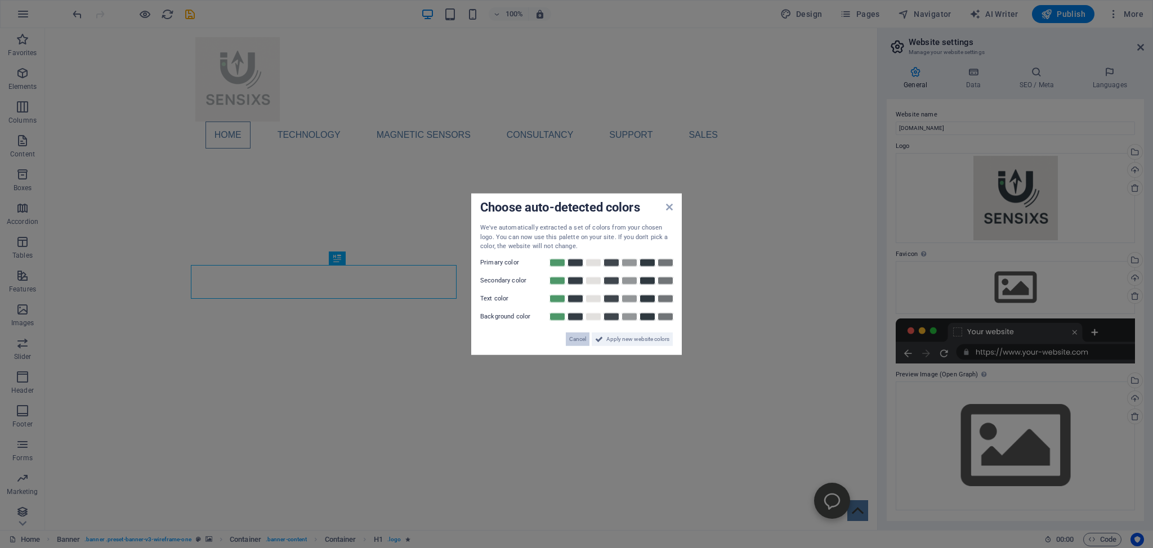
click at [575, 338] on span "Cancel" at bounding box center [577, 339] width 17 height 14
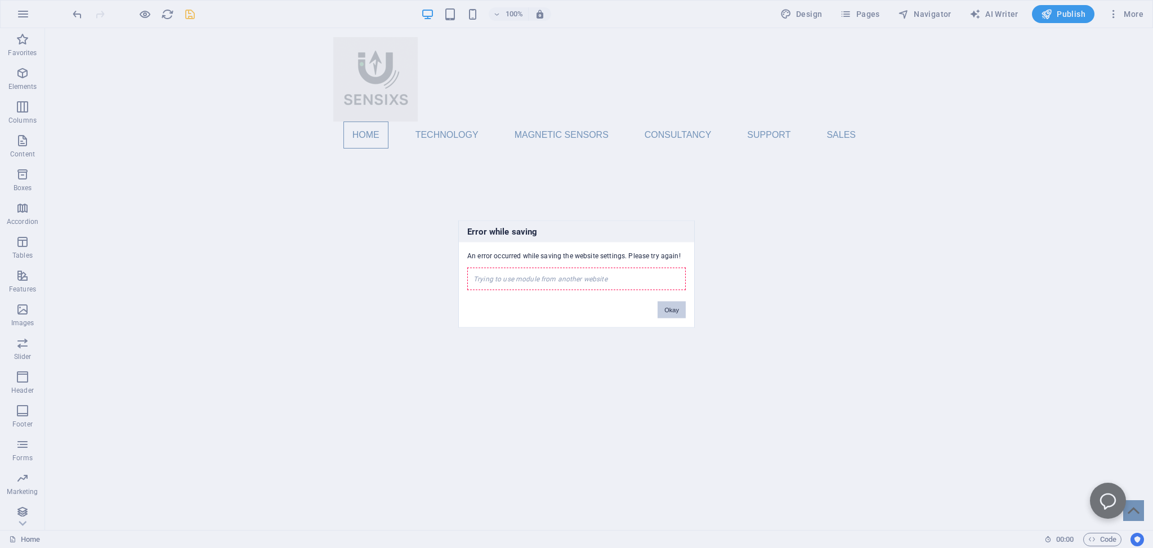
click at [669, 310] on button "Okay" at bounding box center [672, 310] width 28 height 17
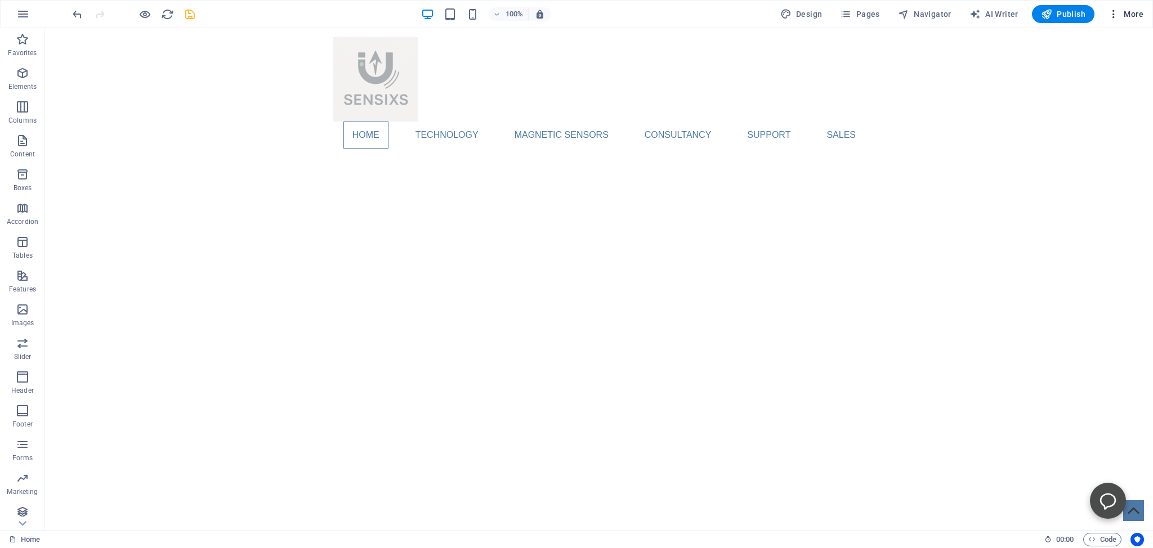
click at [1130, 14] on span "More" at bounding box center [1125, 13] width 35 height 11
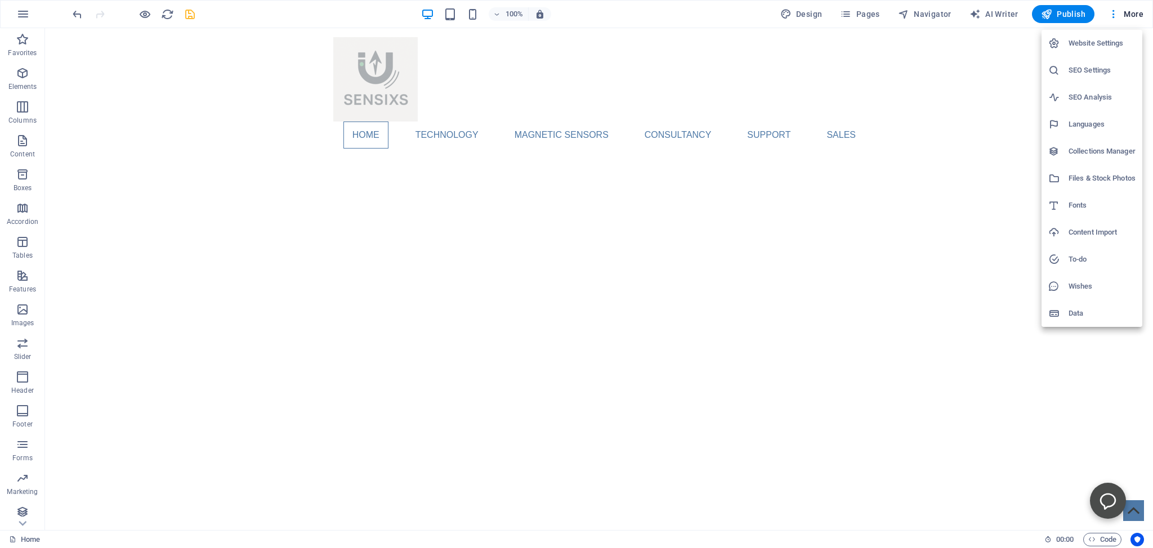
click at [191, 14] on div at bounding box center [576, 274] width 1153 height 548
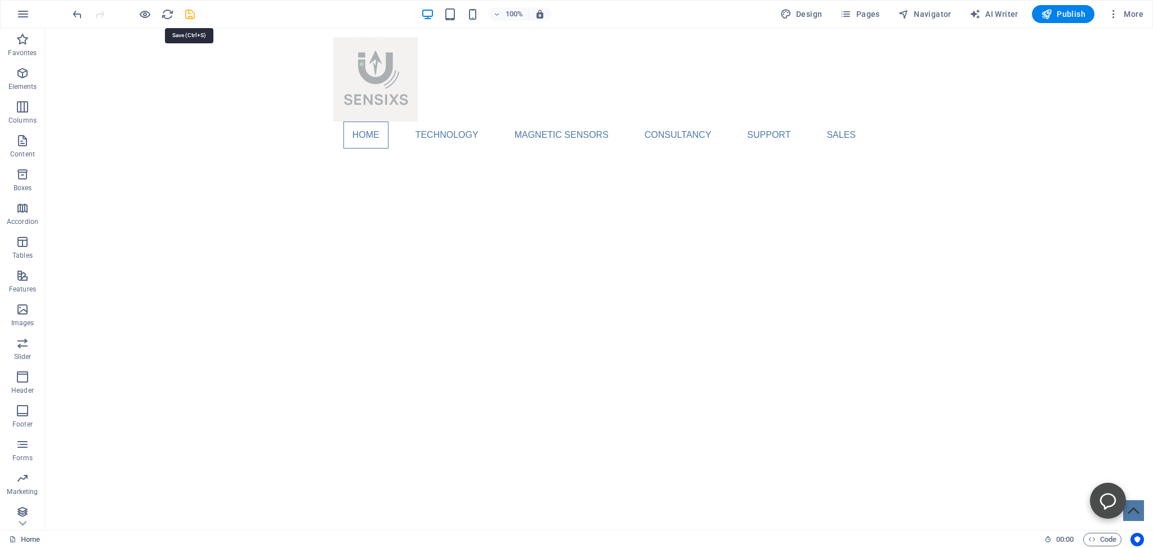
click at [189, 14] on icon "save" at bounding box center [190, 14] width 13 height 13
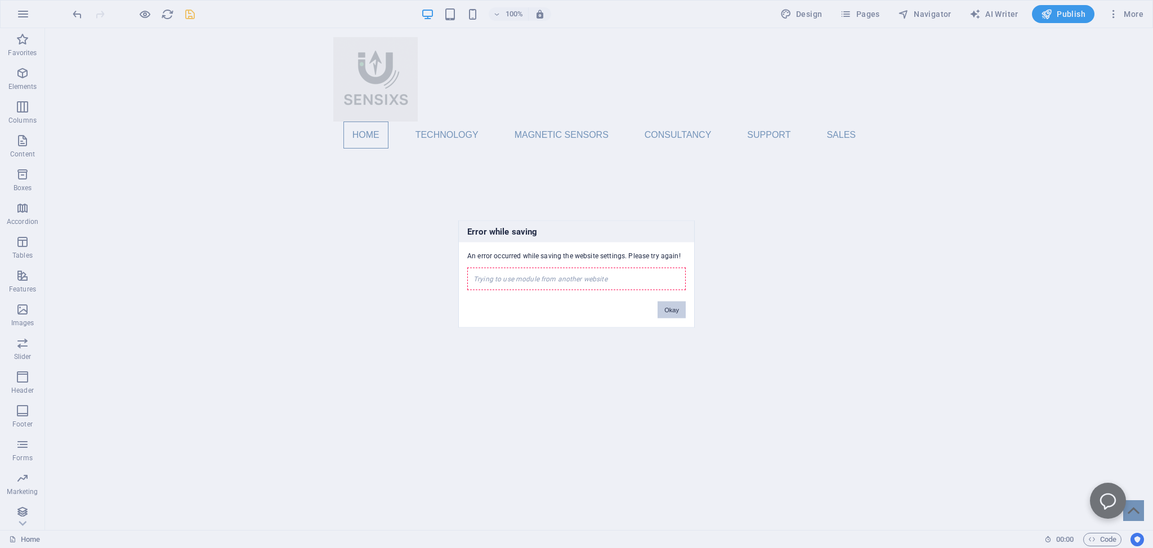
click at [676, 310] on button "Okay" at bounding box center [672, 310] width 28 height 17
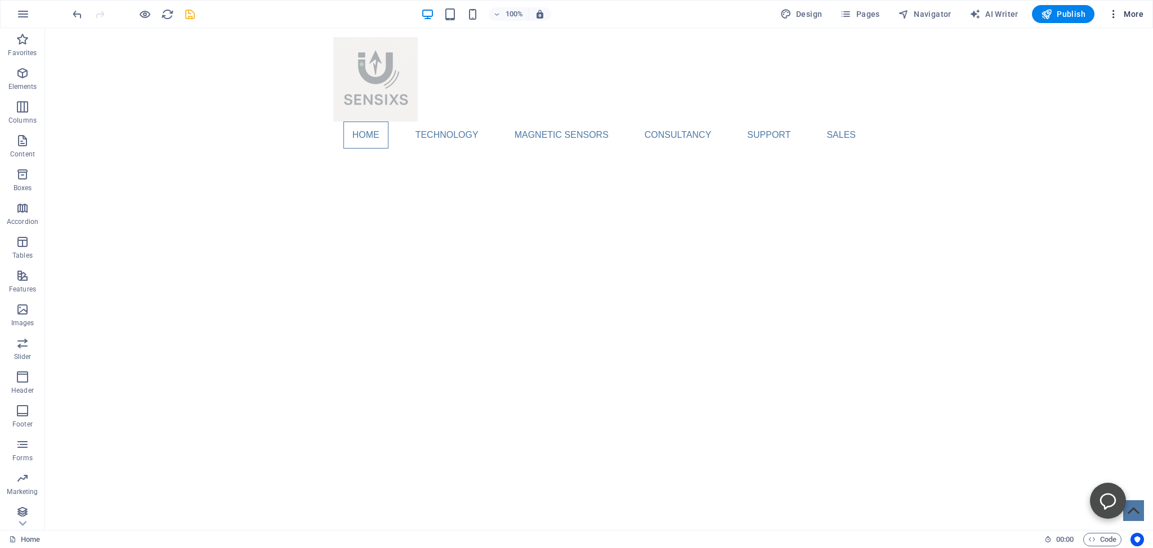
click at [1130, 14] on span "More" at bounding box center [1125, 13] width 35 height 11
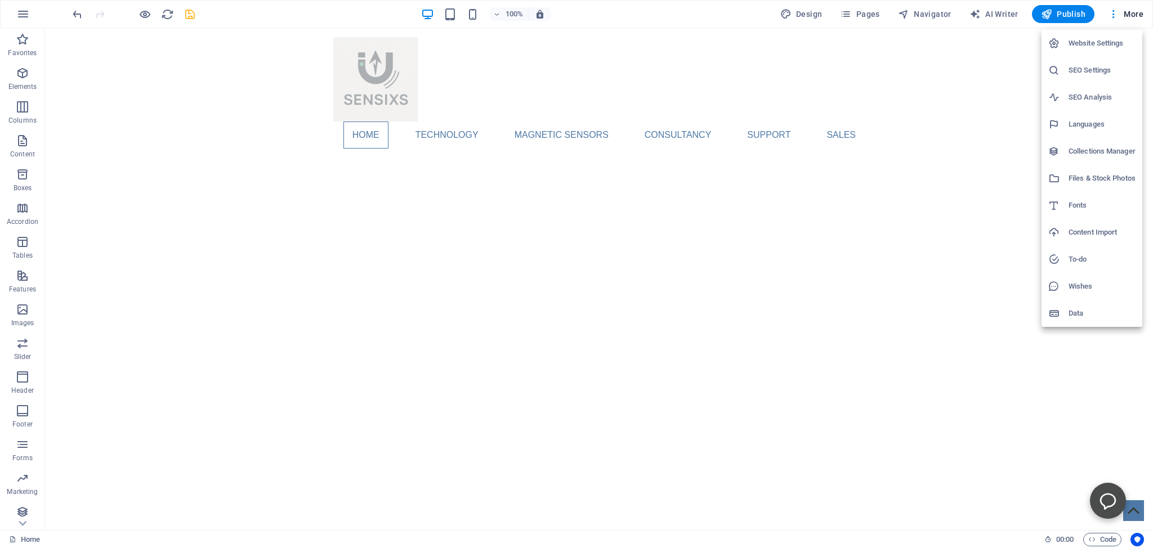
click at [1081, 67] on h6 "SEO Settings" at bounding box center [1102, 71] width 67 height 14
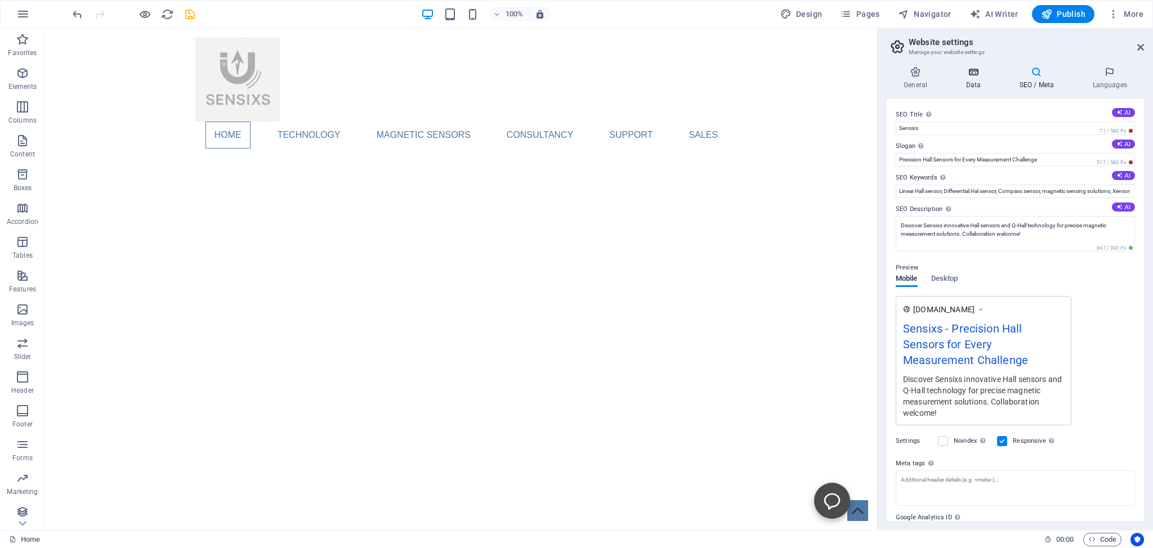
click at [970, 72] on icon at bounding box center [973, 71] width 49 height 11
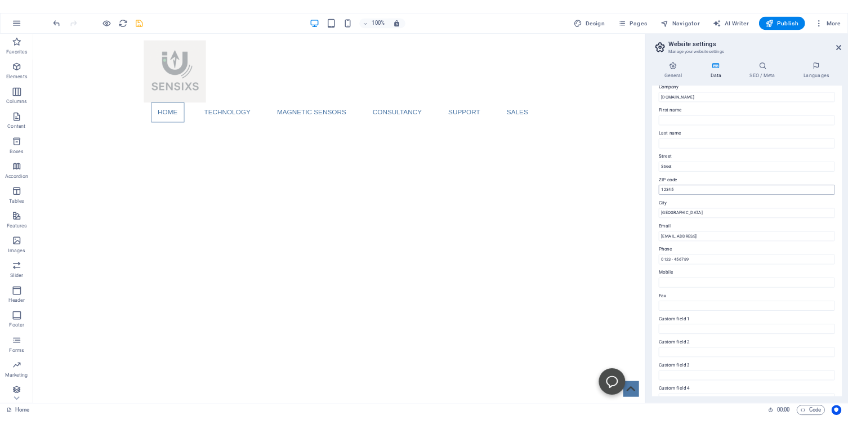
scroll to position [51, 0]
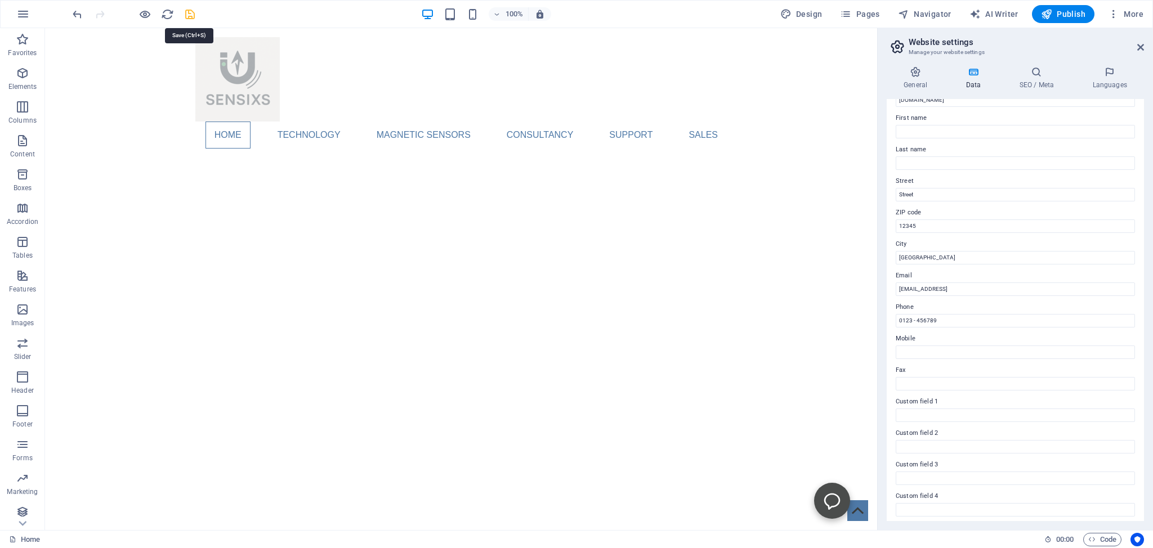
click at [190, 16] on icon "save" at bounding box center [190, 14] width 13 height 13
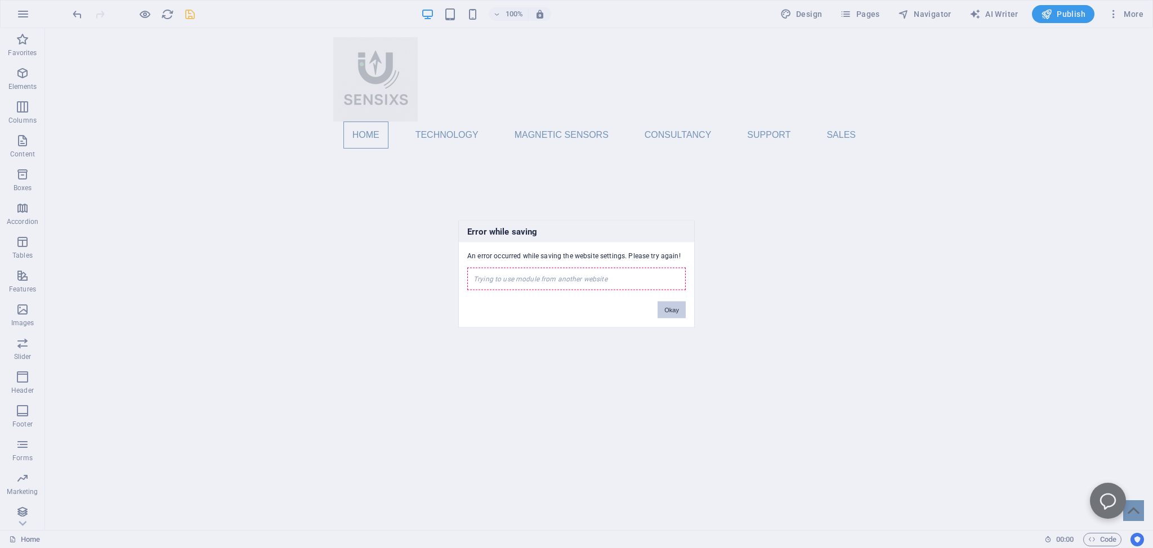
click at [672, 310] on button "Okay" at bounding box center [672, 310] width 28 height 17
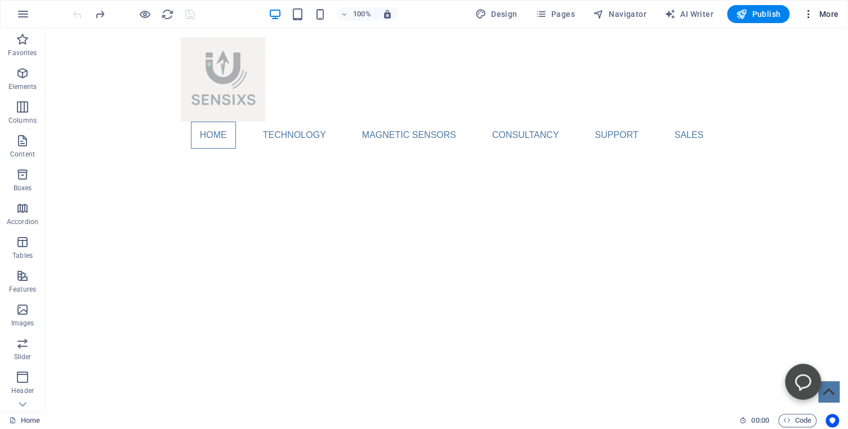
click at [823, 12] on span "More" at bounding box center [820, 13] width 35 height 11
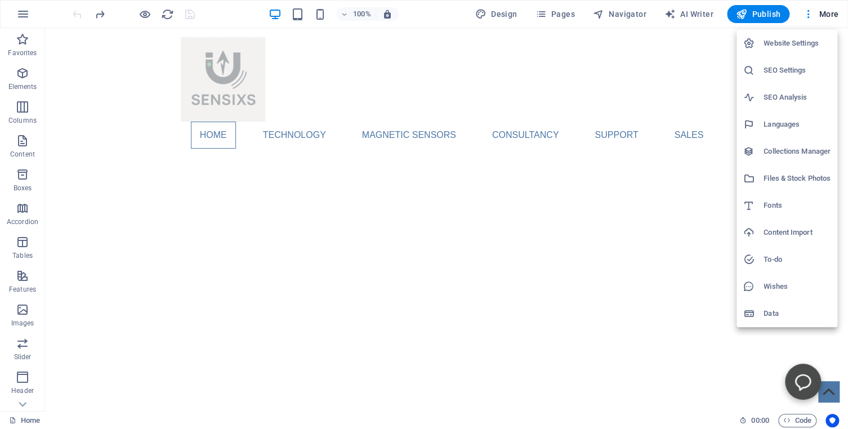
click at [783, 43] on h6 "Website Settings" at bounding box center [797, 44] width 67 height 14
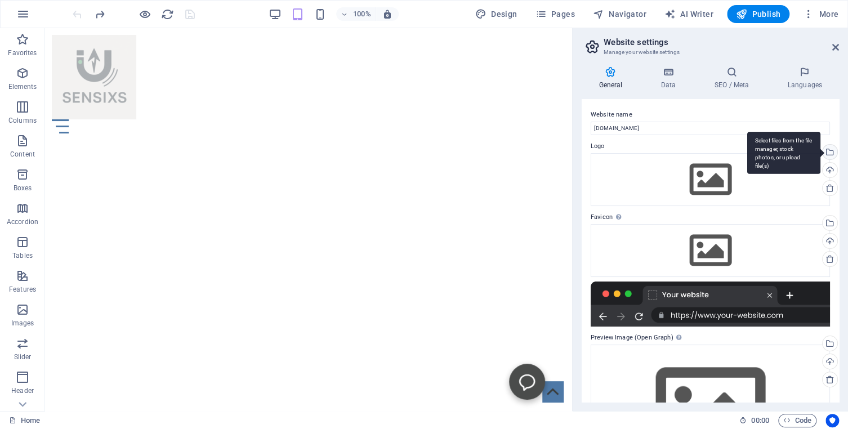
click at [820, 149] on div "Select files from the file manager, stock photos, or upload file(s)" at bounding box center [828, 153] width 17 height 17
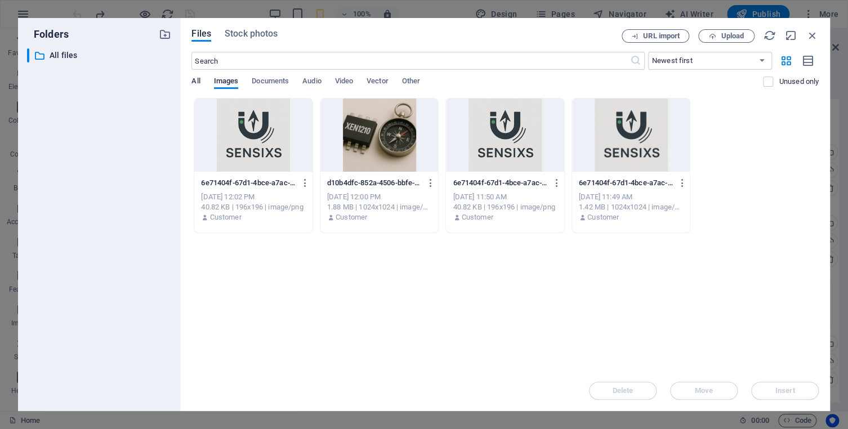
click at [197, 82] on span "All" at bounding box center [195, 82] width 8 height 16
click at [52, 53] on p "All files" at bounding box center [100, 55] width 101 height 13
click at [234, 130] on div at bounding box center [253, 135] width 118 height 73
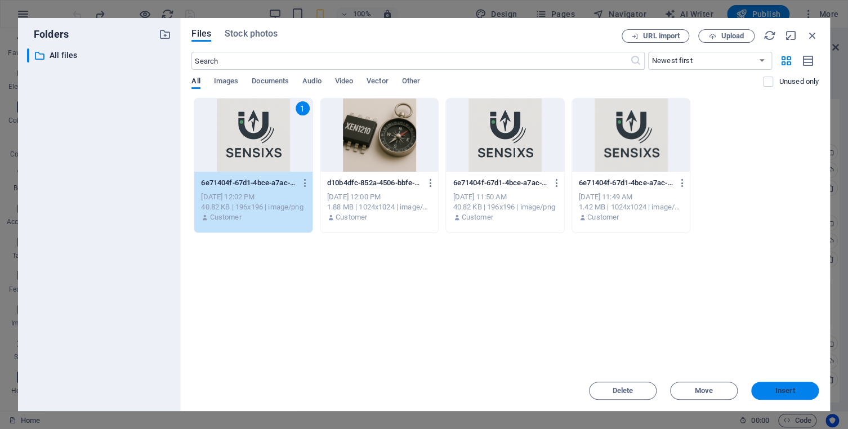
click at [780, 390] on span "Insert" at bounding box center [785, 390] width 20 height 7
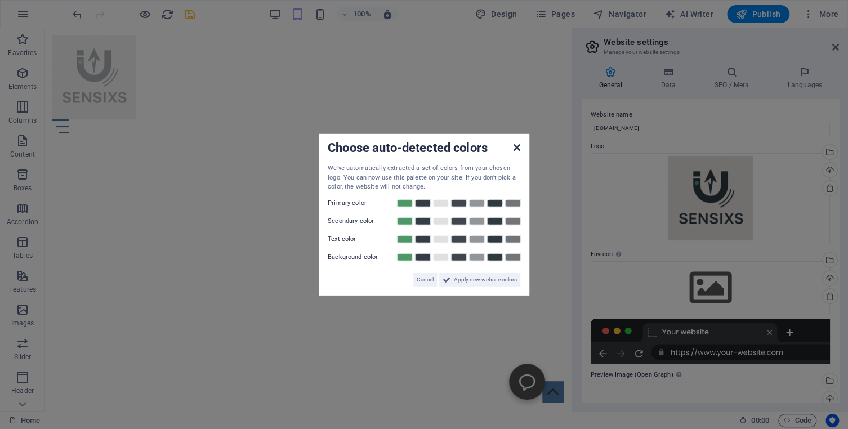
click at [516, 145] on icon at bounding box center [517, 147] width 7 height 9
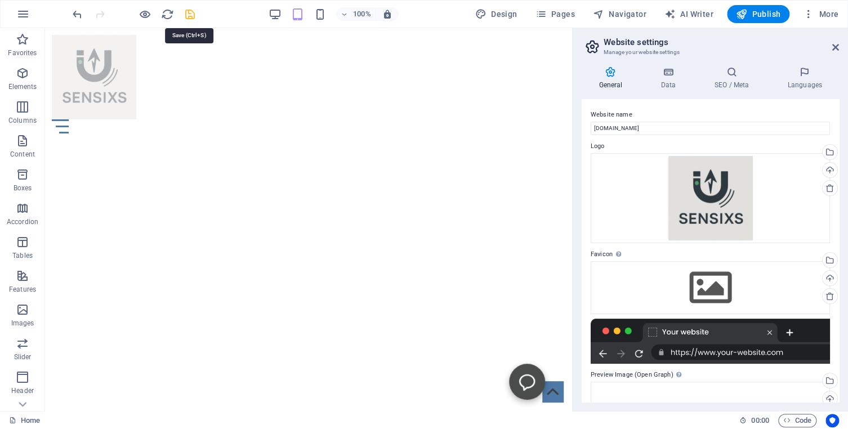
click at [188, 12] on icon "save" at bounding box center [190, 14] width 13 height 13
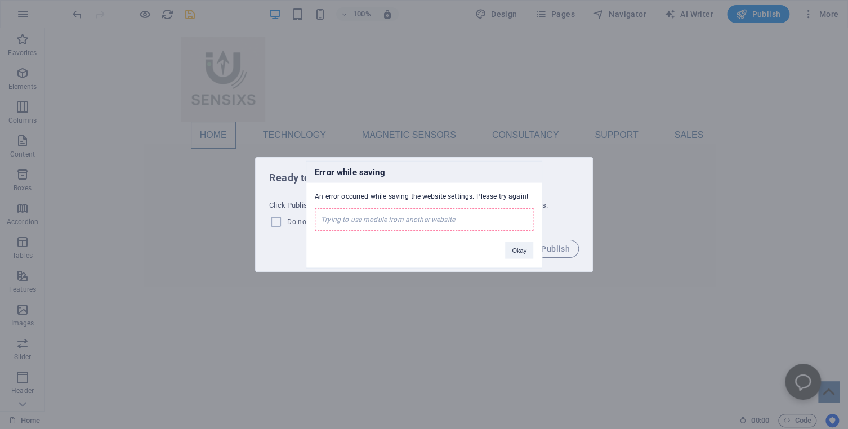
click at [76, 19] on div "Error while saving An error occurred while saving the website settings. Please …" at bounding box center [424, 214] width 848 height 429
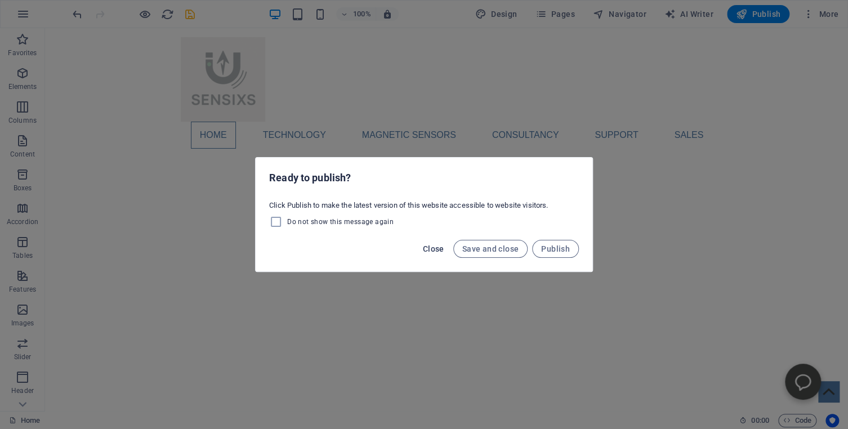
click at [432, 249] on span "Close" at bounding box center [433, 248] width 21 height 9
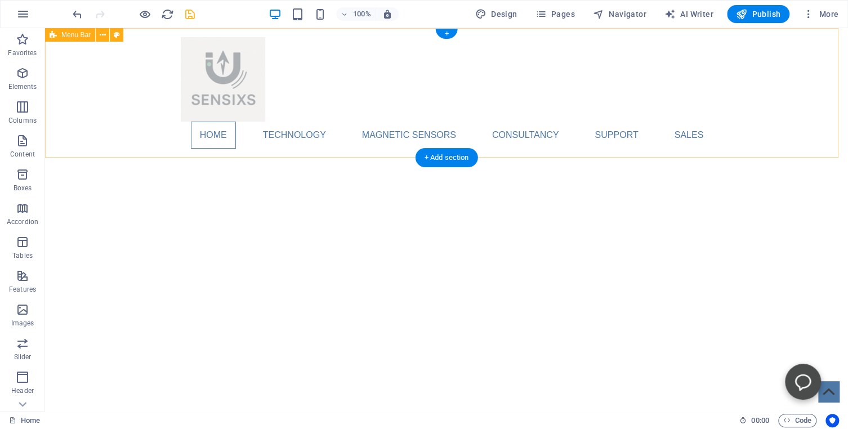
click at [78, 106] on div "Home Technology Compass Comparison Position Comparison Magnetic sensors Compass…" at bounding box center [446, 93] width 803 height 130
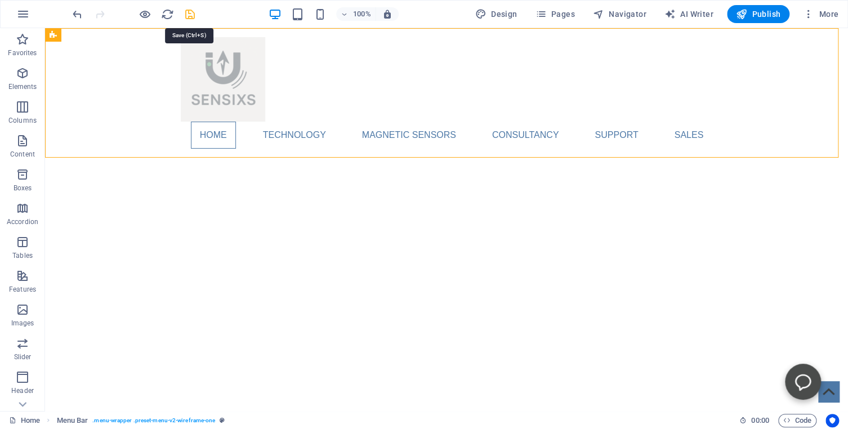
click at [191, 14] on icon "save" at bounding box center [190, 14] width 13 height 13
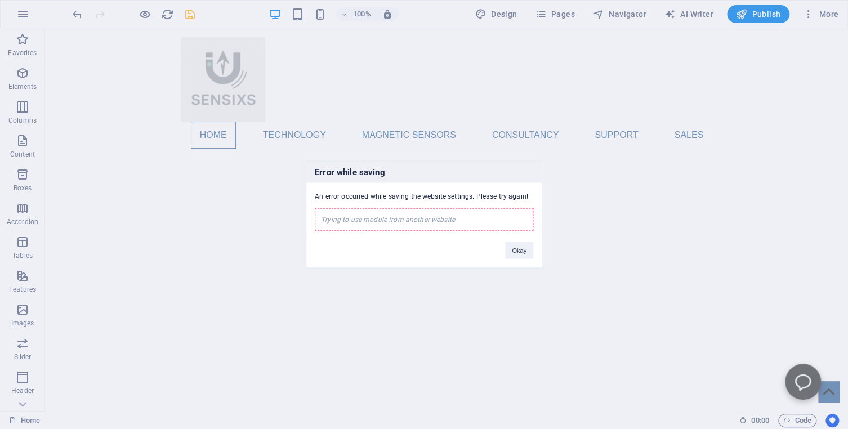
click at [78, 15] on div "Error while saving An error occurred while saving the website settings. Please …" at bounding box center [424, 214] width 848 height 429
